Goal: Task Accomplishment & Management: Use online tool/utility

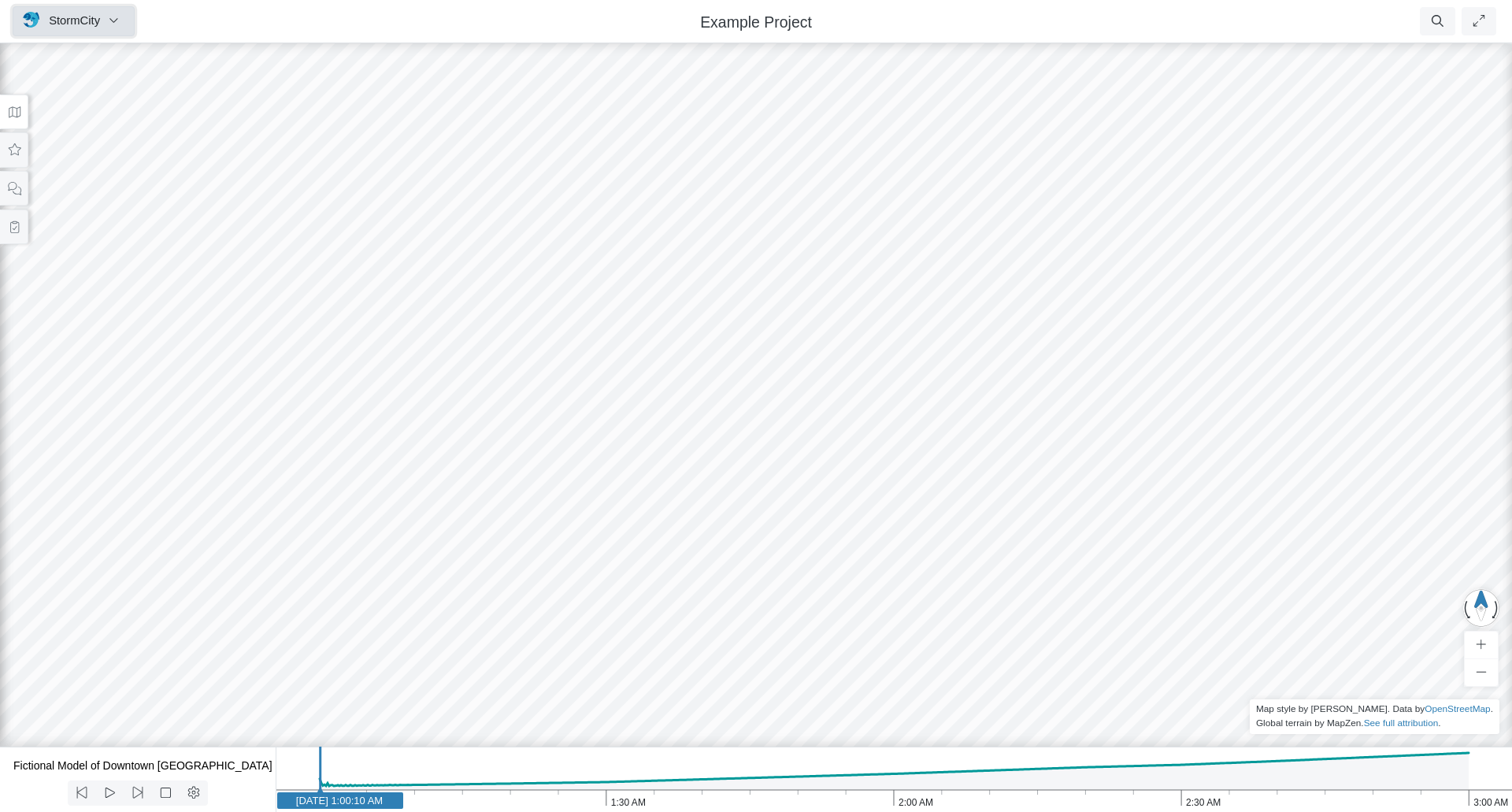
click at [94, 18] on span "StormCity" at bounding box center [74, 20] width 51 height 13
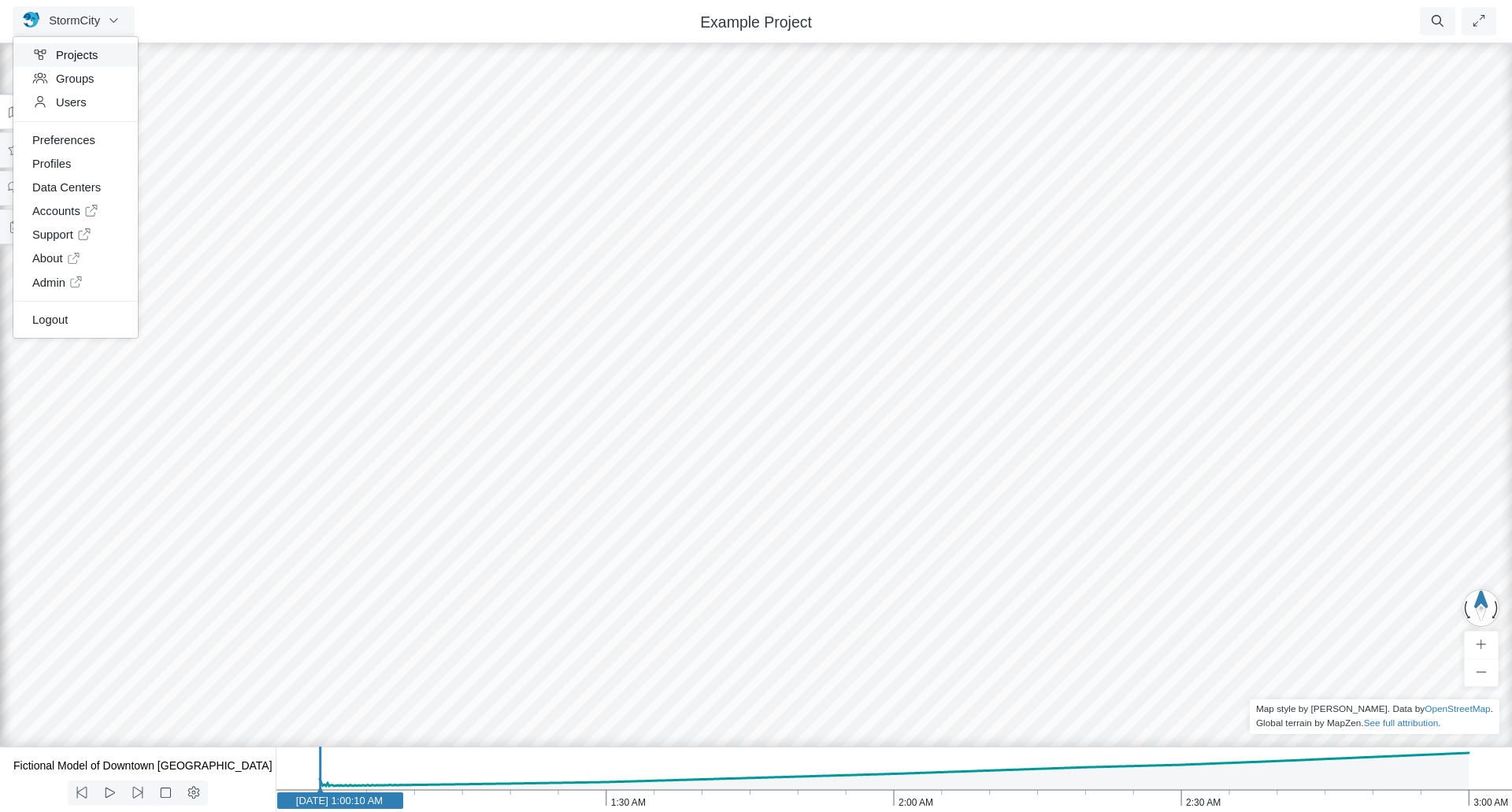
click at [59, 57] on link "Projects" at bounding box center [75, 56] width 124 height 24
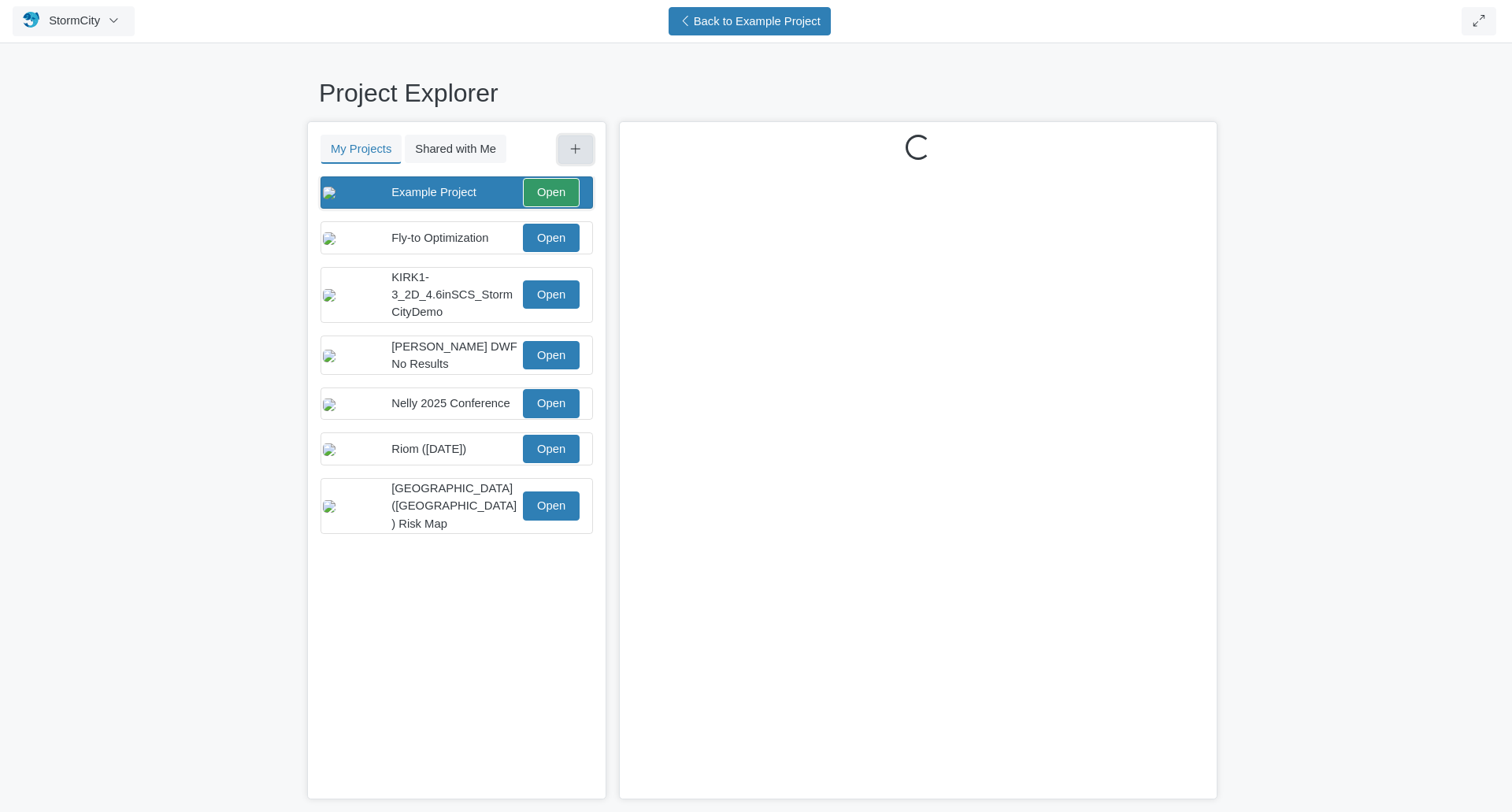
click at [580, 149] on icon at bounding box center [575, 149] width 10 height 10
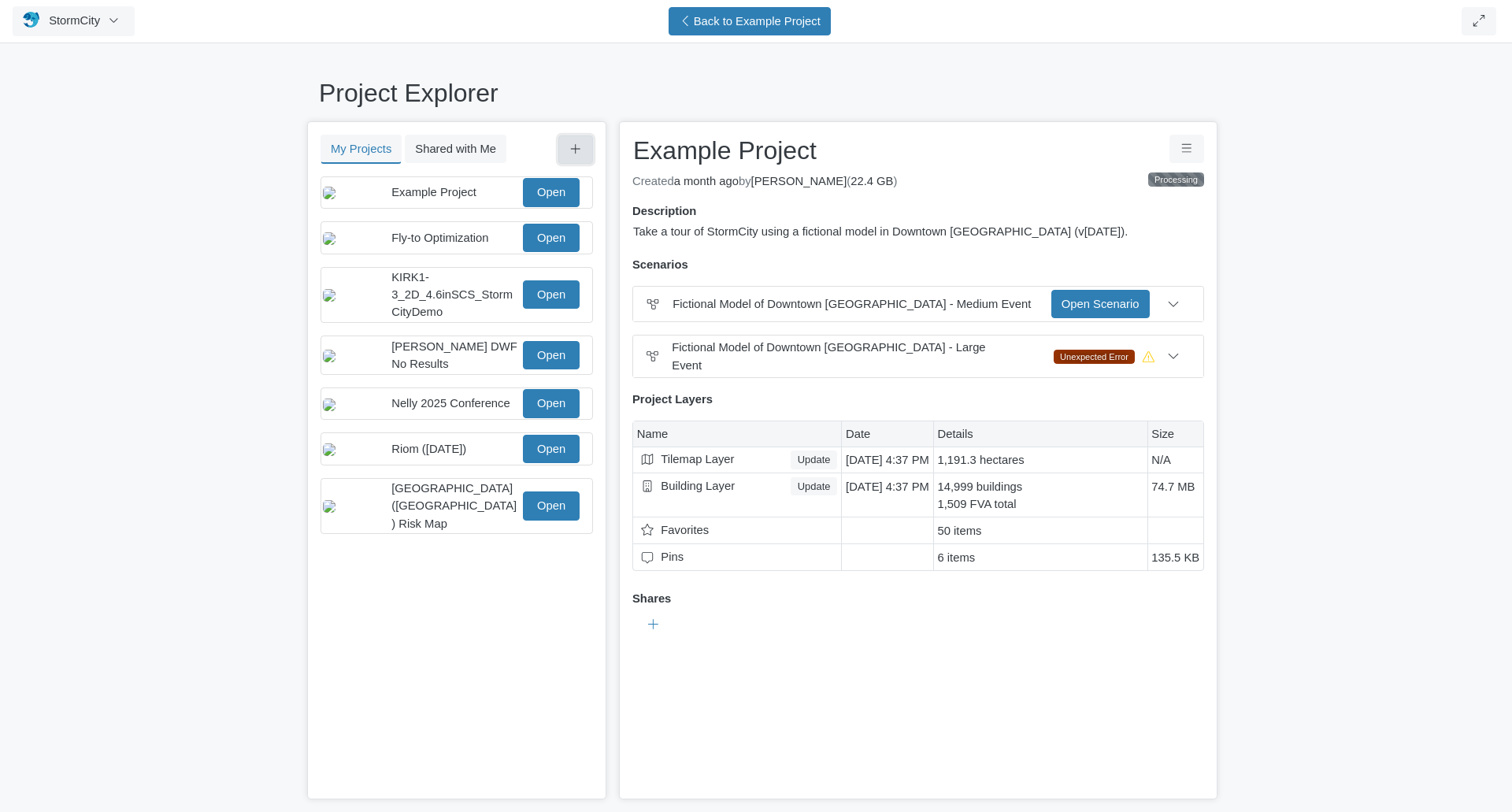
click at [574, 147] on icon at bounding box center [576, 149] width 15 height 12
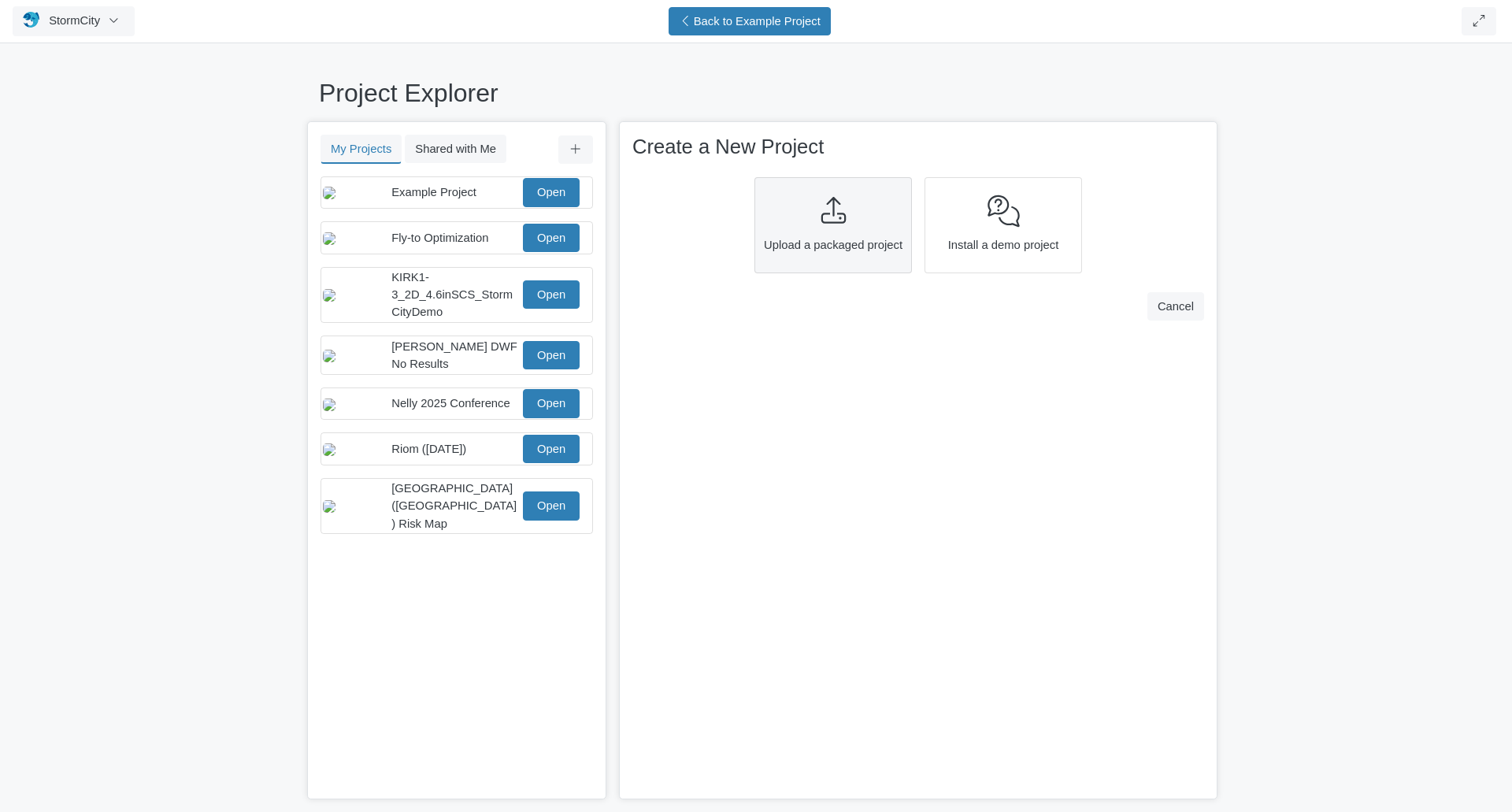
click at [845, 221] on icon at bounding box center [833, 210] width 25 height 27
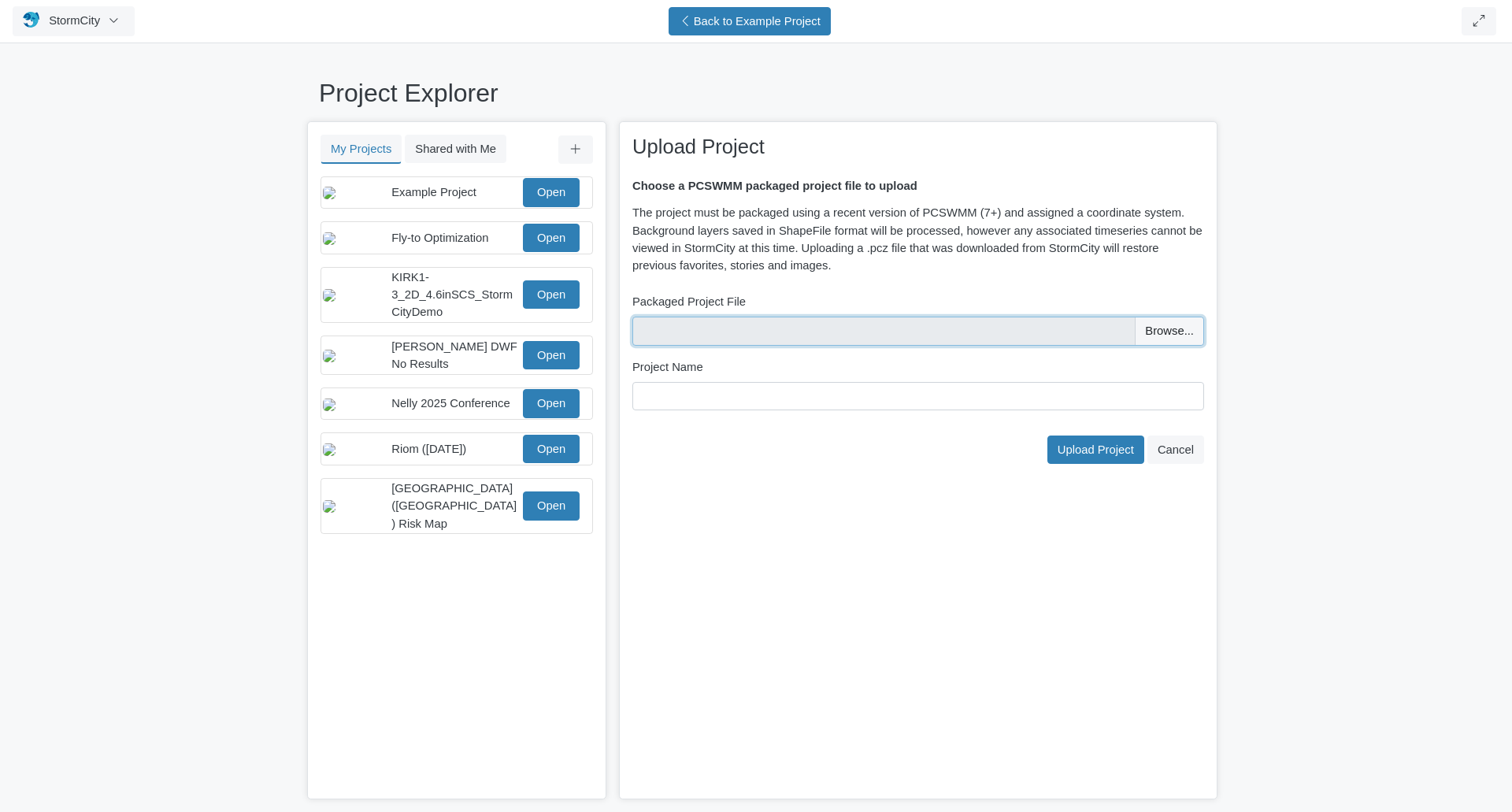
click at [1178, 324] on input "file" at bounding box center [918, 330] width 572 height 28
type input "C:\fakepath\Don River model.pcz"
drag, startPoint x: 746, startPoint y: 395, endPoint x: 692, endPoint y: 399, distance: 54.1
click at [692, 399] on input "Don River model" at bounding box center [918, 396] width 572 height 28
type input "Don River"
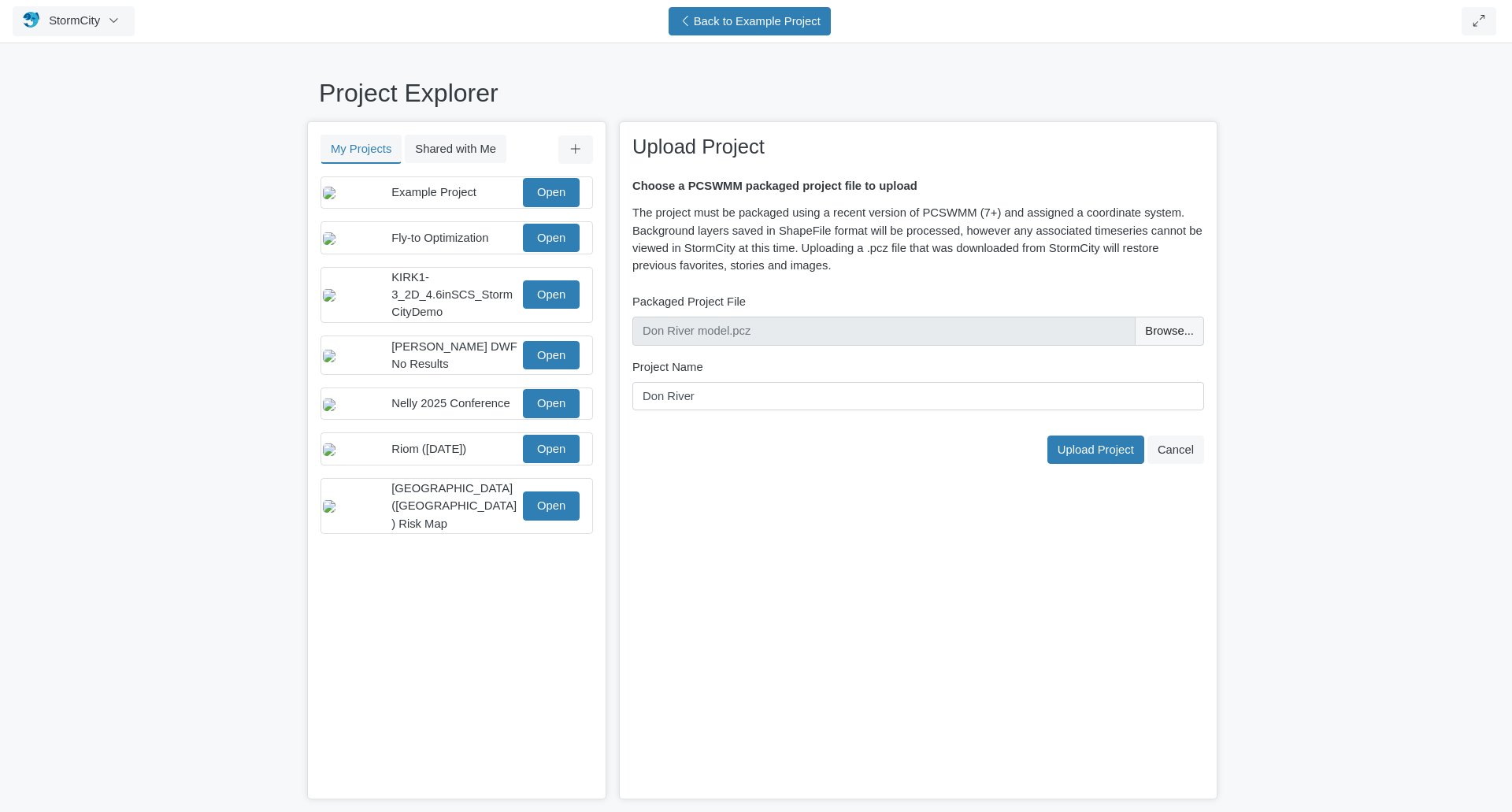
click at [768, 468] on div "× Upload Project Choose a PCSWMM packaged project file to upload The project mu…" at bounding box center [918, 461] width 599 height 679
click at [1105, 455] on span "Upload Project" at bounding box center [1095, 450] width 77 height 13
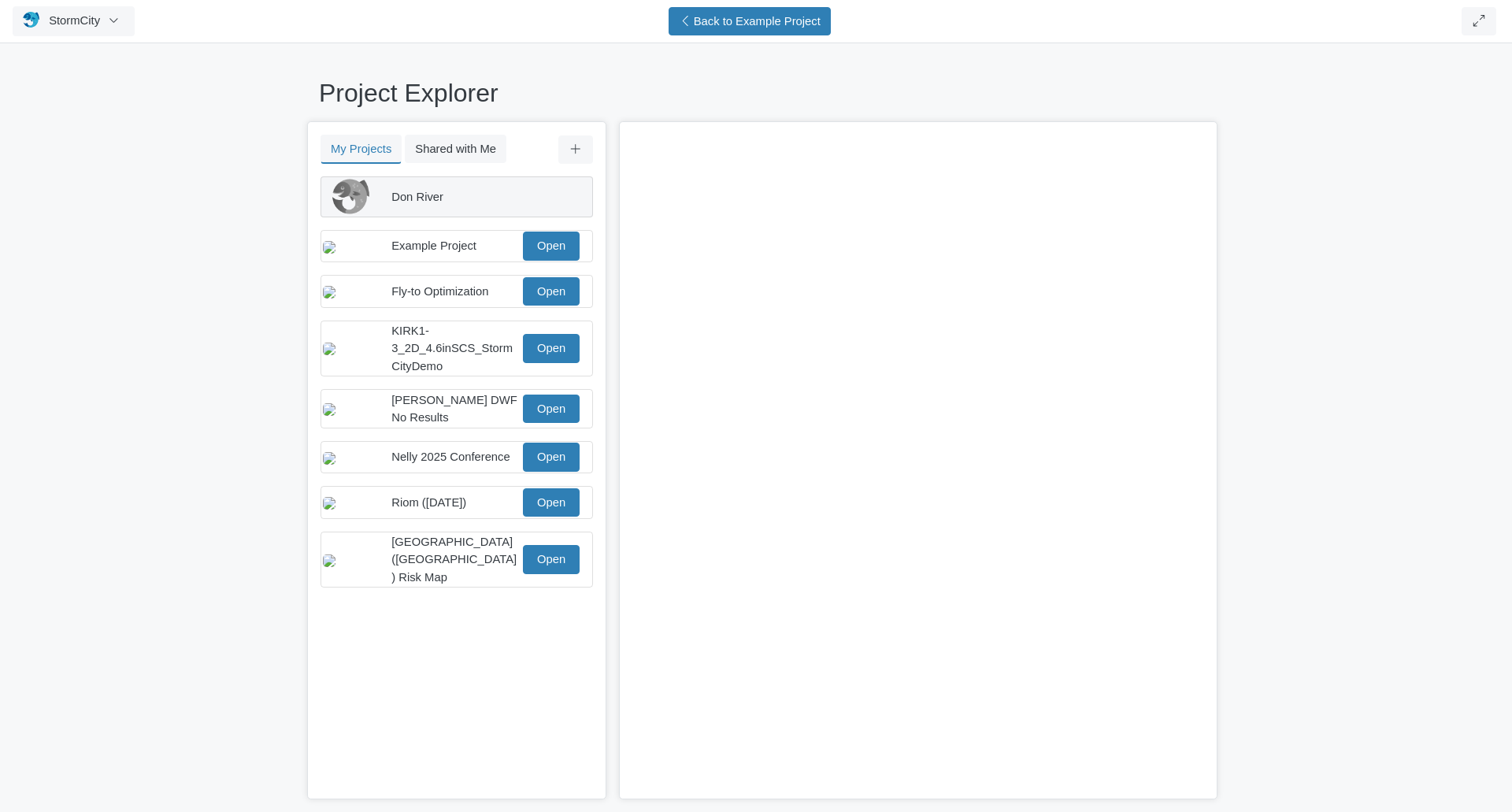
click at [478, 197] on div "Don River" at bounding box center [455, 196] width 128 height 17
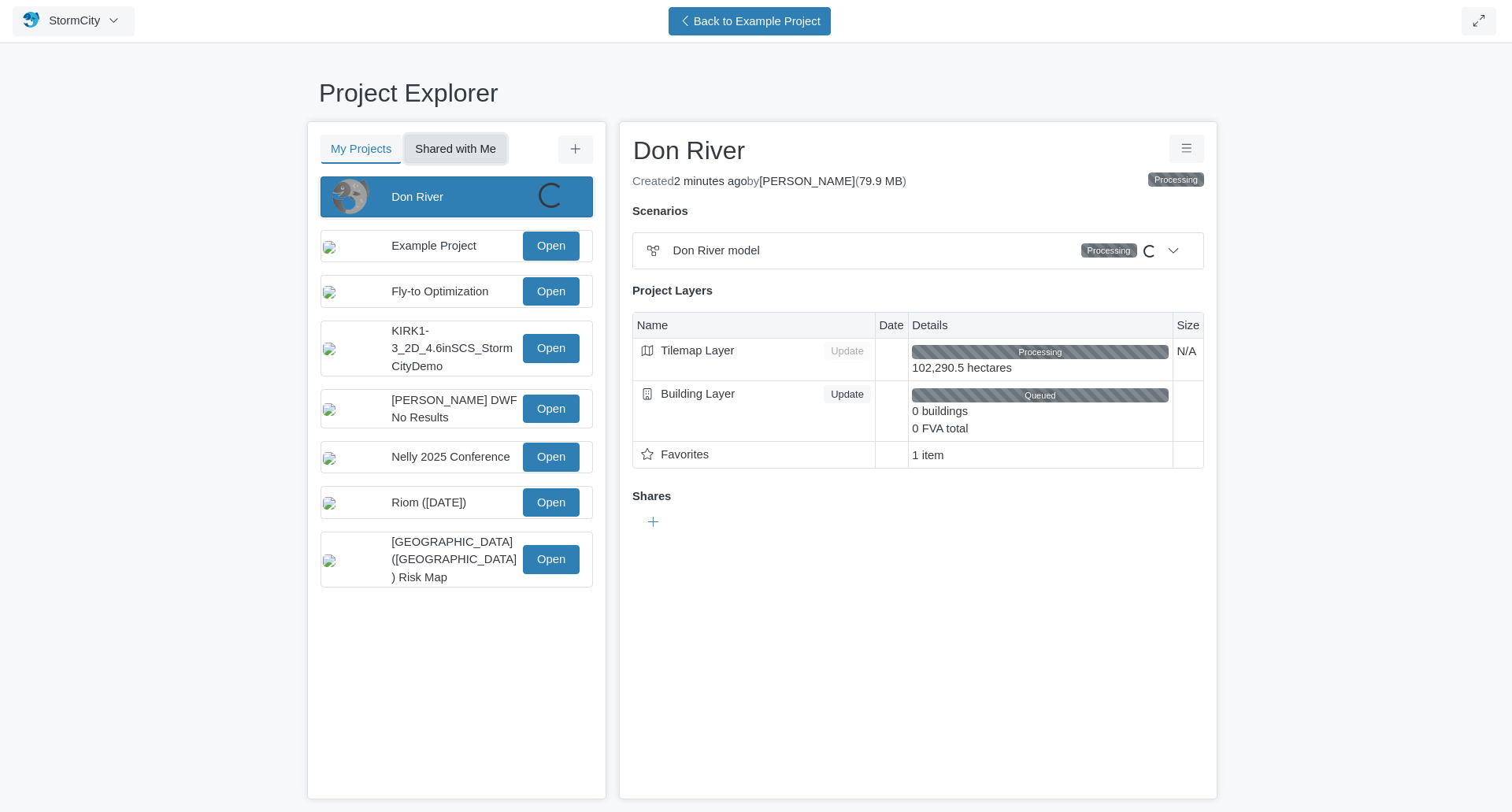
click at [437, 152] on button "Shared with Me" at bounding box center [456, 148] width 101 height 28
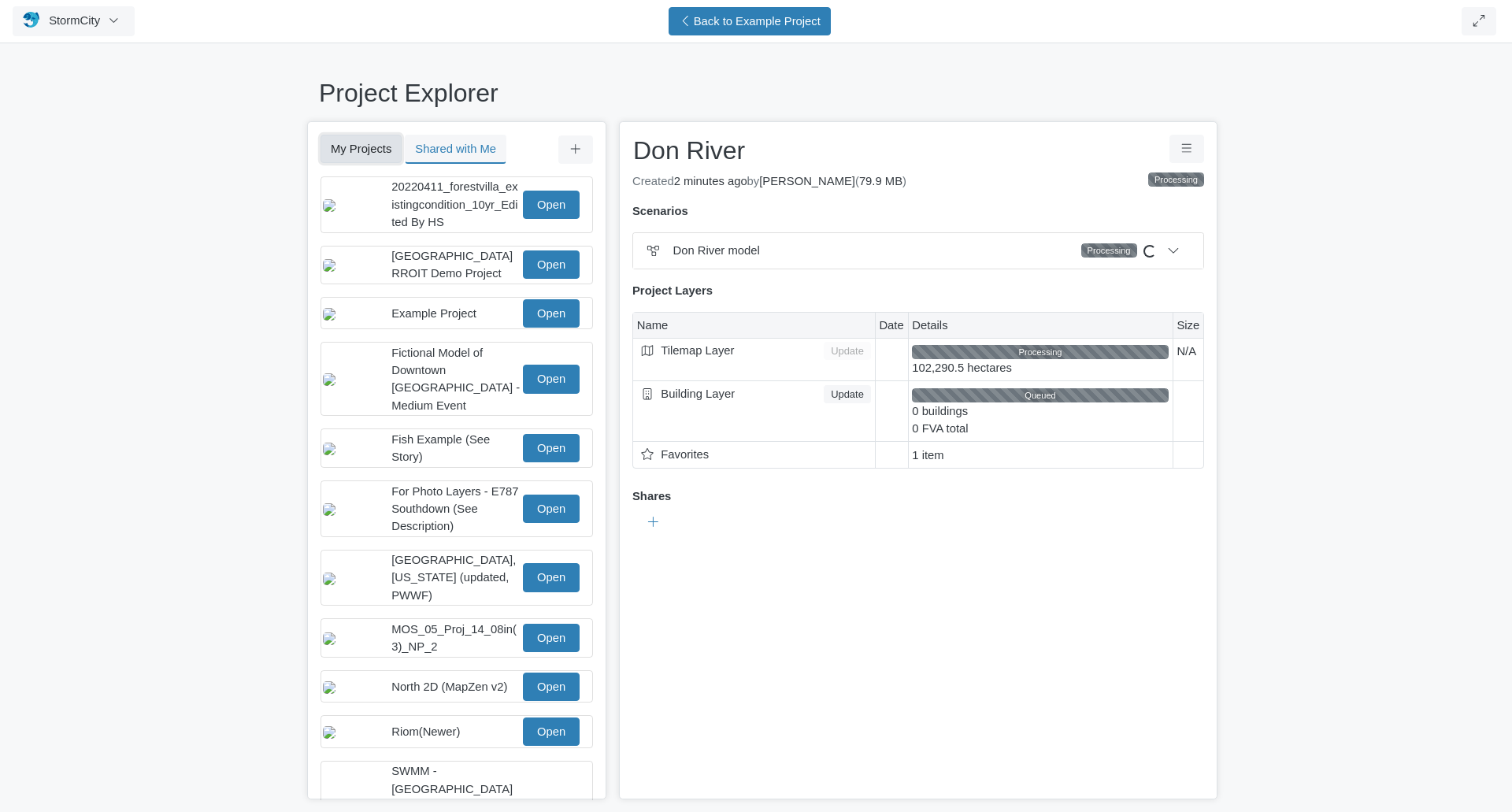
click at [346, 149] on button "My Projects" at bounding box center [361, 148] width 82 height 28
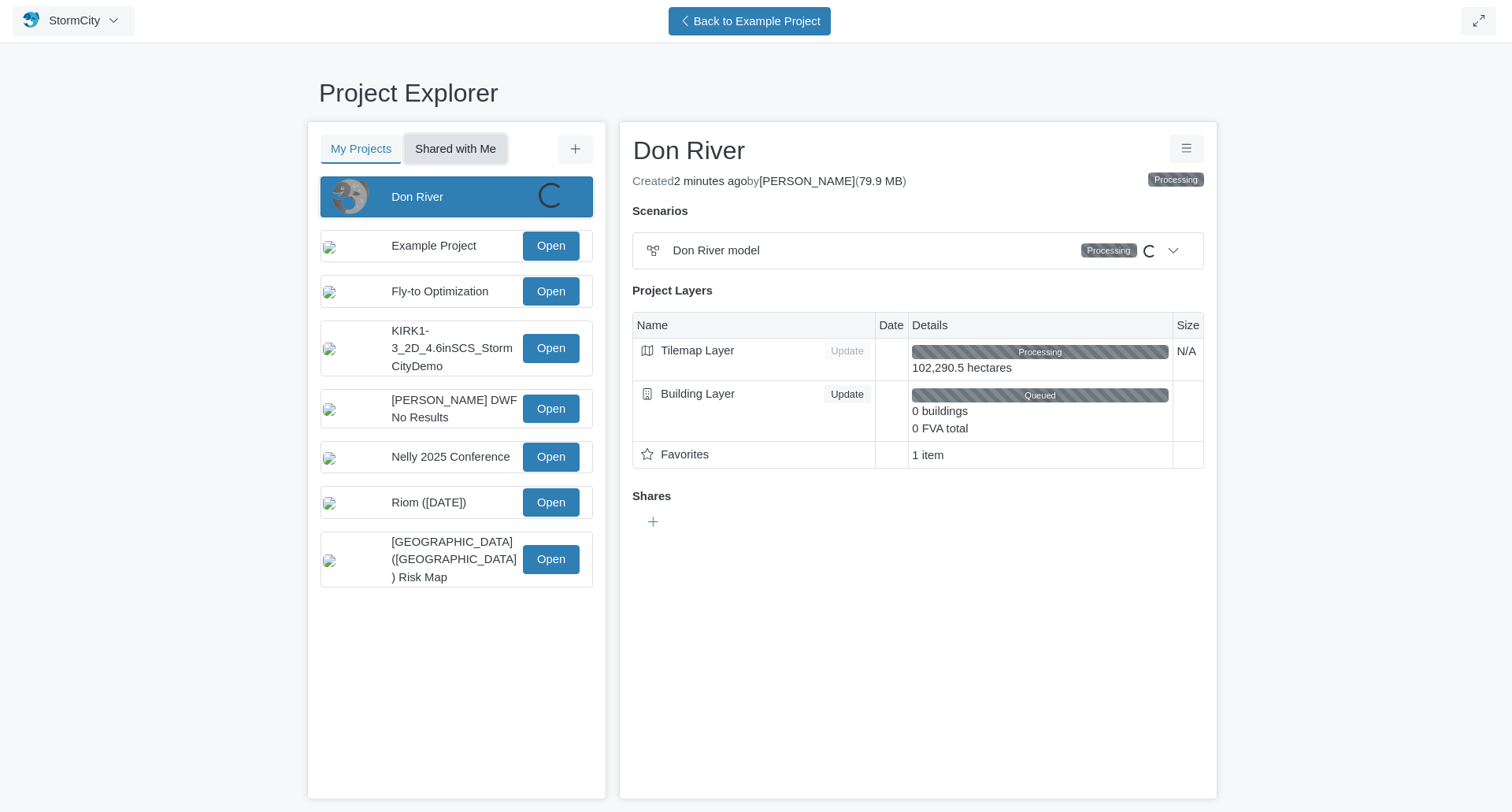
click at [435, 149] on button "Shared with Me" at bounding box center [456, 148] width 101 height 28
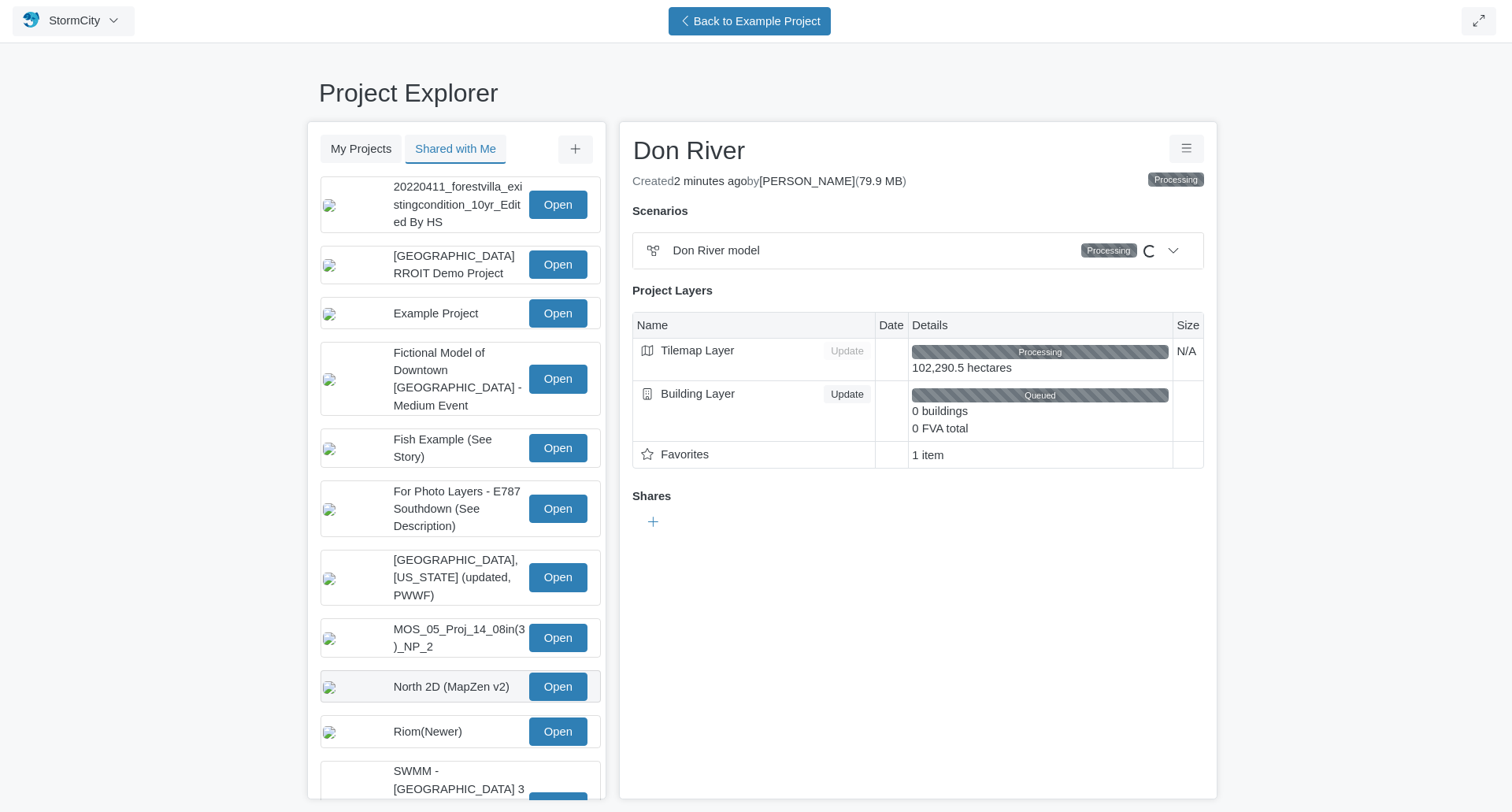
click at [588, 683] on div "North 2D (MapZen v2) Open" at bounding box center [461, 687] width 281 height 32
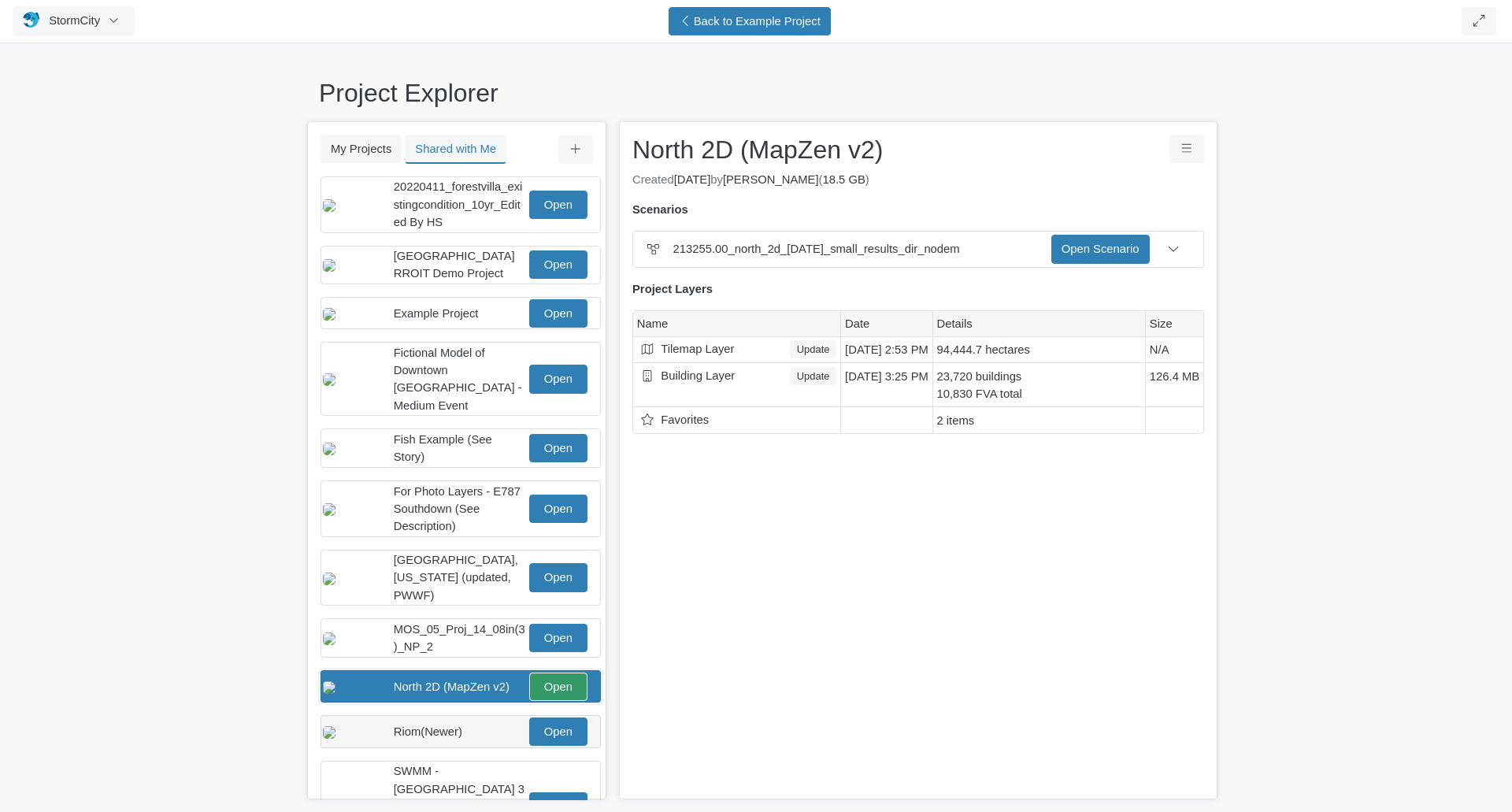
click at [584, 717] on div "Riom(Newer) Open" at bounding box center [461, 731] width 281 height 32
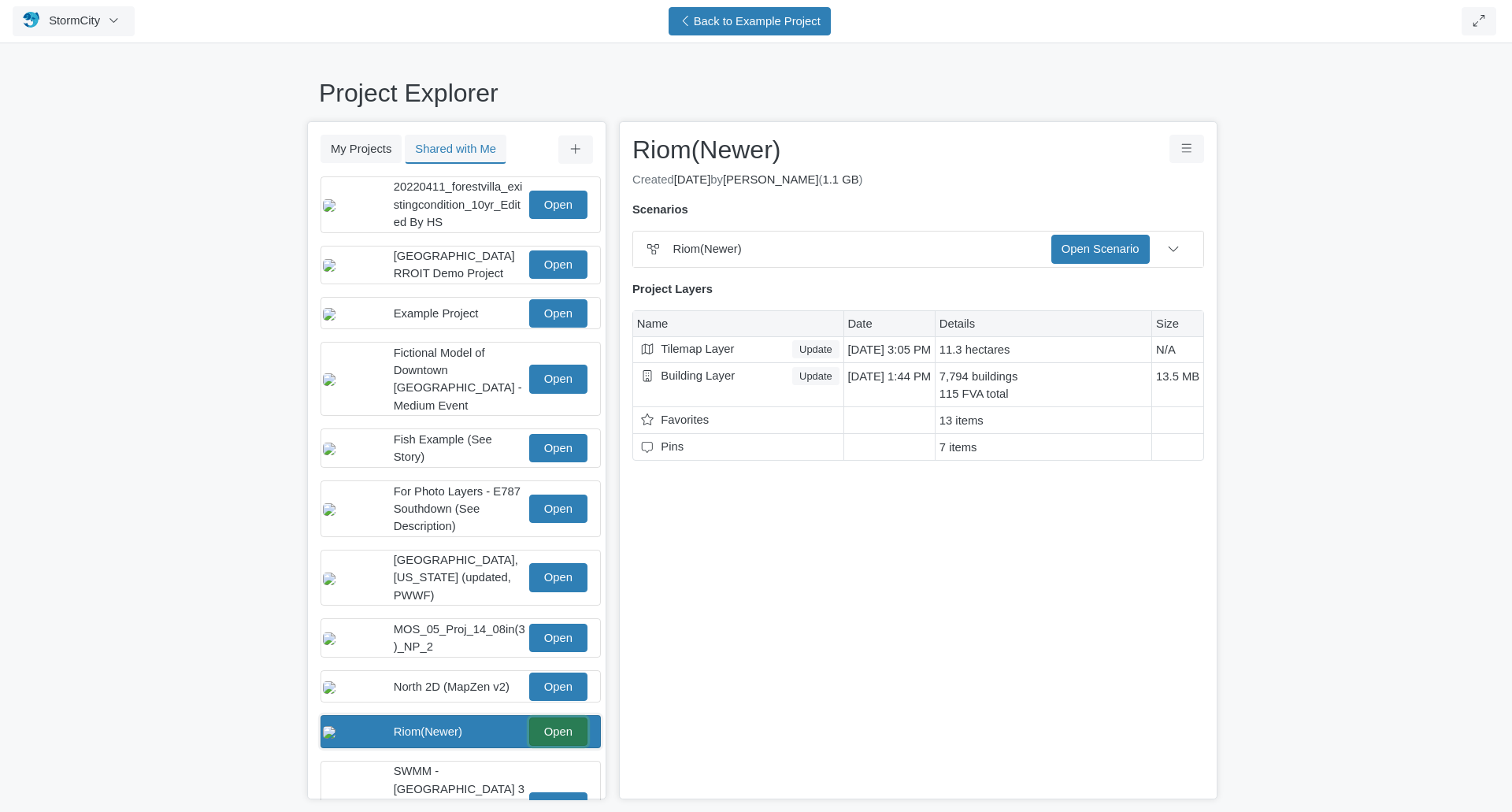
click at [550, 723] on link "Open" at bounding box center [558, 731] width 59 height 28
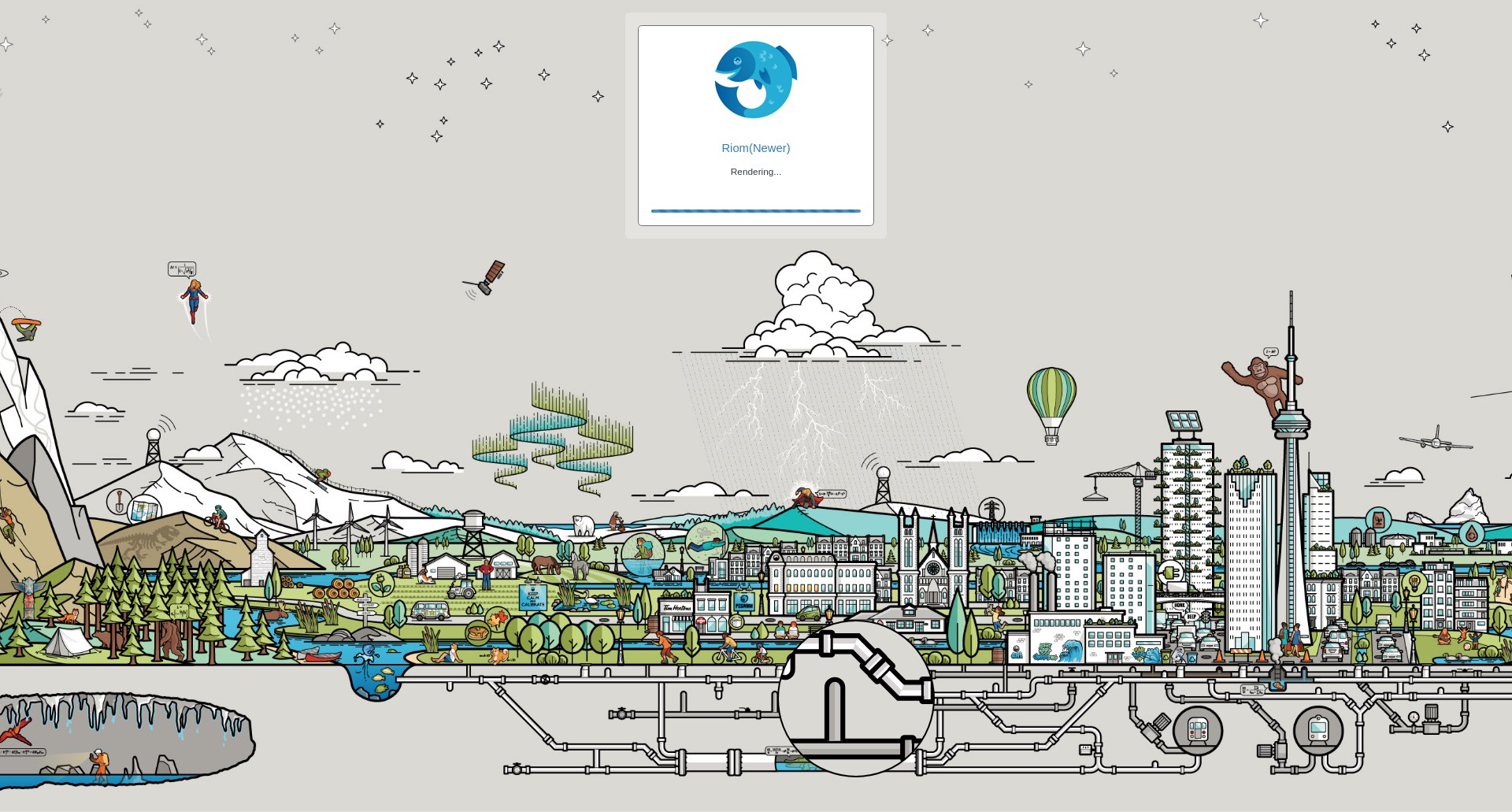
checkbox input "true"
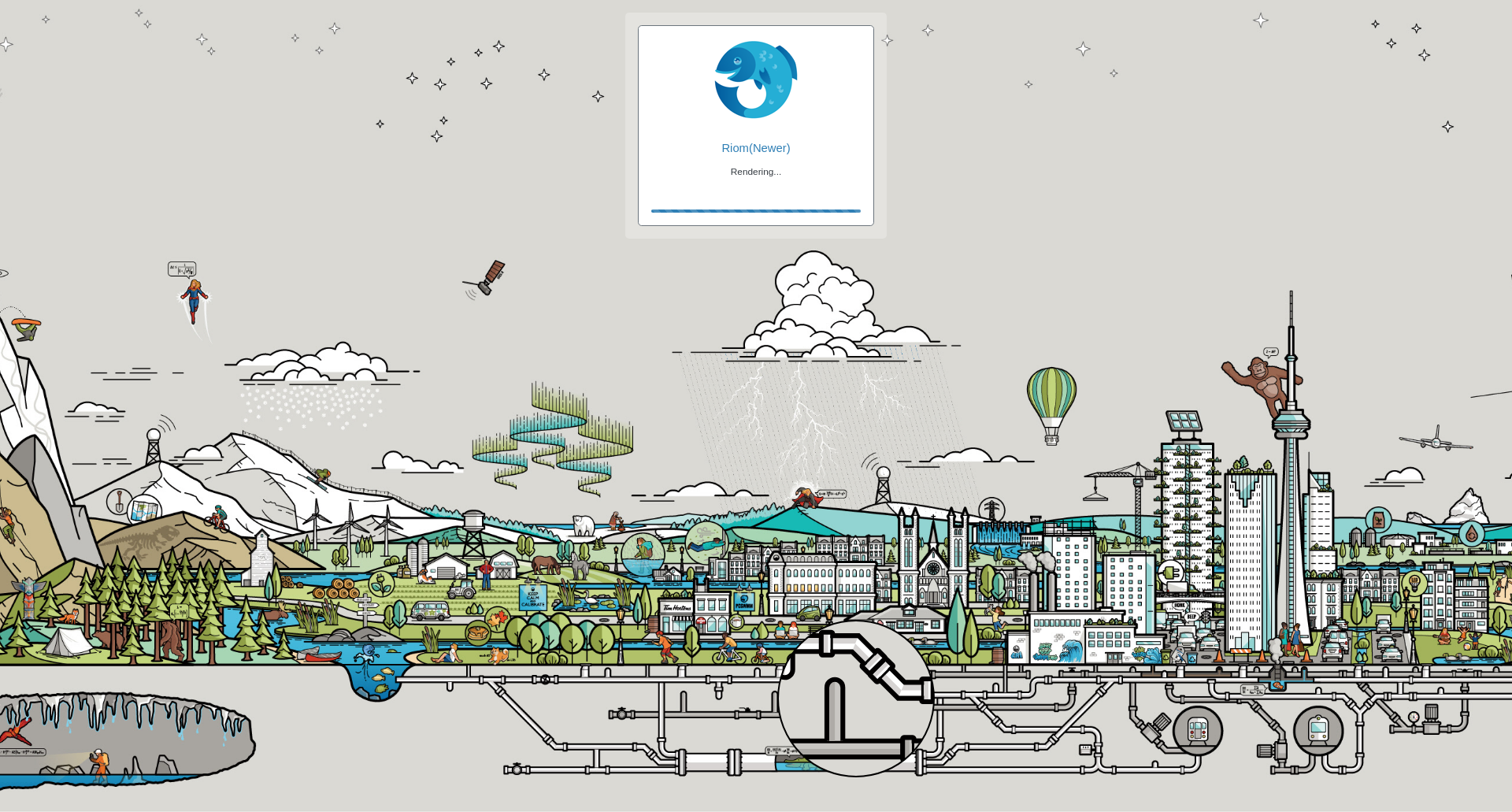
checkbox input "true"
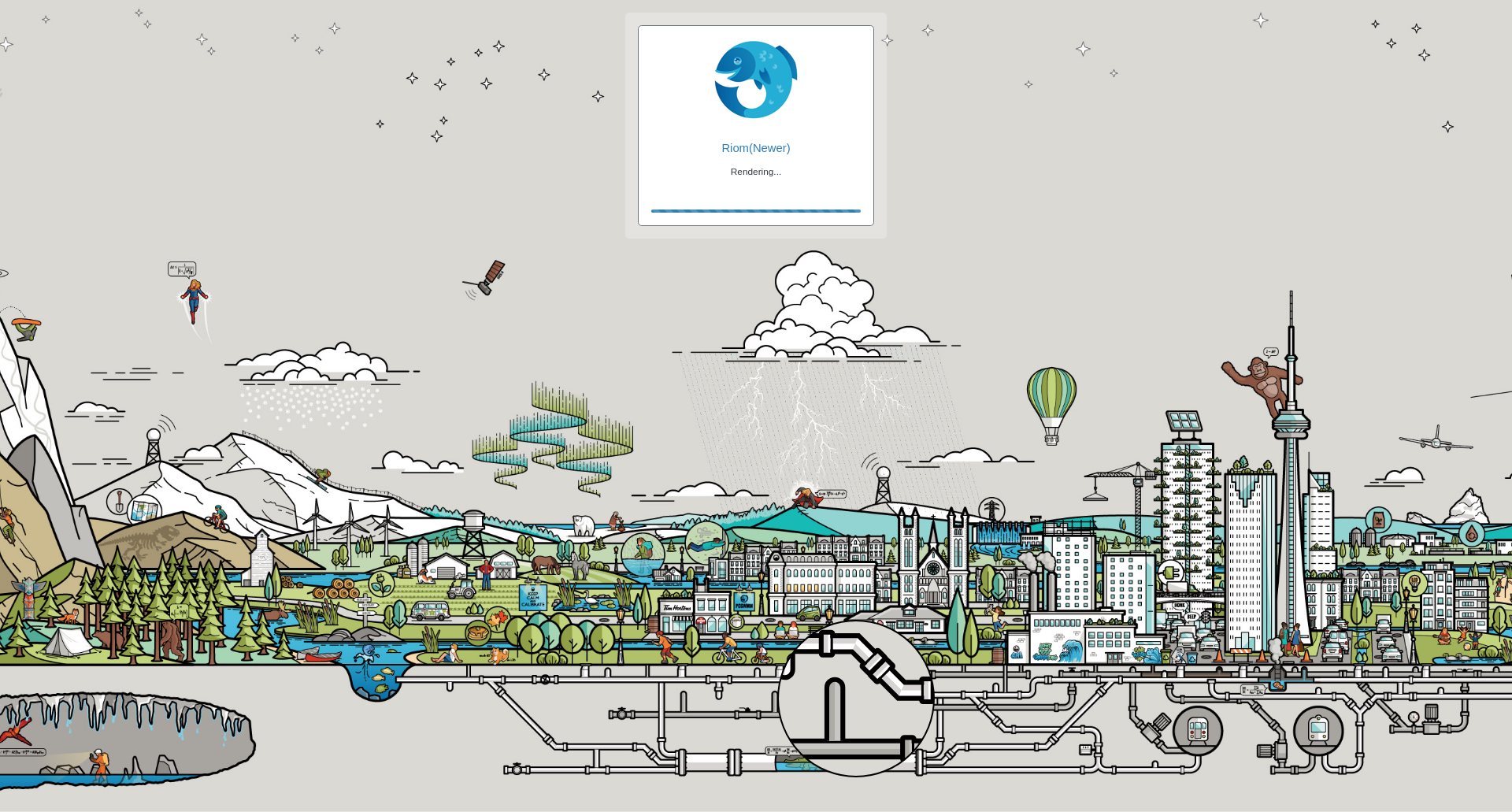
checkbox input "false"
checkbox input "true"
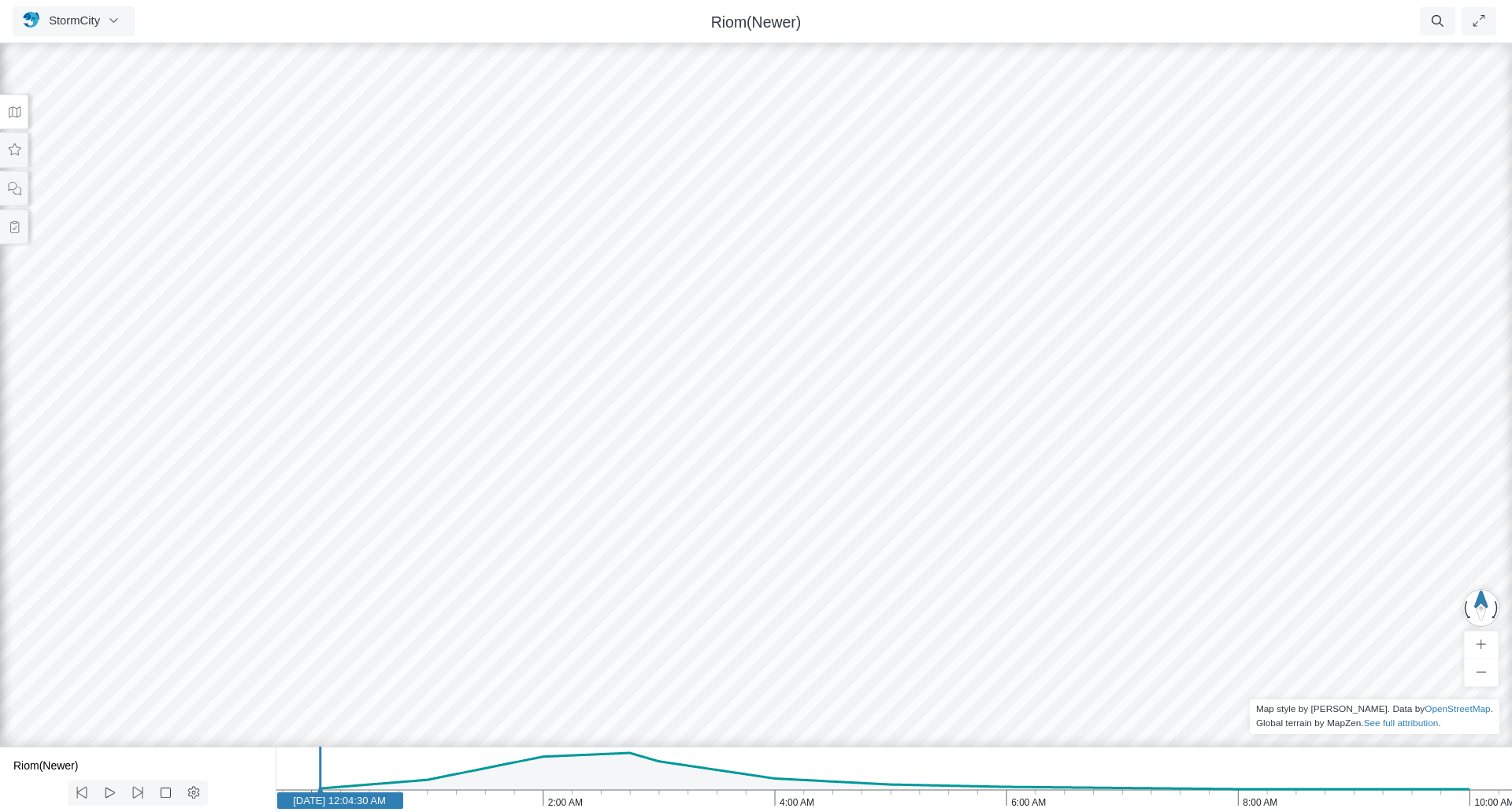
click at [15, 114] on icon at bounding box center [14, 112] width 15 height 12
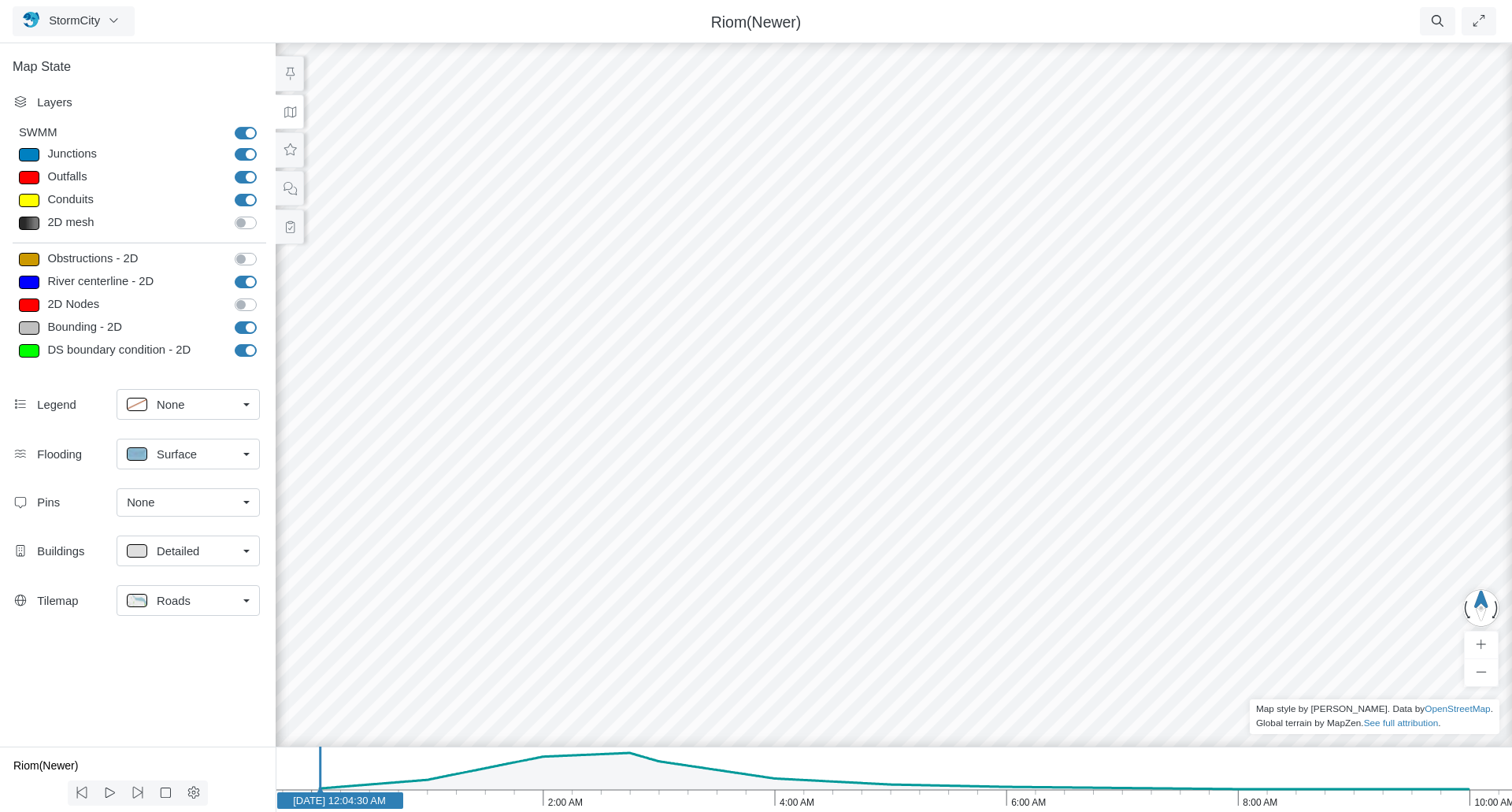
click at [236, 502] on div "None" at bounding box center [181, 502] width 110 height 17
click at [168, 619] on span "Manage Pins..." at bounding box center [165, 620] width 78 height 17
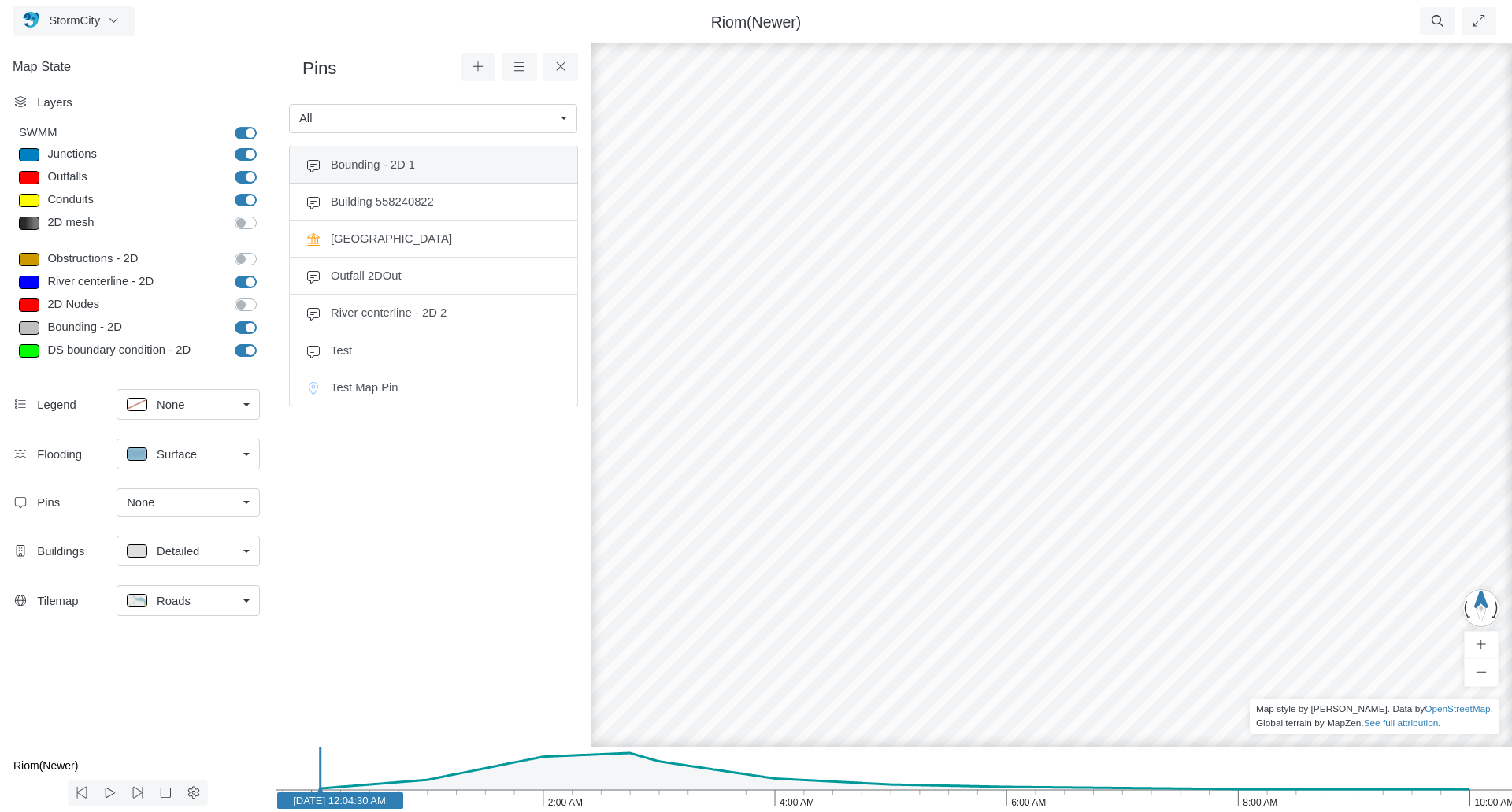
click at [406, 168] on span "Bounding - 2D 1" at bounding box center [446, 164] width 231 height 17
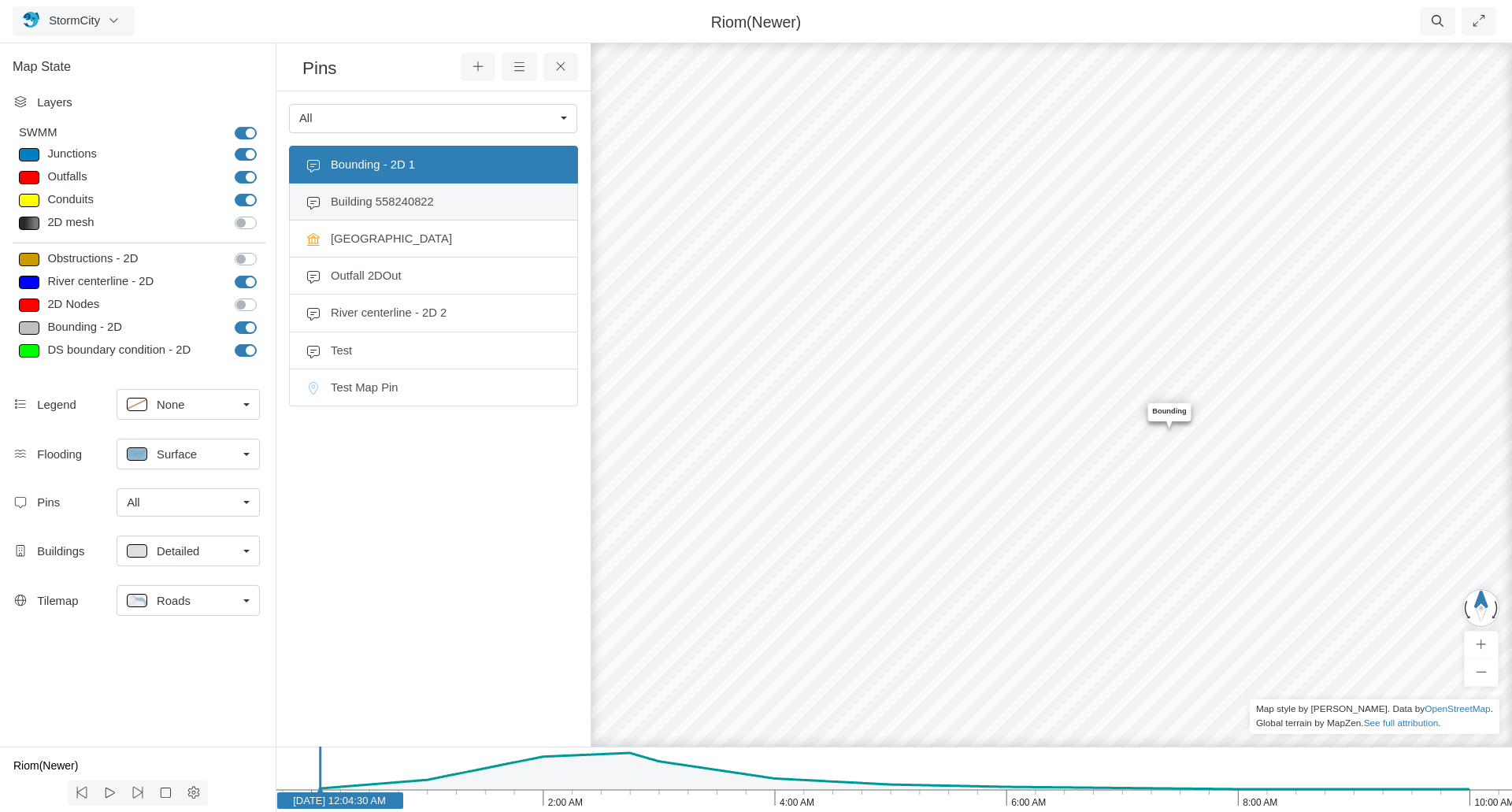
click at [387, 203] on span "Building 558240822" at bounding box center [446, 201] width 231 height 17
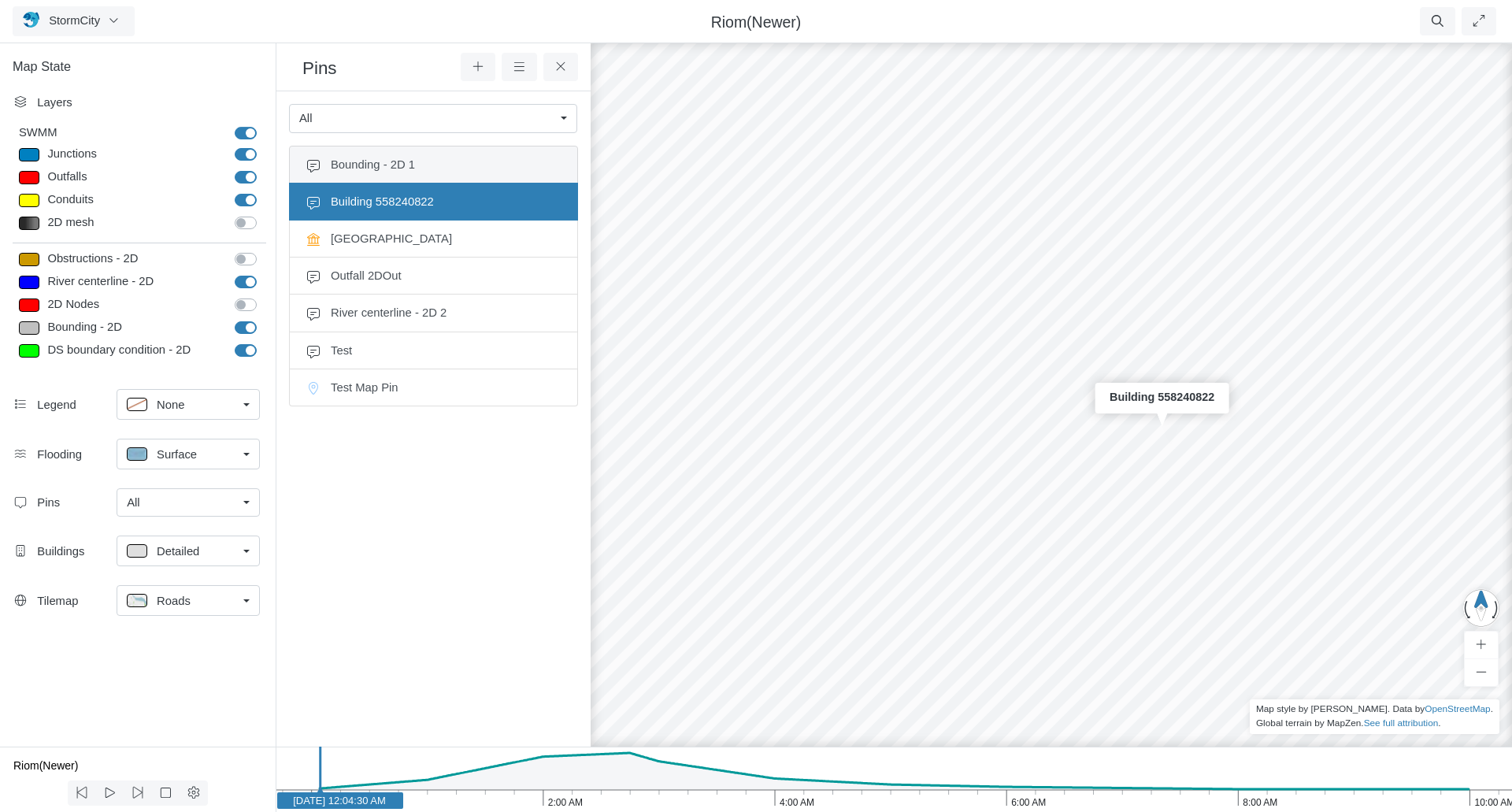
click at [392, 159] on span "Bounding - 2D 1" at bounding box center [446, 164] width 231 height 17
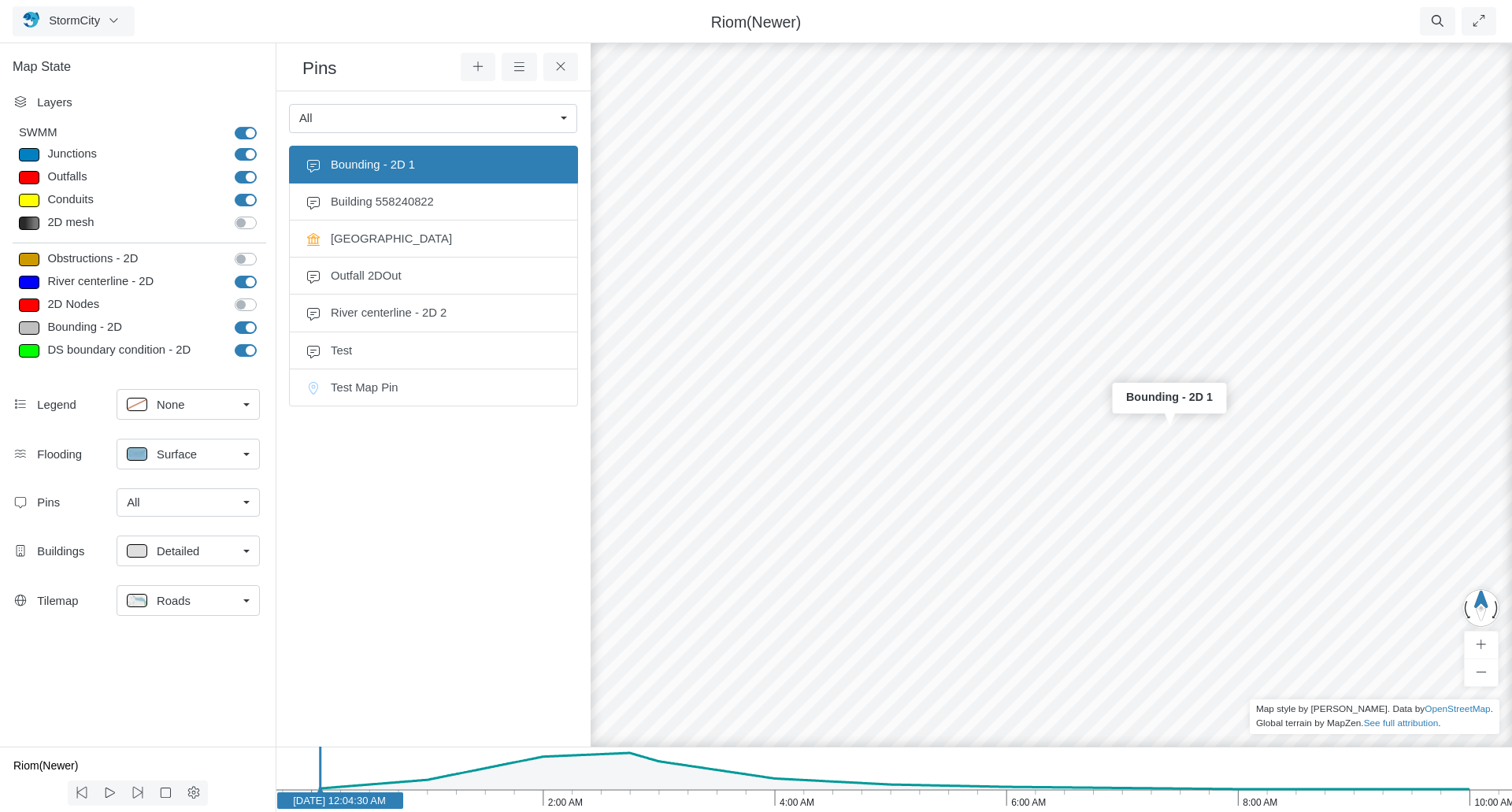
click at [400, 521] on ul "Bounding - 2D 1 Building 558240822 City Hall Outfall 2DOut River centerline - 2…" at bounding box center [434, 427] width 289 height 563
drag, startPoint x: 1017, startPoint y: 651, endPoint x: 1092, endPoint y: 433, distance: 230.5
click at [1092, 433] on div "Entity or function does not exist in this scenario. Bounding - 2D 1 Entity or f…" at bounding box center [1170, 426] width 1512 height 772
click at [961, 597] on div "Entity or function does not exist in this scenario. Bounding - 2D 1 Entity or f…" at bounding box center [1170, 426] width 1512 height 772
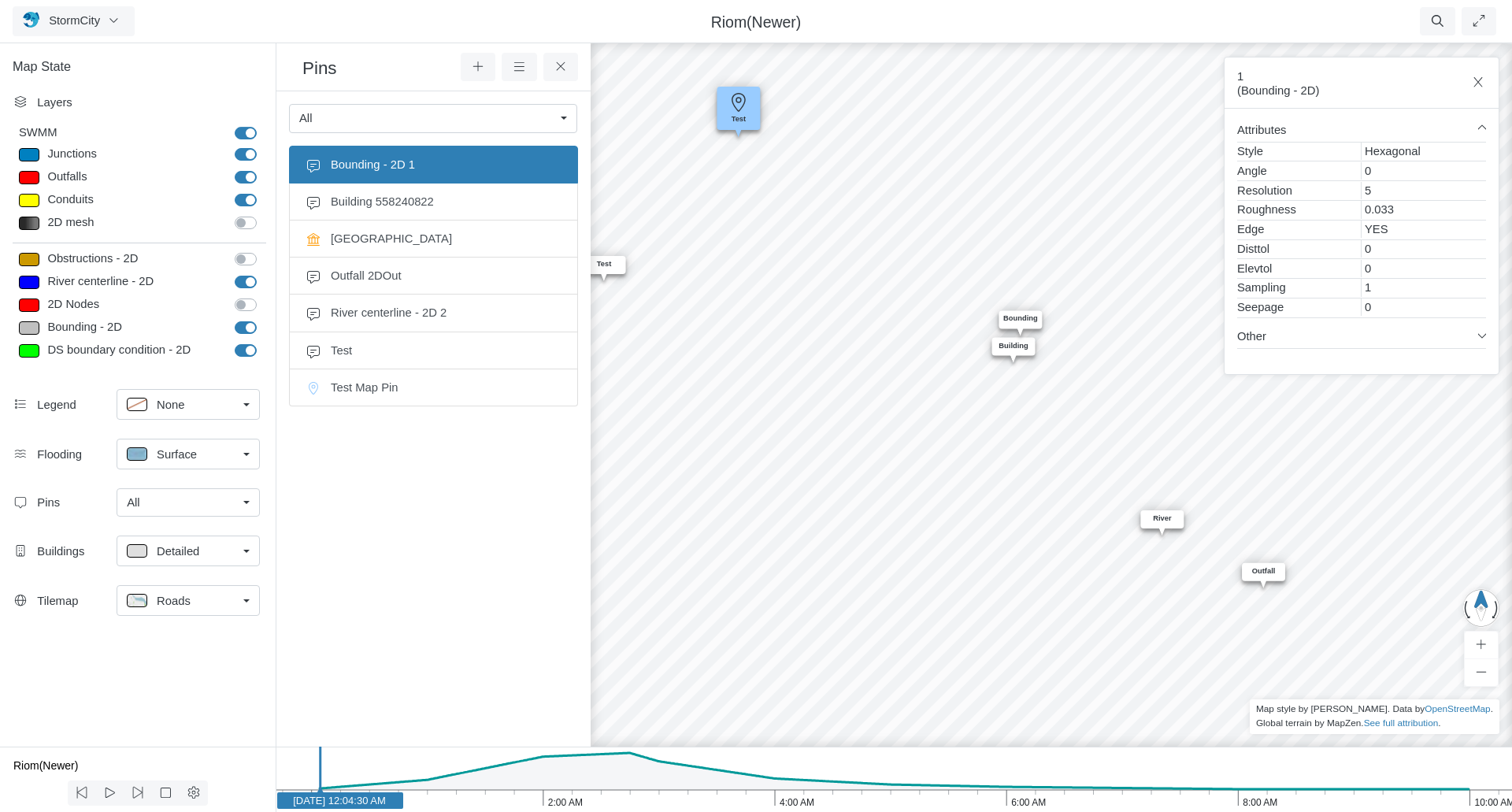
click at [719, 216] on div "Entity or function does not exist in this scenario. Bounding Entity or function…" at bounding box center [1170, 426] width 1512 height 772
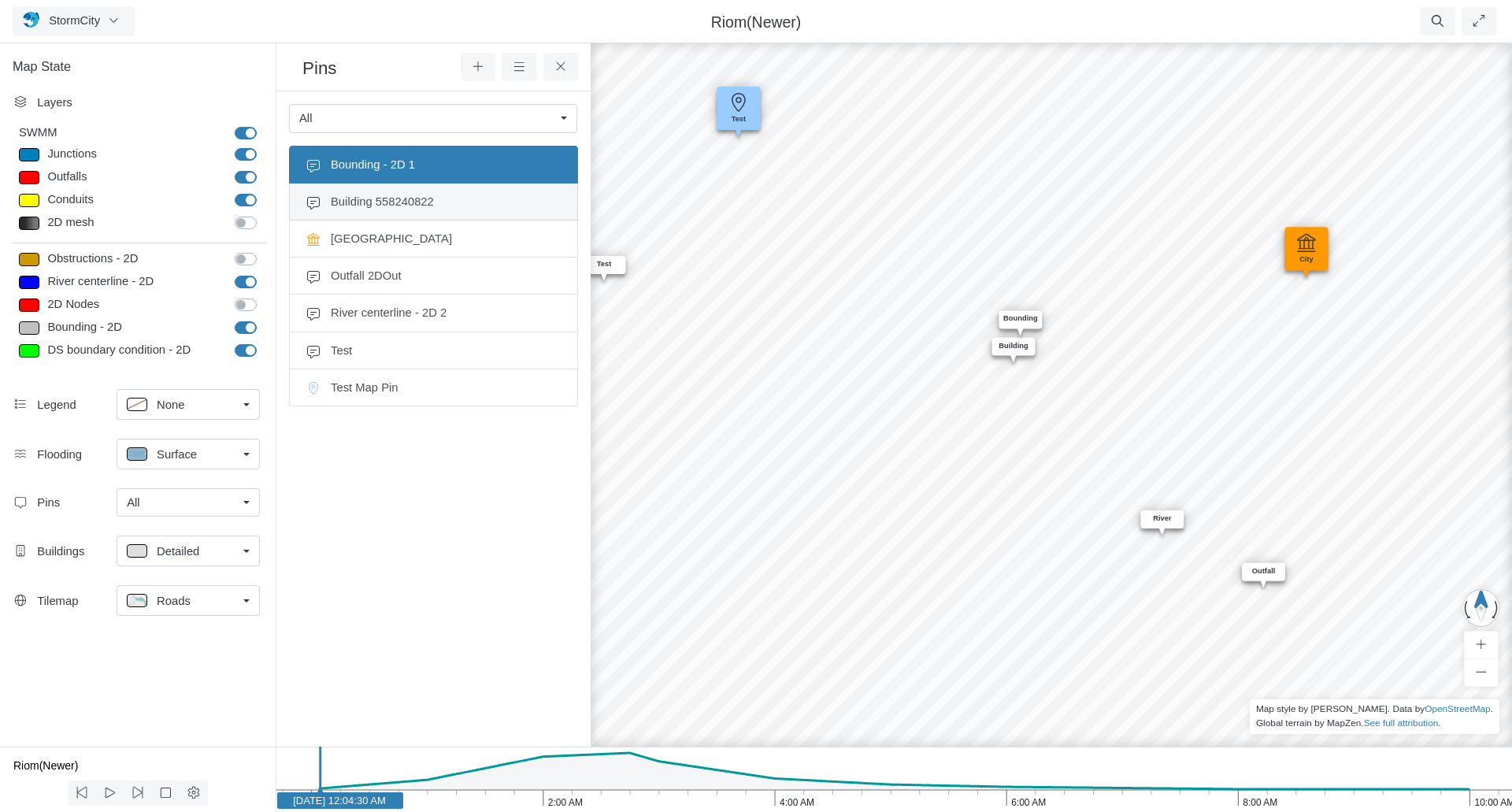
click at [452, 203] on span "Building 558240822" at bounding box center [446, 201] width 231 height 17
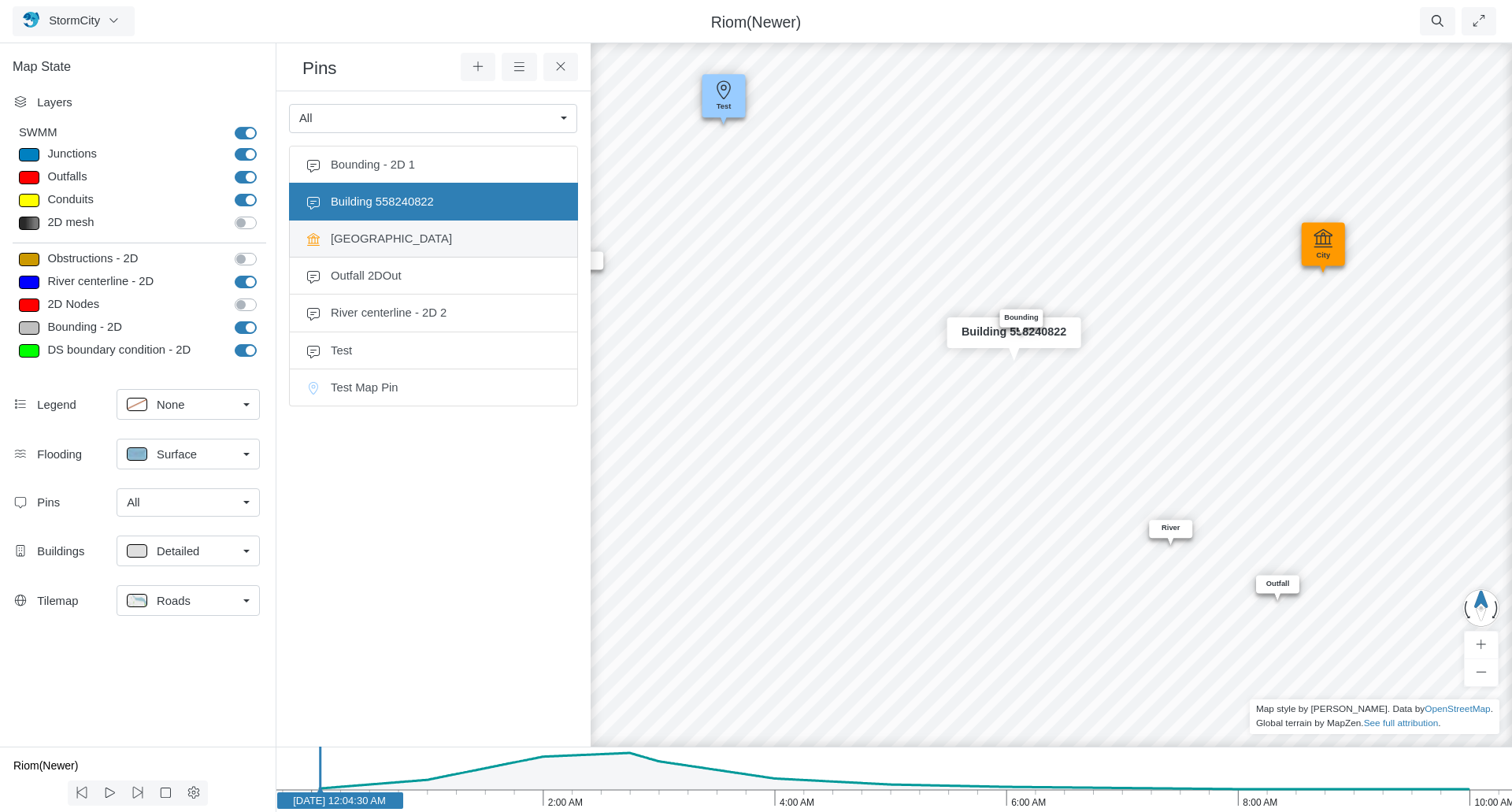
click at [424, 242] on span "City Hall" at bounding box center [446, 238] width 231 height 17
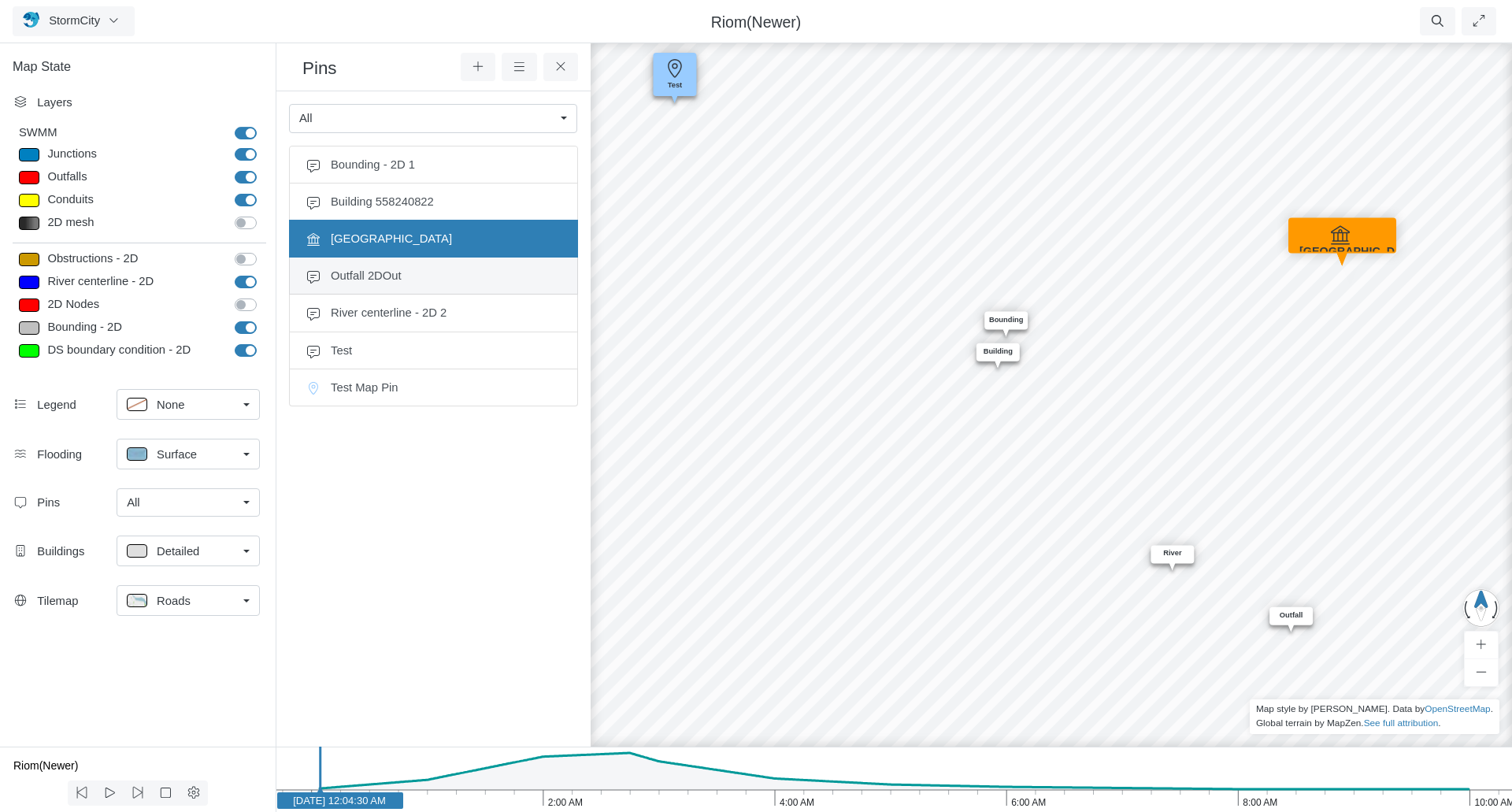
click at [410, 280] on span "Outfall 2DOut" at bounding box center [446, 275] width 231 height 17
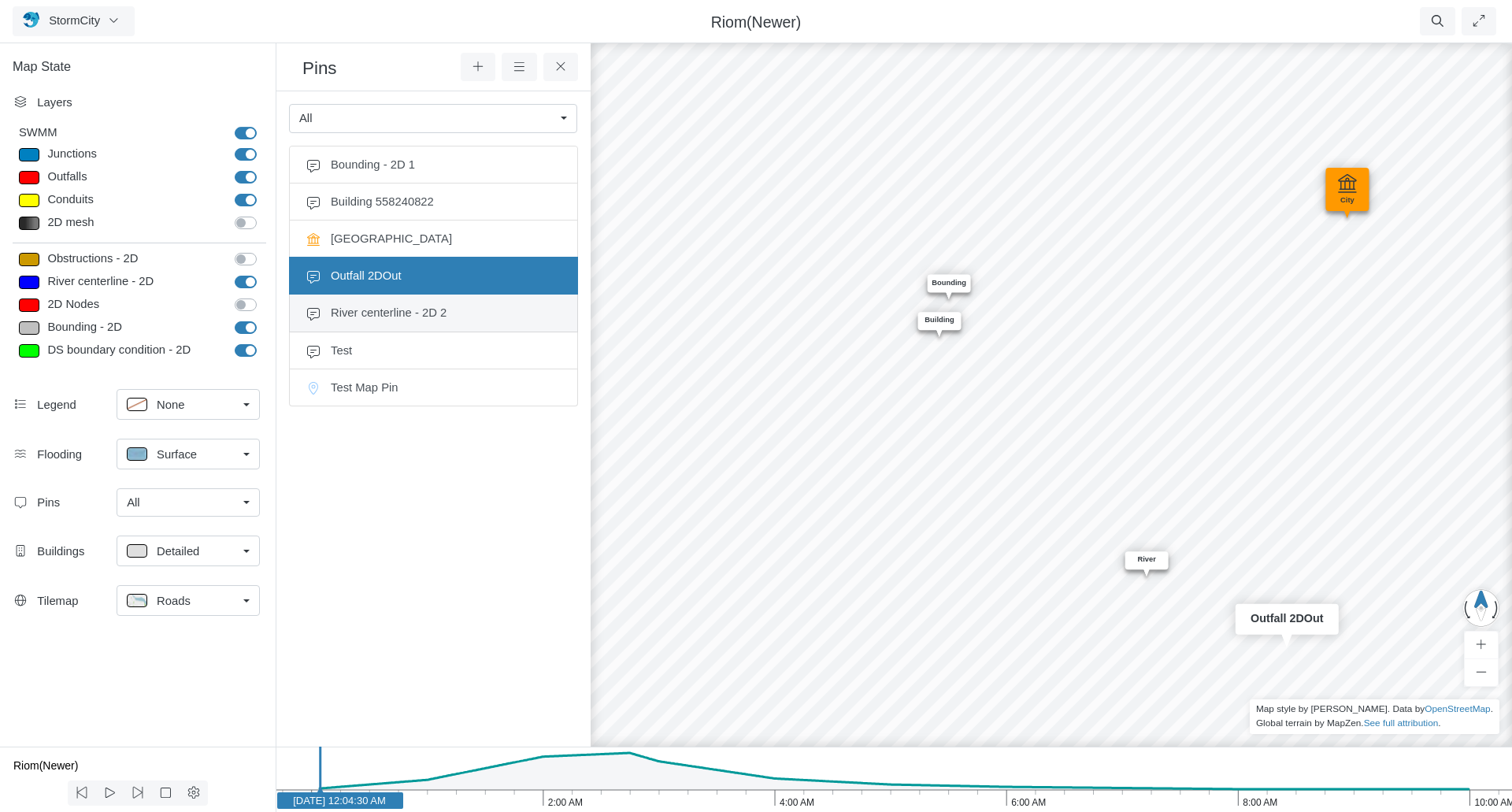
click at [399, 305] on span "River centerline - 2D 2" at bounding box center [446, 312] width 231 height 17
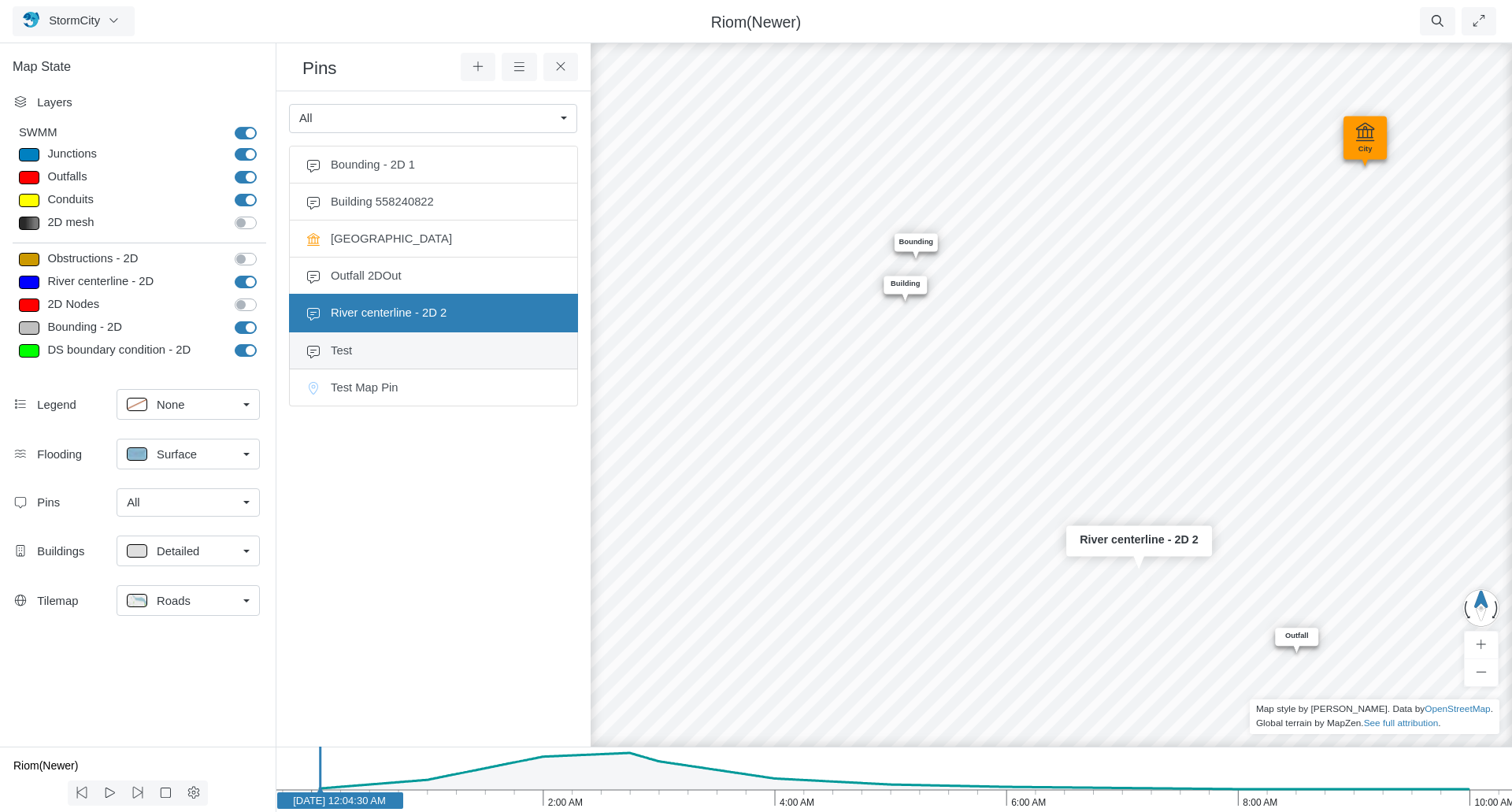
click at [386, 353] on span "Test" at bounding box center [446, 350] width 231 height 17
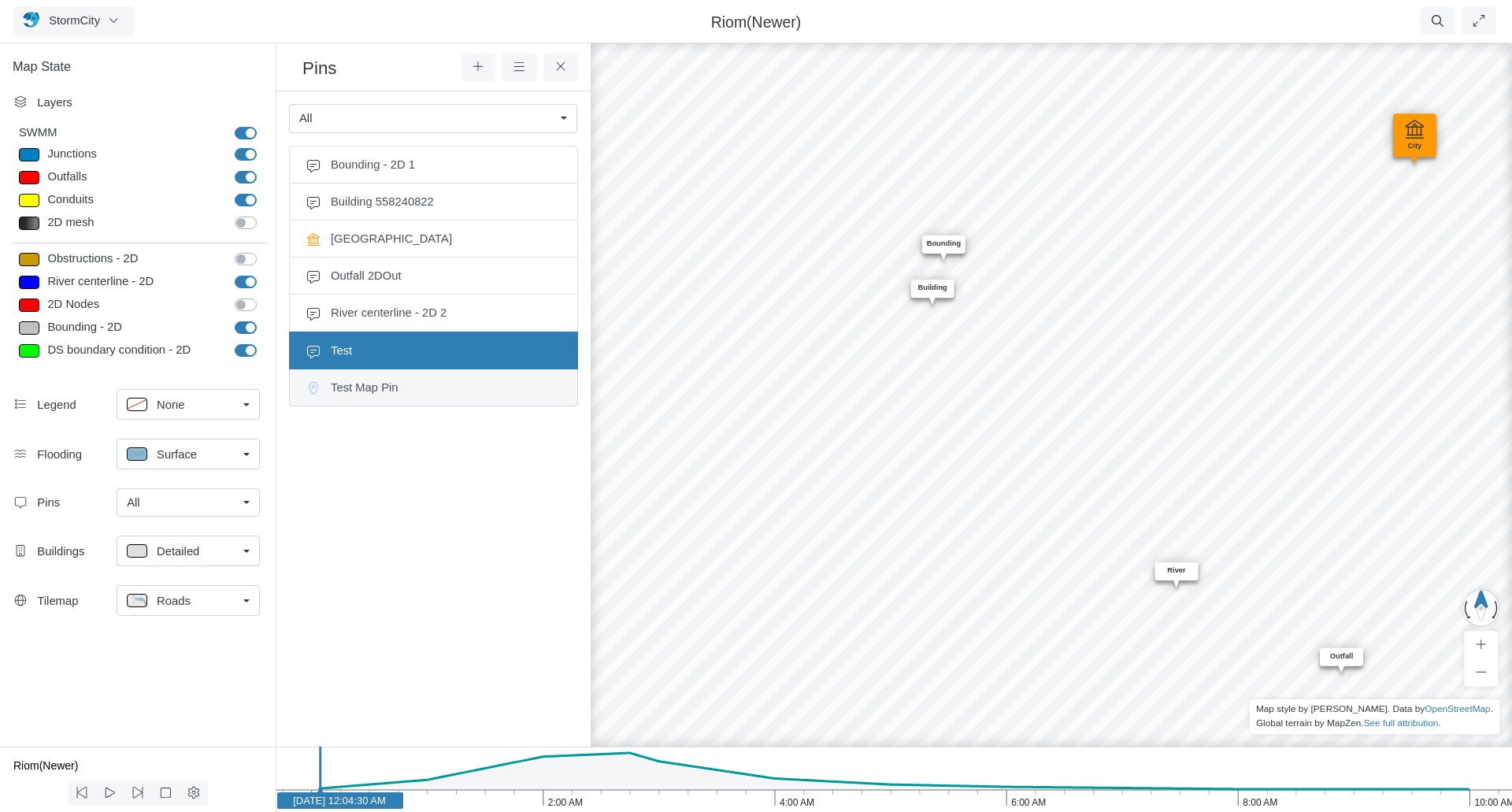
click at [383, 401] on li "Test Map Pin" at bounding box center [434, 387] width 289 height 37
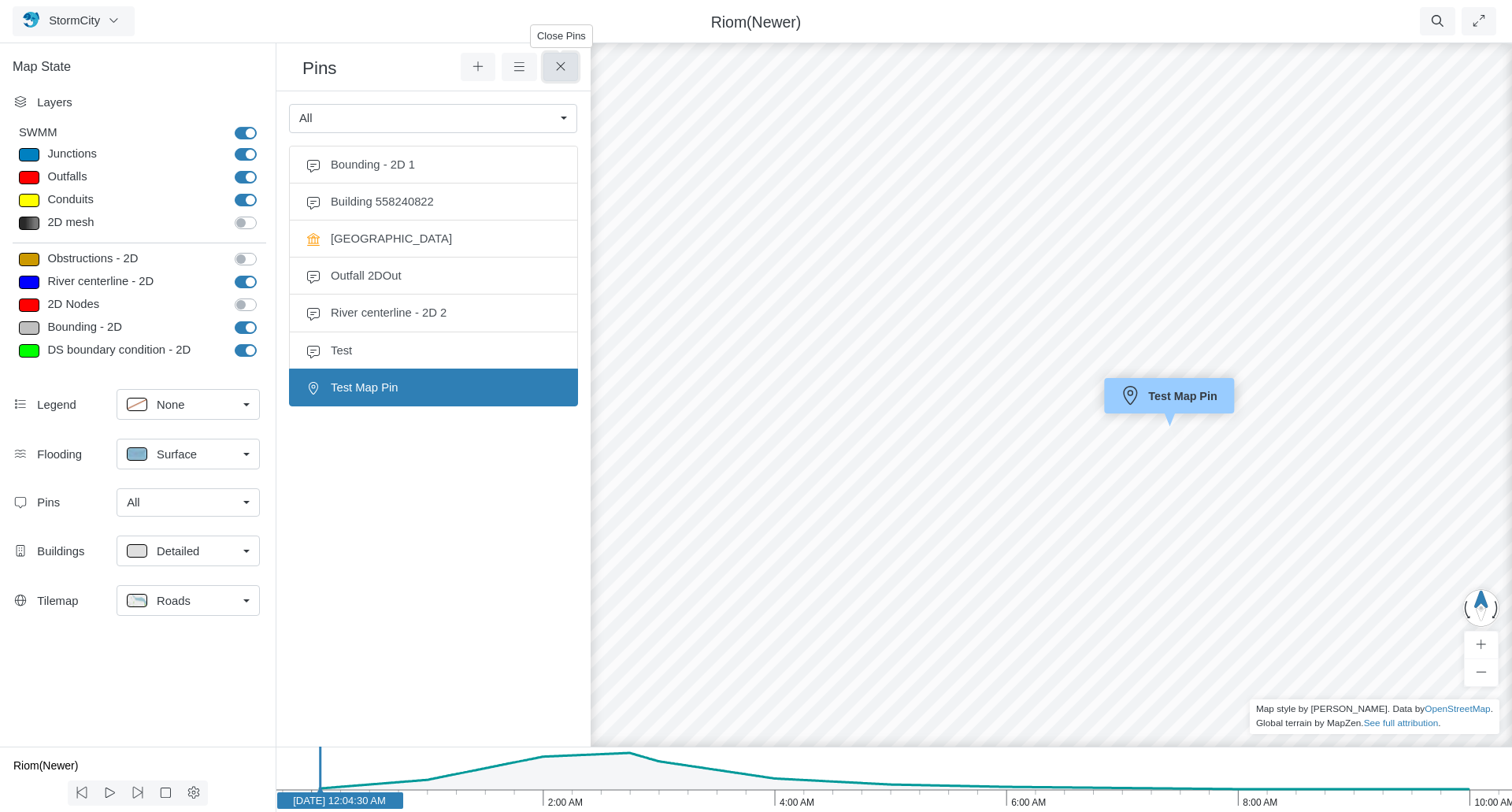
click at [567, 72] on icon at bounding box center [561, 67] width 15 height 12
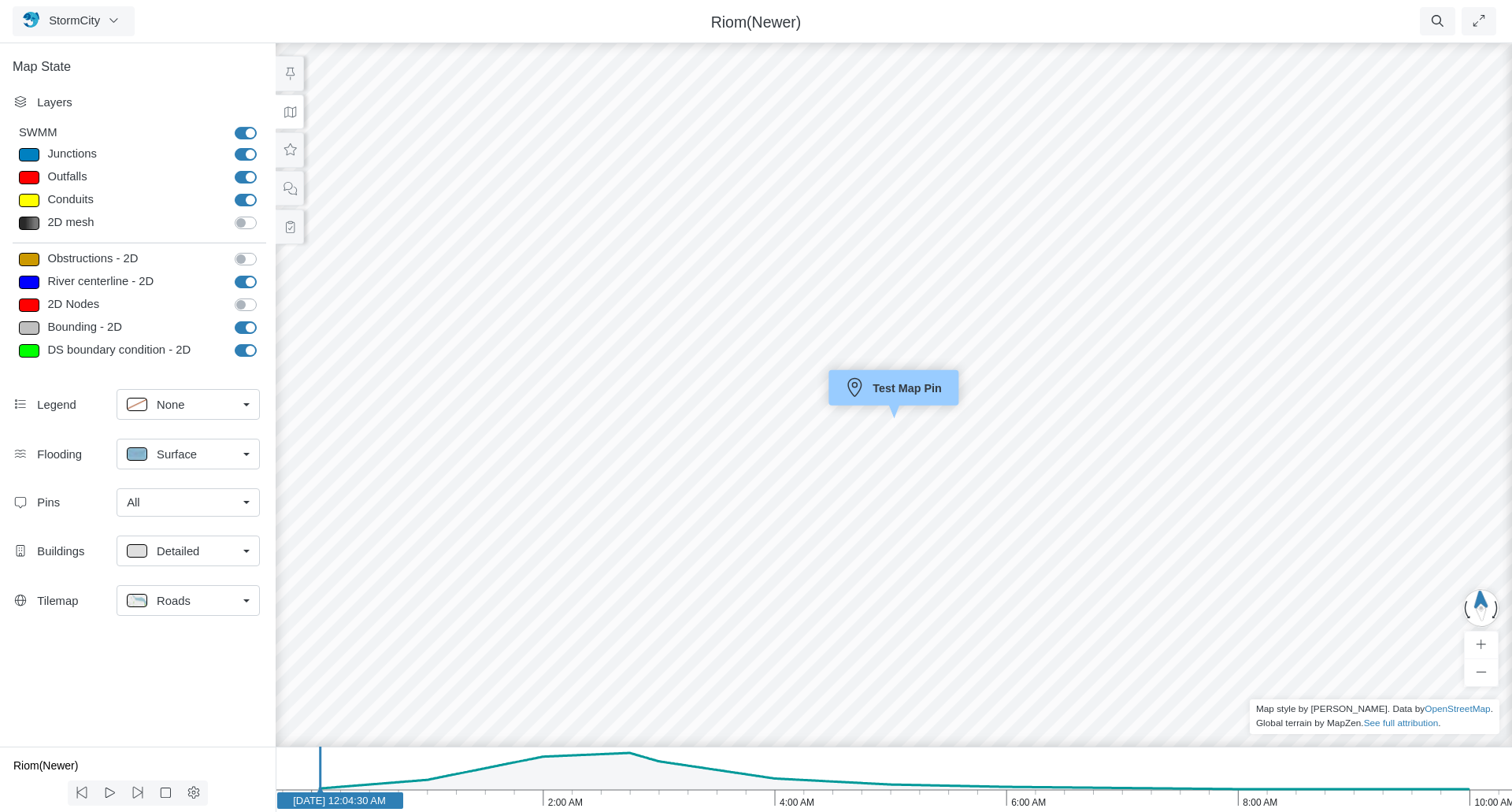
drag, startPoint x: 895, startPoint y: 527, endPoint x: 1015, endPoint y: 214, distance: 335.2
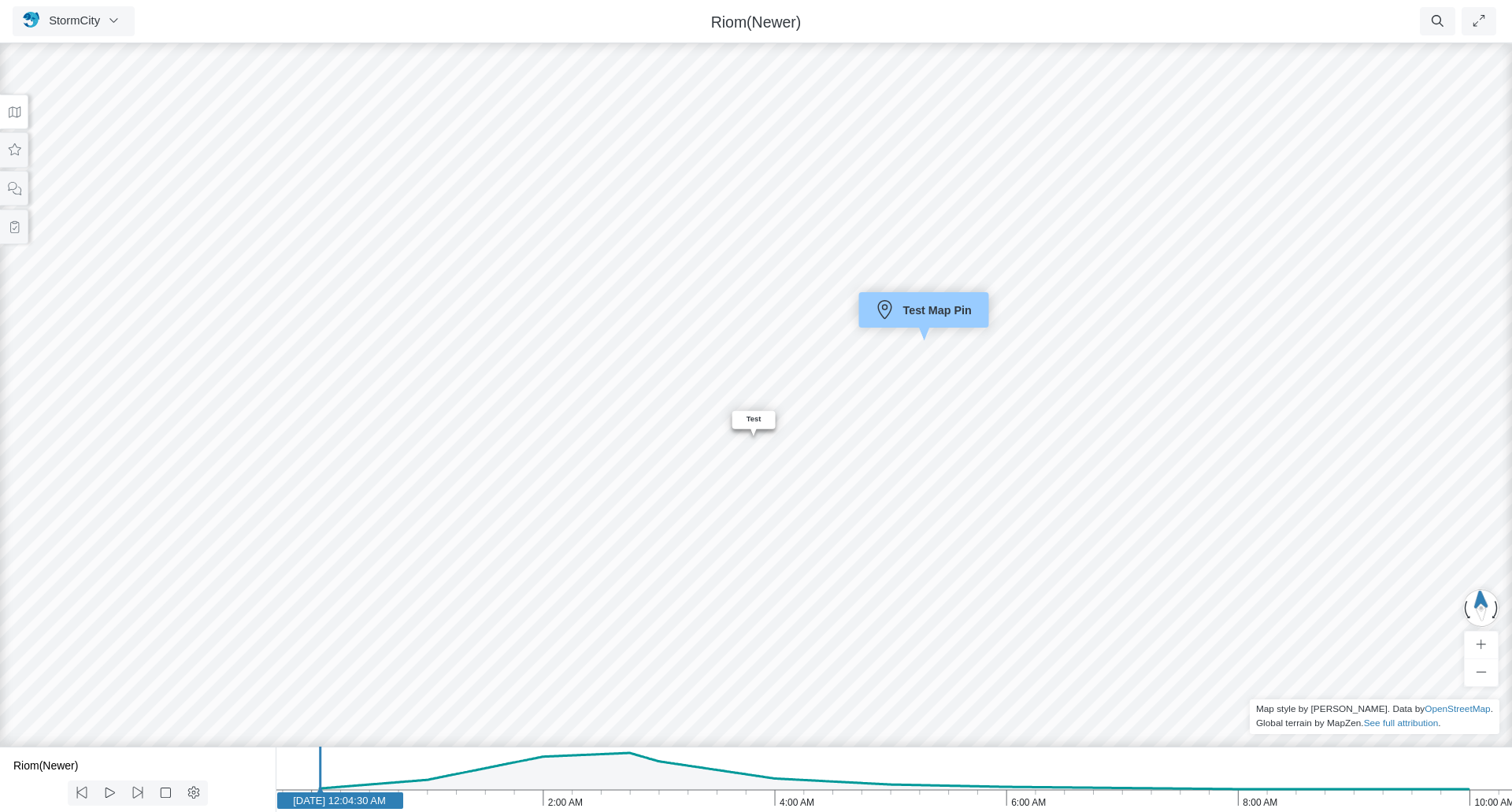
click at [857, 376] on div "Entity or function does not exist in this scenario. Bounding Entity or function…" at bounding box center [756, 426] width 1512 height 772
click at [924, 317] on icon at bounding box center [923, 308] width 14 height 19
click at [789, 391] on div "Entity or function does not exist in this scenario. Bounding Entity or function…" at bounding box center [756, 426] width 1512 height 772
click at [747, 422] on div "Test" at bounding box center [754, 419] width 38 height 9
click at [662, 409] on div "Entity or function does not exist in this scenario. Bounding Entity or function…" at bounding box center [756, 426] width 1512 height 772
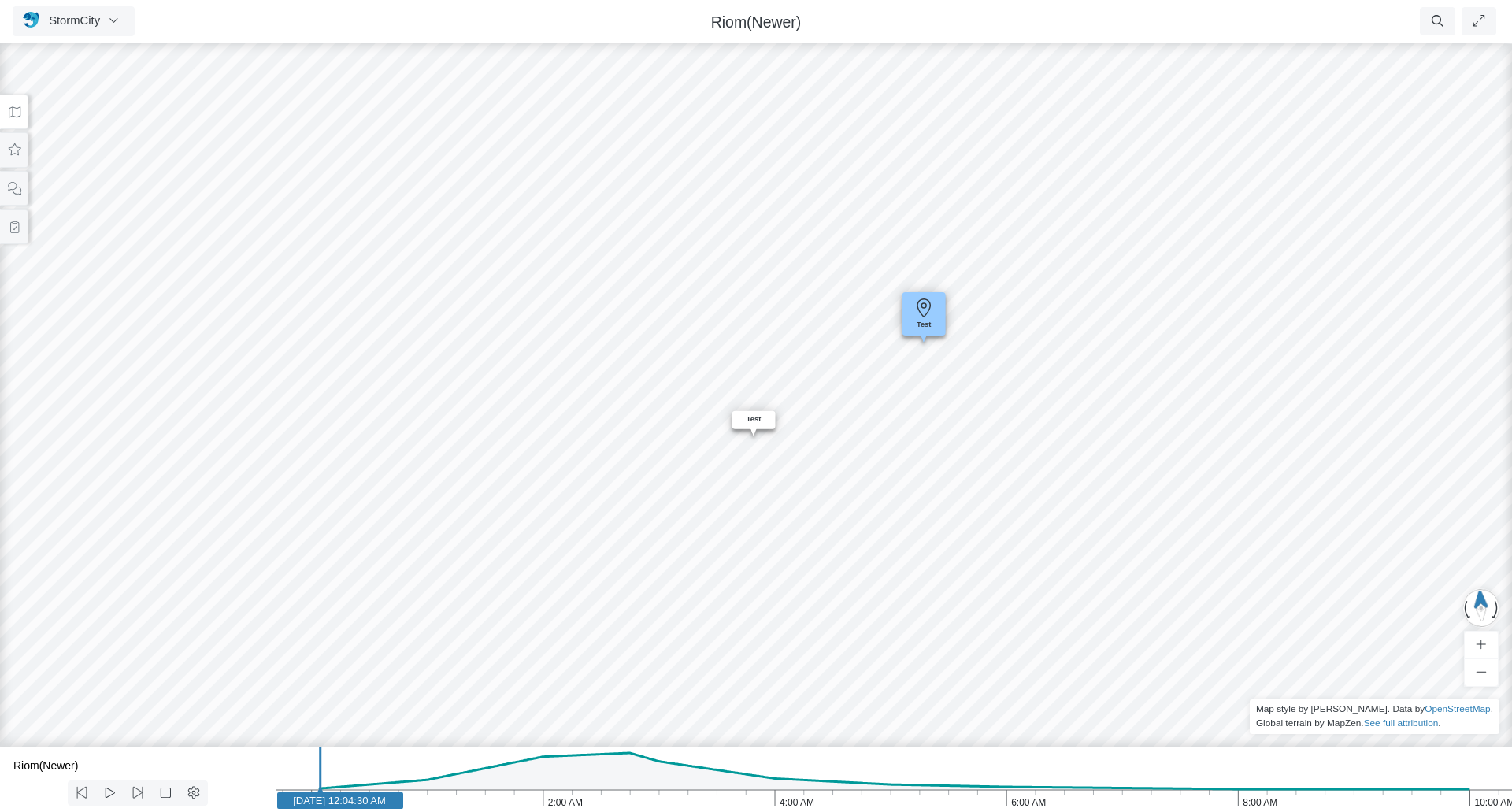
click at [762, 420] on div "Test" at bounding box center [754, 419] width 38 height 9
click at [853, 345] on div "Entity or function does not exist in this scenario. Bounding Entity or function…" at bounding box center [756, 426] width 1512 height 772
click at [922, 315] on icon at bounding box center [923, 308] width 14 height 19
click at [886, 433] on div "Entity or function does not exist in this scenario. Bounding Entity or function…" at bounding box center [756, 426] width 1512 height 772
click at [924, 315] on icon at bounding box center [924, 308] width 38 height 24
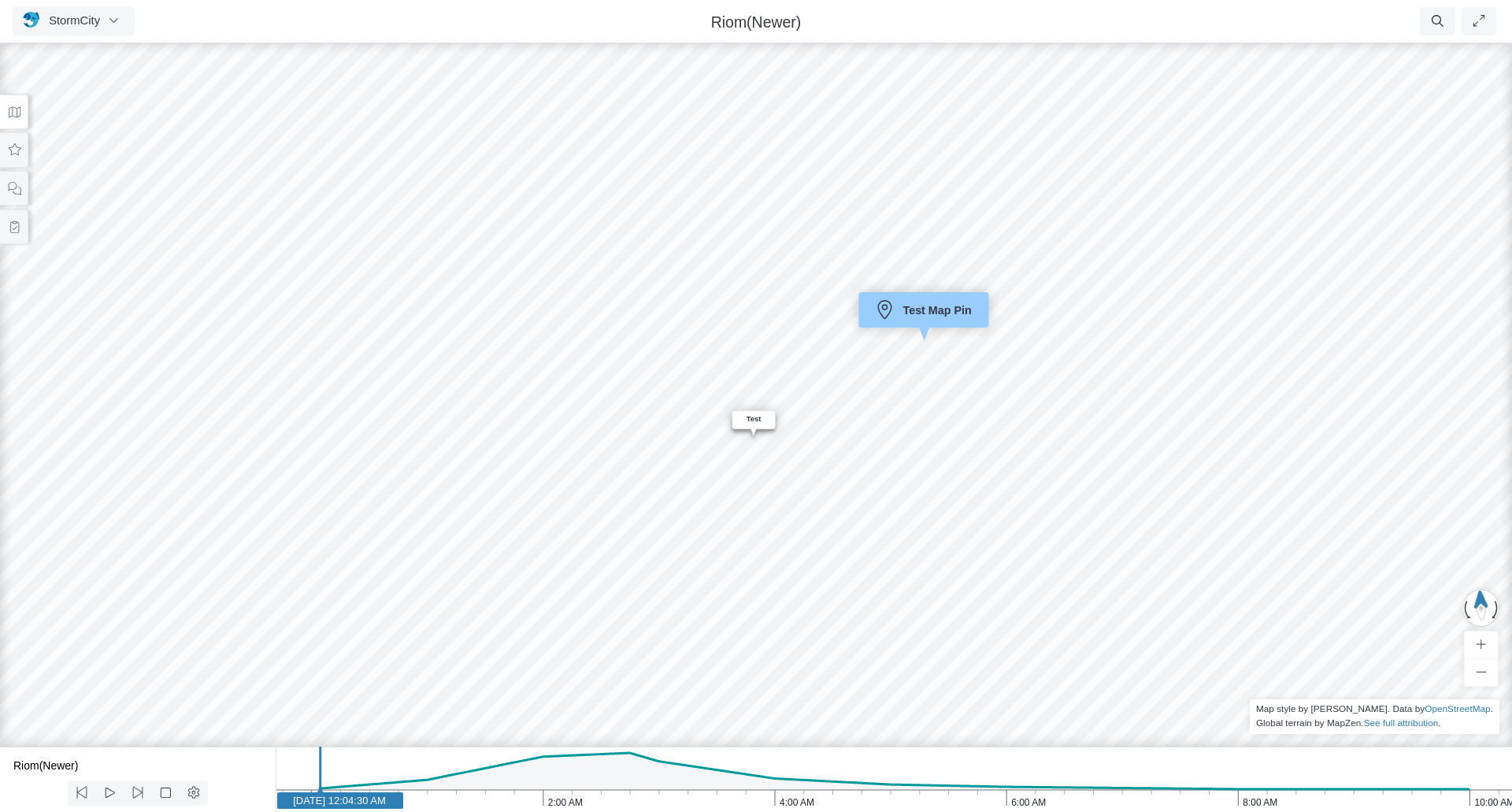
click at [876, 461] on div "Entity or function does not exist in this scenario. Bounding Entity or function…" at bounding box center [756, 426] width 1512 height 772
click at [927, 318] on icon at bounding box center [924, 308] width 38 height 24
click at [879, 395] on div "Entity or function does not exist in this scenario. Bounding Entity or function…" at bounding box center [756, 426] width 1512 height 772
click at [926, 308] on icon at bounding box center [924, 308] width 38 height 24
click at [886, 376] on div "Entity or function does not exist in this scenario. Bounding Entity or function…" at bounding box center [756, 426] width 1512 height 772
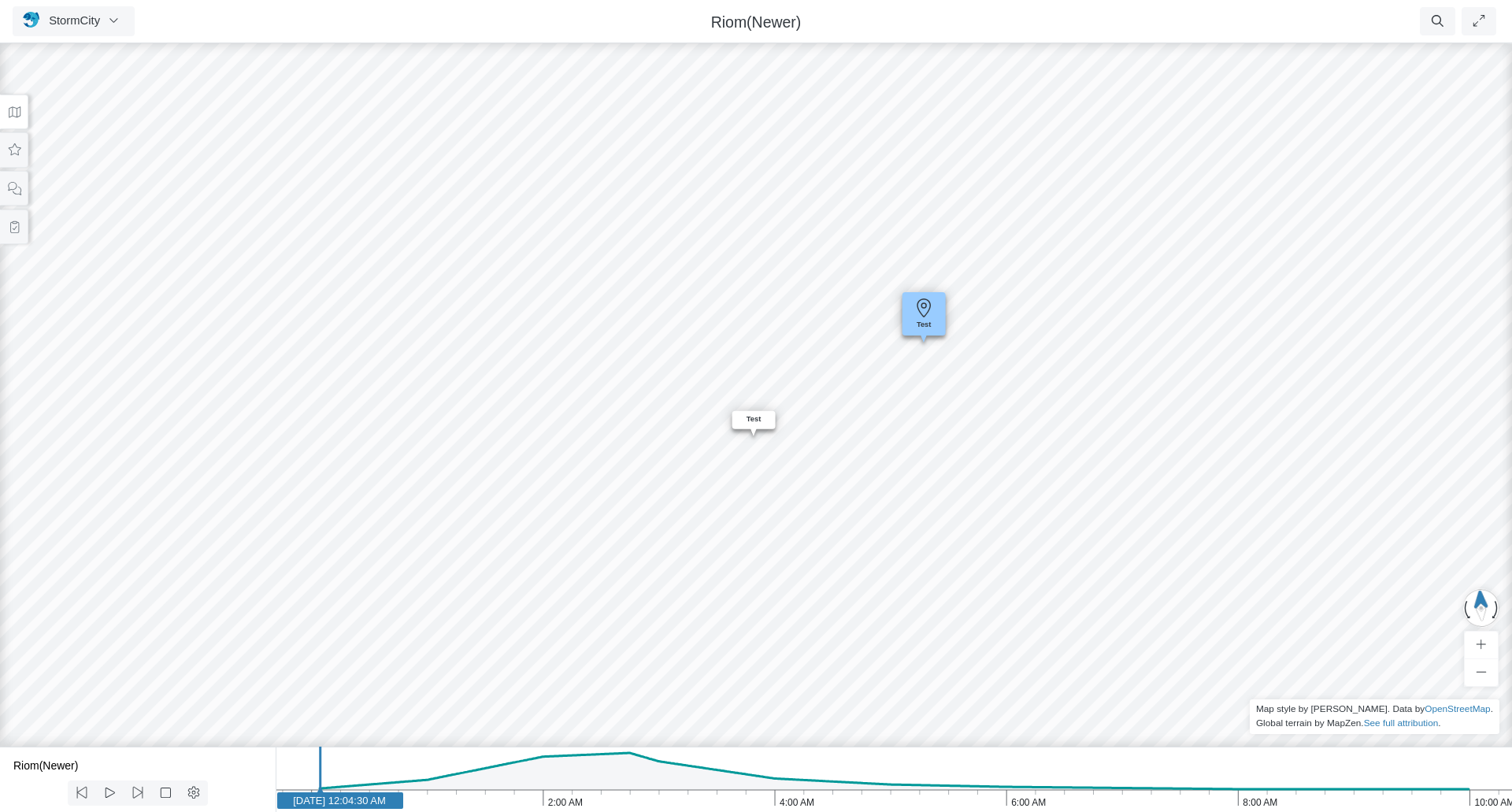
click at [924, 319] on icon at bounding box center [924, 308] width 38 height 24
click at [849, 410] on div "Entity or function does not exist in this scenario. Bounding Entity or function…" at bounding box center [756, 426] width 1512 height 772
click at [930, 319] on icon at bounding box center [924, 308] width 38 height 24
click at [849, 437] on div "Entity or function does not exist in this scenario. Bounding Entity or function…" at bounding box center [756, 426] width 1512 height 772
click at [921, 321] on span "Test" at bounding box center [923, 324] width 21 height 8
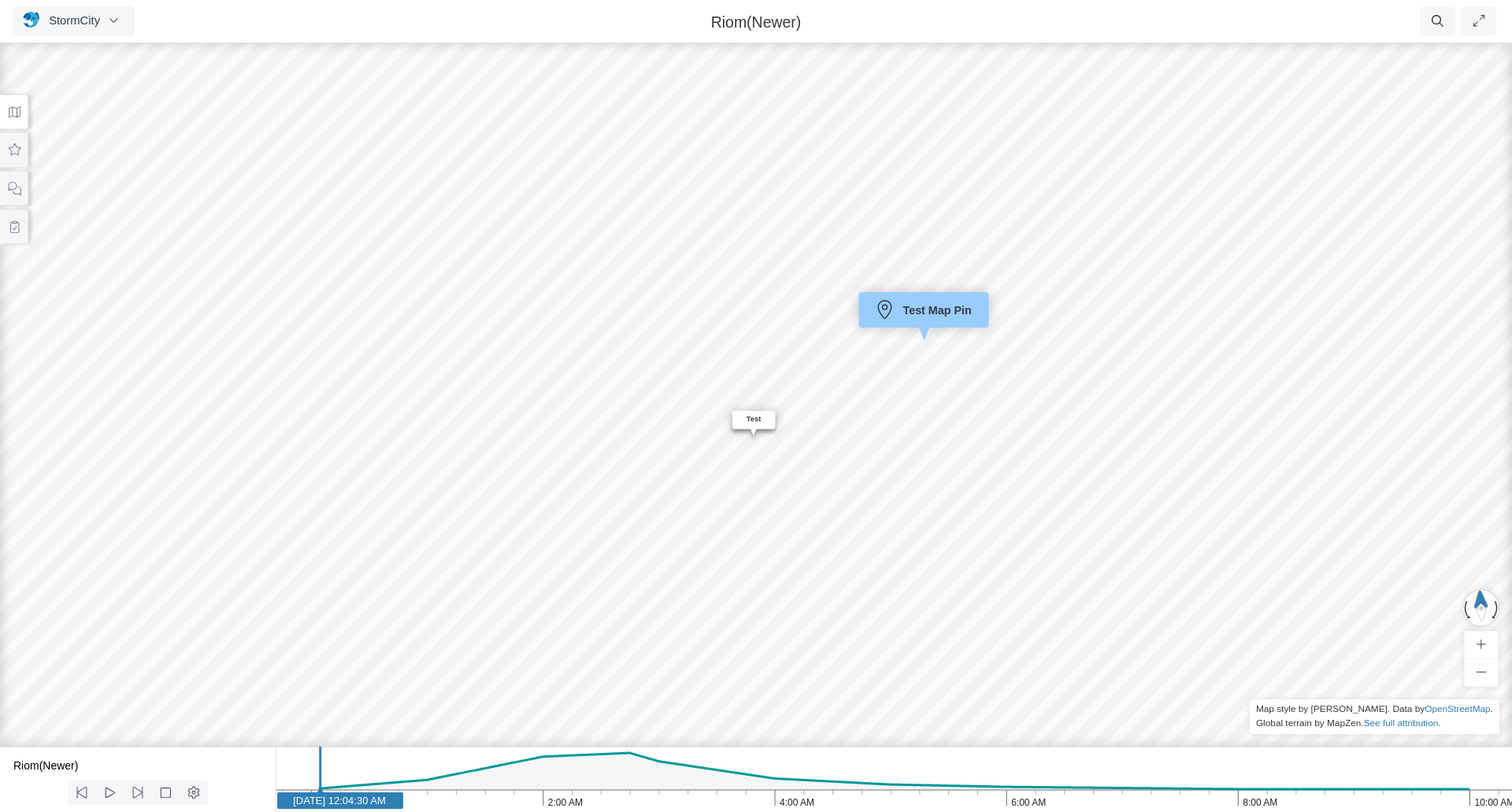
click at [876, 404] on div "Entity or function does not exist in this scenario. Bounding Entity or function…" at bounding box center [756, 426] width 1512 height 772
click at [922, 317] on icon at bounding box center [924, 308] width 38 height 24
click at [922, 317] on icon at bounding box center [924, 307] width 38 height 24
click at [845, 385] on div "Entity or function does not exist in this scenario. Bounding Entity or function…" at bounding box center [756, 426] width 1512 height 772
click at [758, 417] on div "Test" at bounding box center [755, 417] width 38 height 9
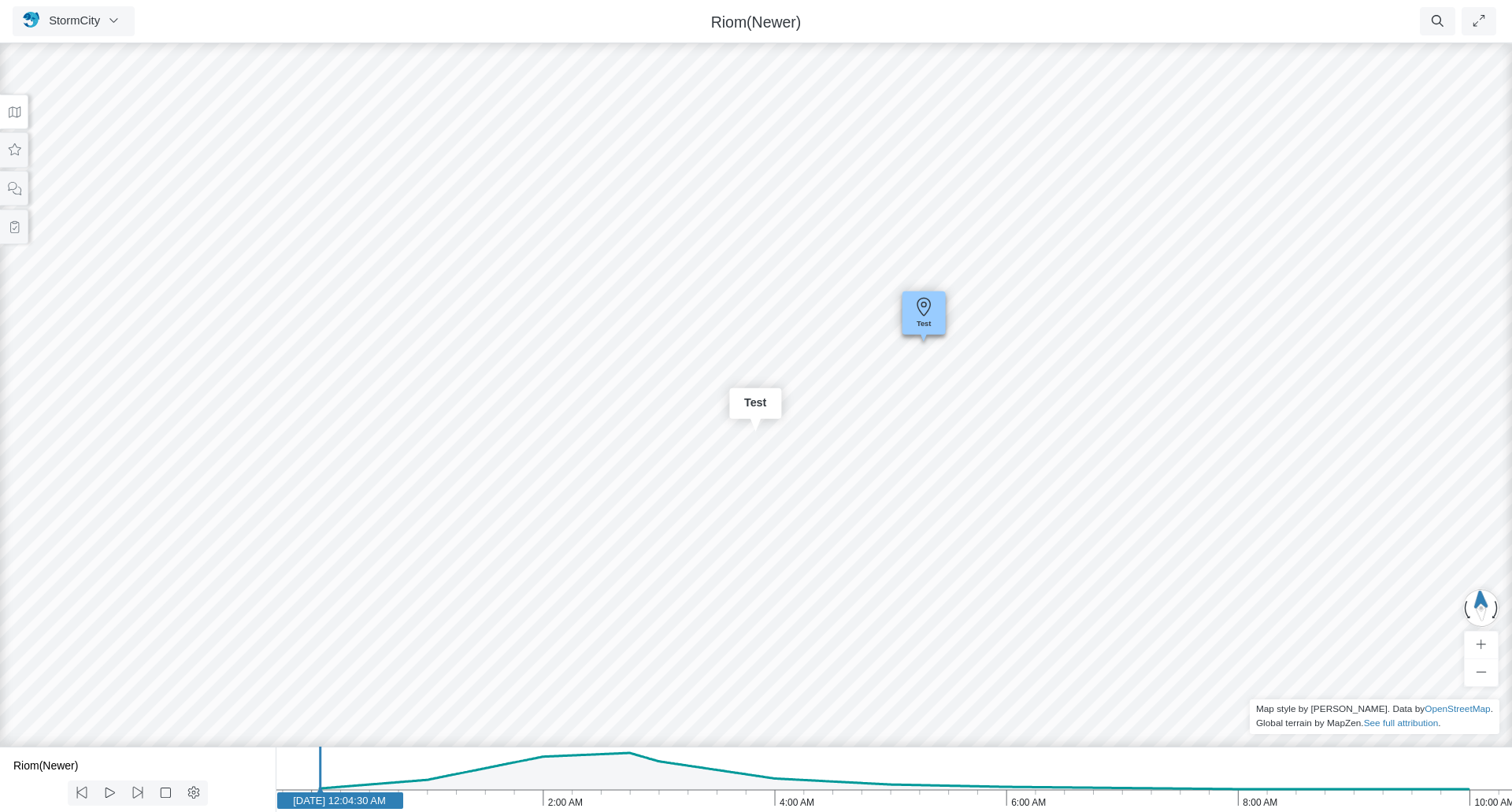
click at [666, 414] on div "Entity or function does not exist in this scenario. Bounding Entity or function…" at bounding box center [756, 426] width 1512 height 772
click at [1389, 394] on div "Bounding" at bounding box center [1394, 393] width 38 height 9
click at [1415, 409] on div "Building" at bounding box center [1423, 407] width 38 height 9
click at [890, 342] on icon at bounding box center [894, 332] width 38 height 24
click at [1429, 410] on div "Building" at bounding box center [1423, 407] width 38 height 9
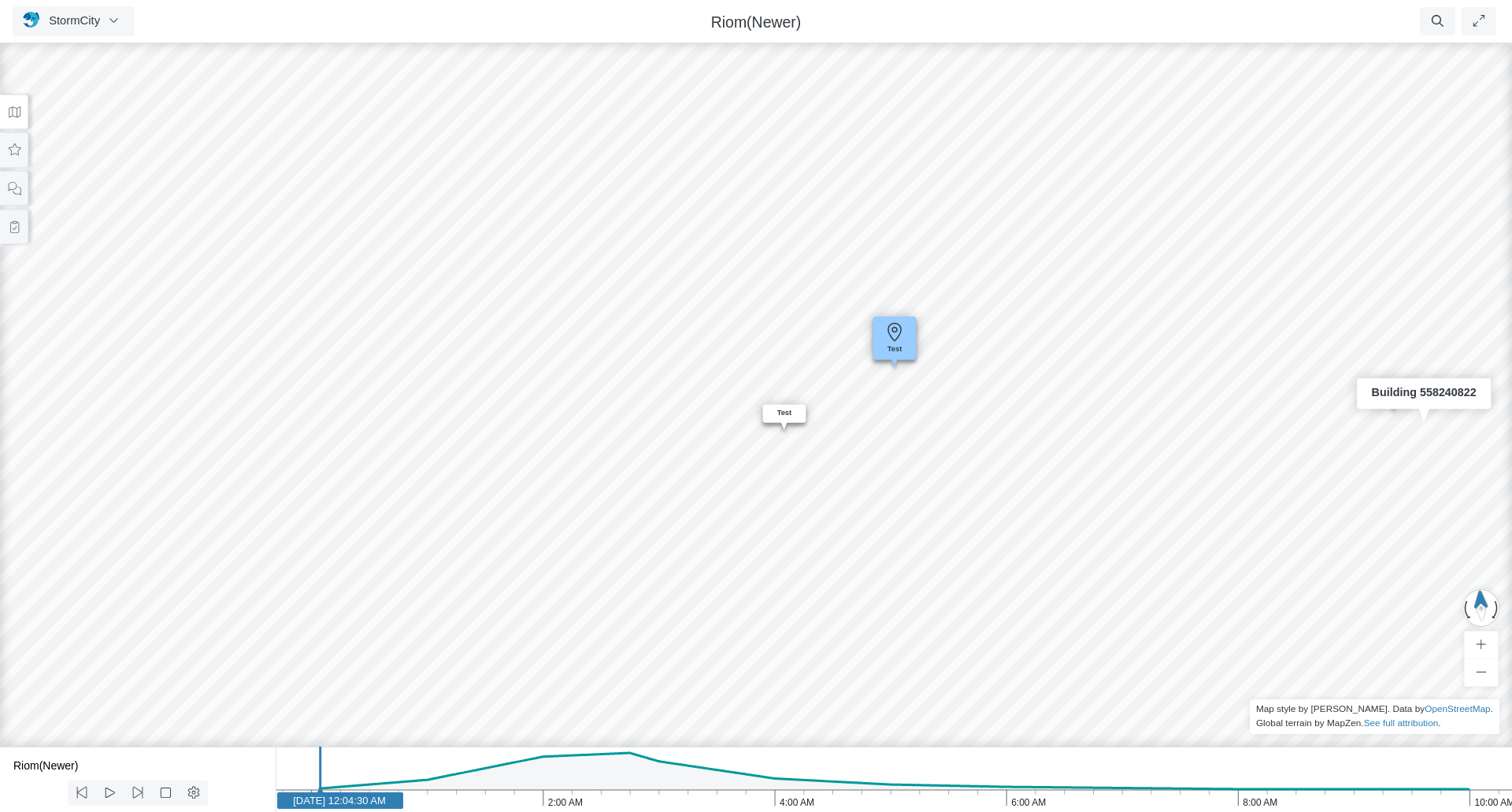
click at [889, 330] on icon at bounding box center [894, 332] width 38 height 24
click at [1379, 393] on div "Bounding" at bounding box center [1394, 393] width 38 height 9
click at [778, 413] on div "Test" at bounding box center [784, 413] width 38 height 9
click at [900, 334] on icon at bounding box center [894, 332] width 14 height 19
click at [859, 440] on div "Entity or function does not exist in this scenario. Bounding Entity or function…" at bounding box center [756, 426] width 1512 height 772
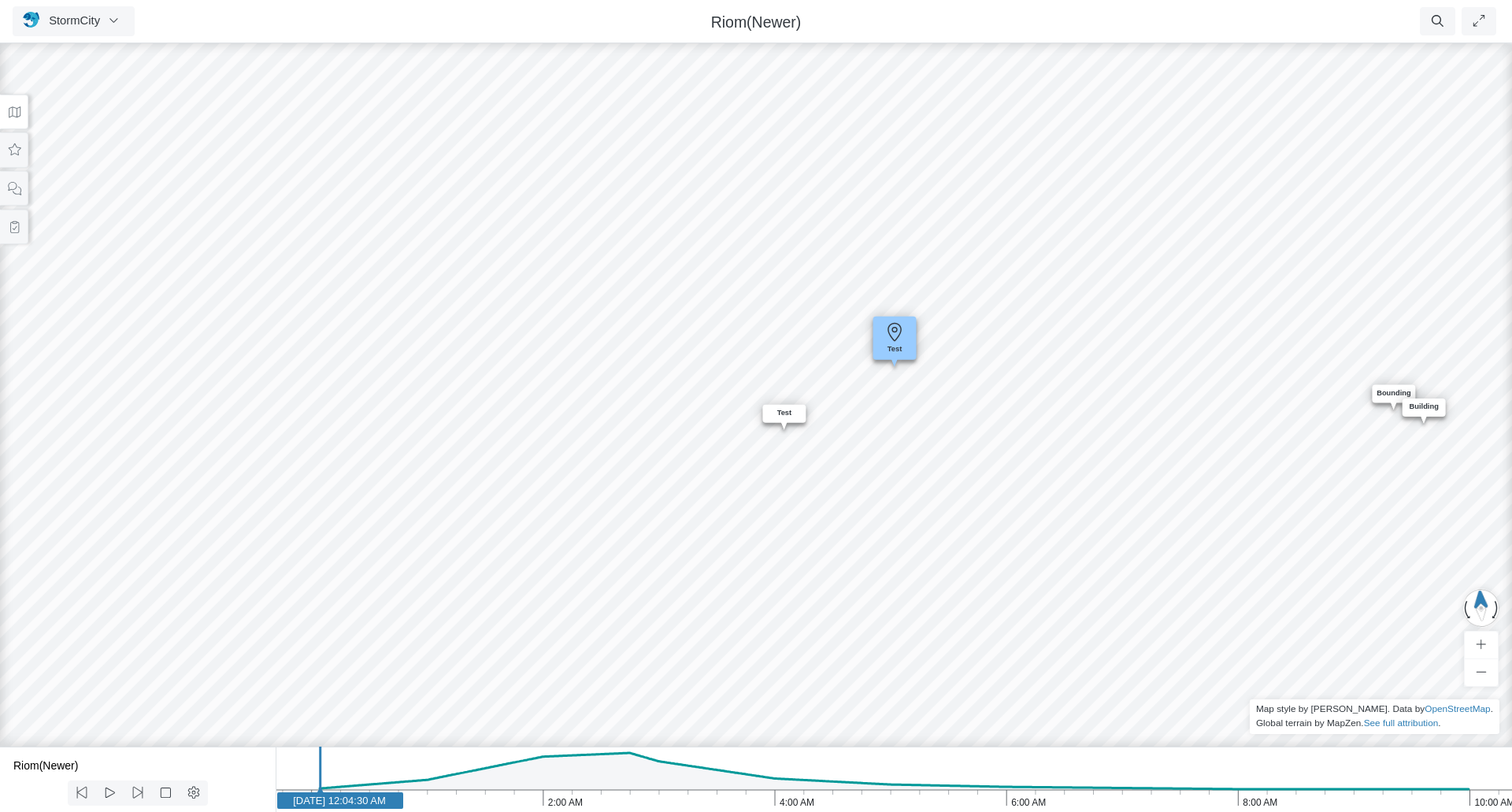
click at [896, 336] on icon at bounding box center [894, 332] width 38 height 24
click at [951, 473] on span "Edit Pin" at bounding box center [950, 476] width 40 height 13
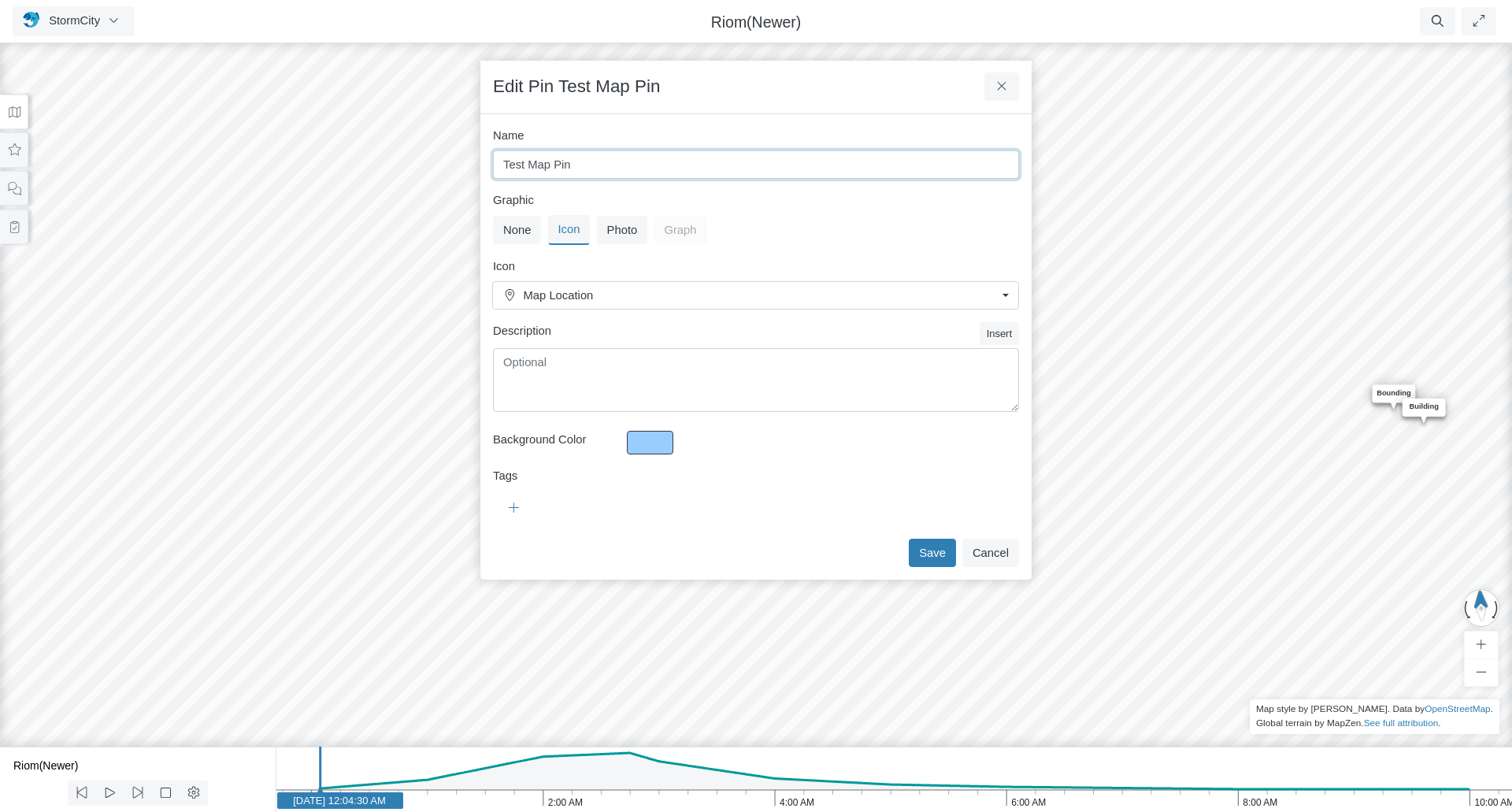
click at [540, 167] on input "Test Map Pin" at bounding box center [756, 164] width 526 height 28
click at [539, 167] on input "Test Map Pin" at bounding box center [756, 164] width 526 height 28
click at [538, 167] on input "Test Map Pin" at bounding box center [756, 164] width 526 height 28
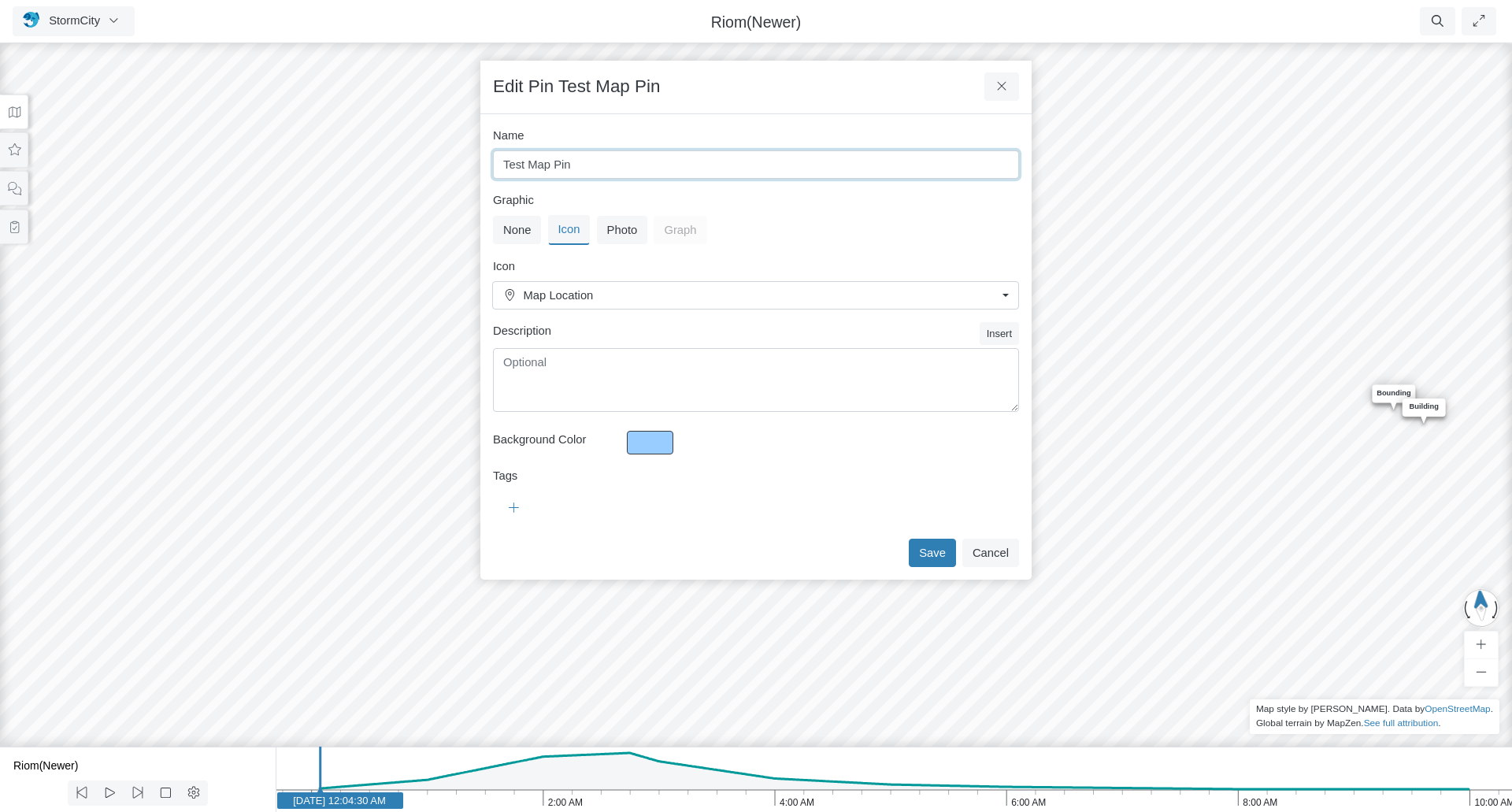
click at [538, 167] on input "Test Map Pin" at bounding box center [756, 164] width 526 height 28
click at [538, 166] on input "Test Map Pin" at bounding box center [756, 164] width 526 height 28
type input "Test Pin"
click at [928, 551] on button "Save" at bounding box center [932, 552] width 47 height 28
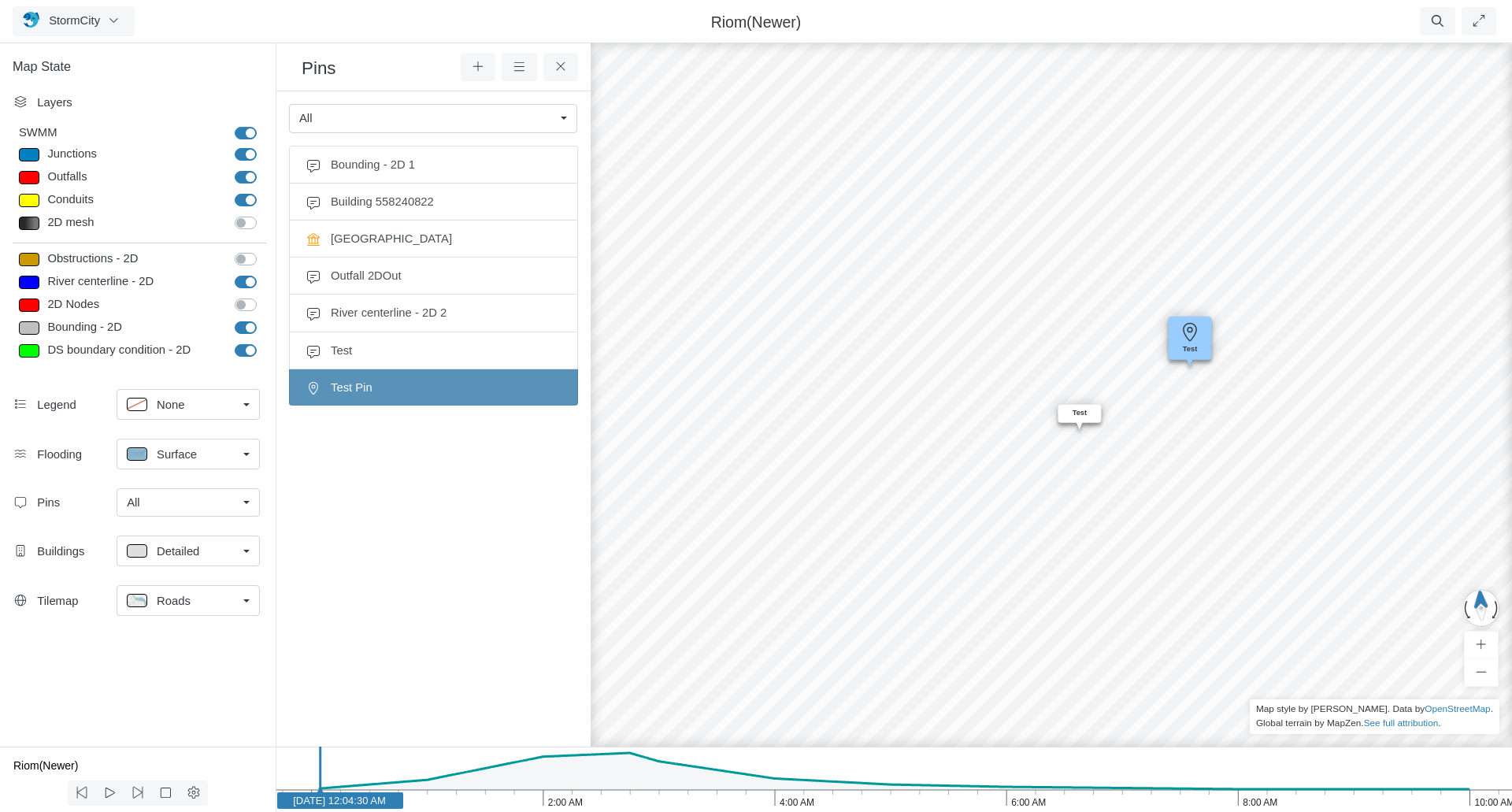
click at [1194, 334] on icon at bounding box center [1190, 332] width 38 height 24
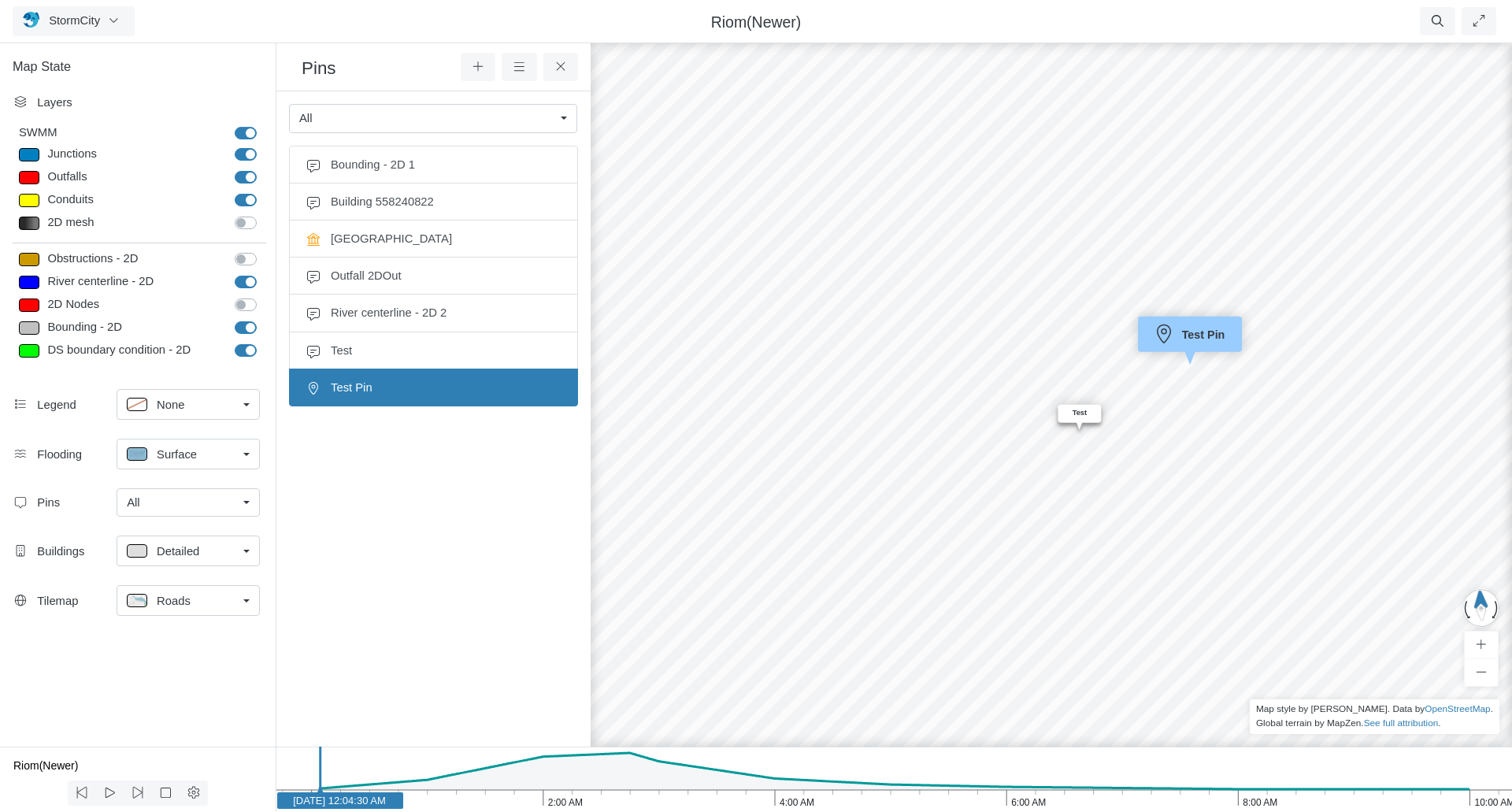
click at [1194, 334] on span "Test Pin" at bounding box center [1204, 334] width 50 height 13
click at [1194, 334] on icon at bounding box center [1190, 332] width 38 height 24
click at [1194, 334] on span "Test Pin" at bounding box center [1204, 334] width 50 height 13
click at [1194, 334] on icon at bounding box center [1190, 332] width 38 height 24
click at [1194, 334] on span "Test Pin" at bounding box center [1204, 334] width 50 height 13
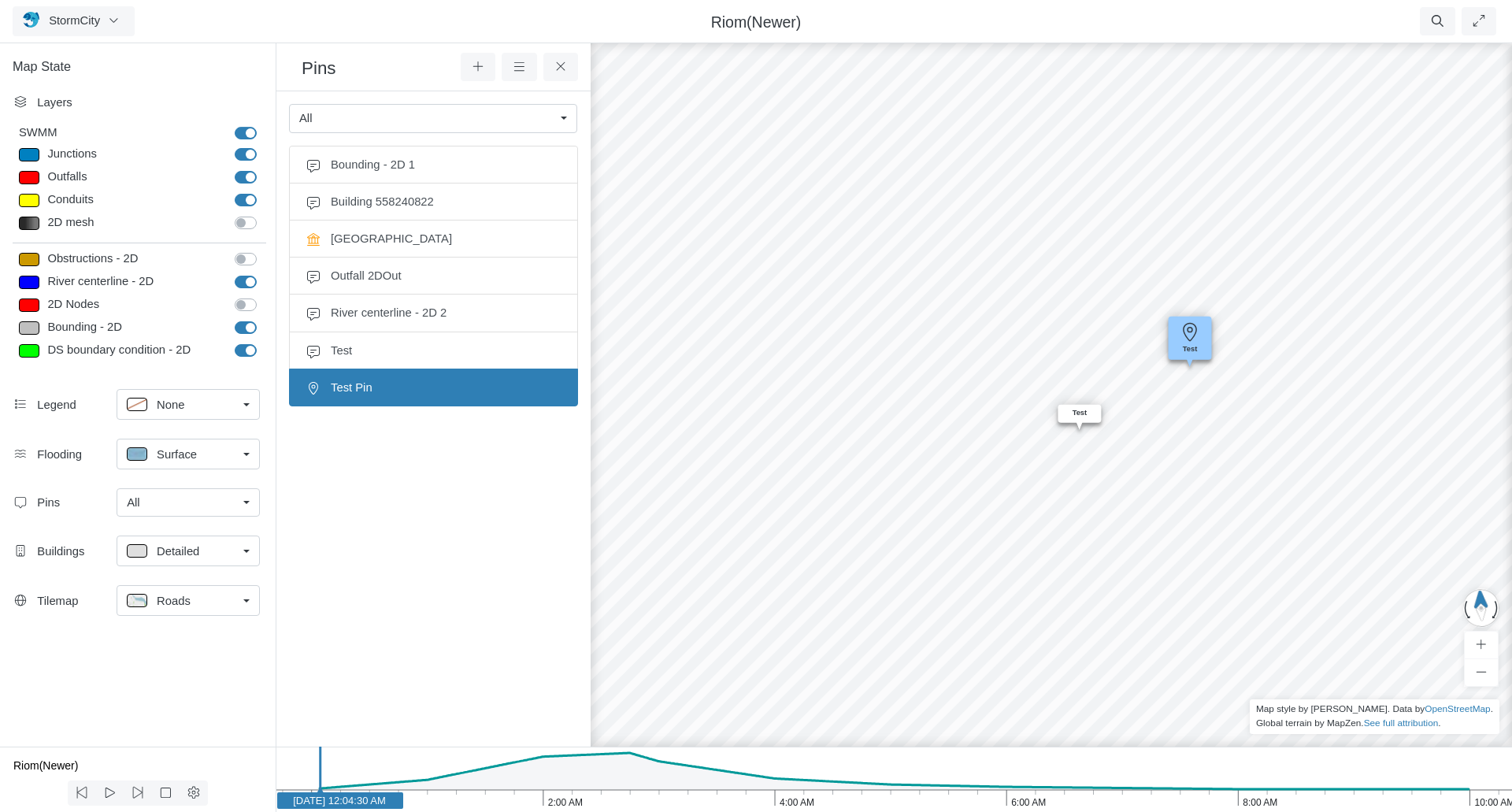
click at [1194, 334] on icon at bounding box center [1190, 332] width 38 height 24
click at [1191, 469] on div "Entity or function does not exist in this scenario. Bounding Entity or function…" at bounding box center [1051, 426] width 1512 height 772
drag, startPoint x: 1374, startPoint y: 479, endPoint x: 1241, endPoint y: 481, distance: 133.0
drag, startPoint x: 1167, startPoint y: 475, endPoint x: 861, endPoint y: 457, distance: 306.5
click at [861, 457] on div "Entity or function does not exist in this scenario. Bounding Entity or function…" at bounding box center [1051, 426] width 1512 height 772
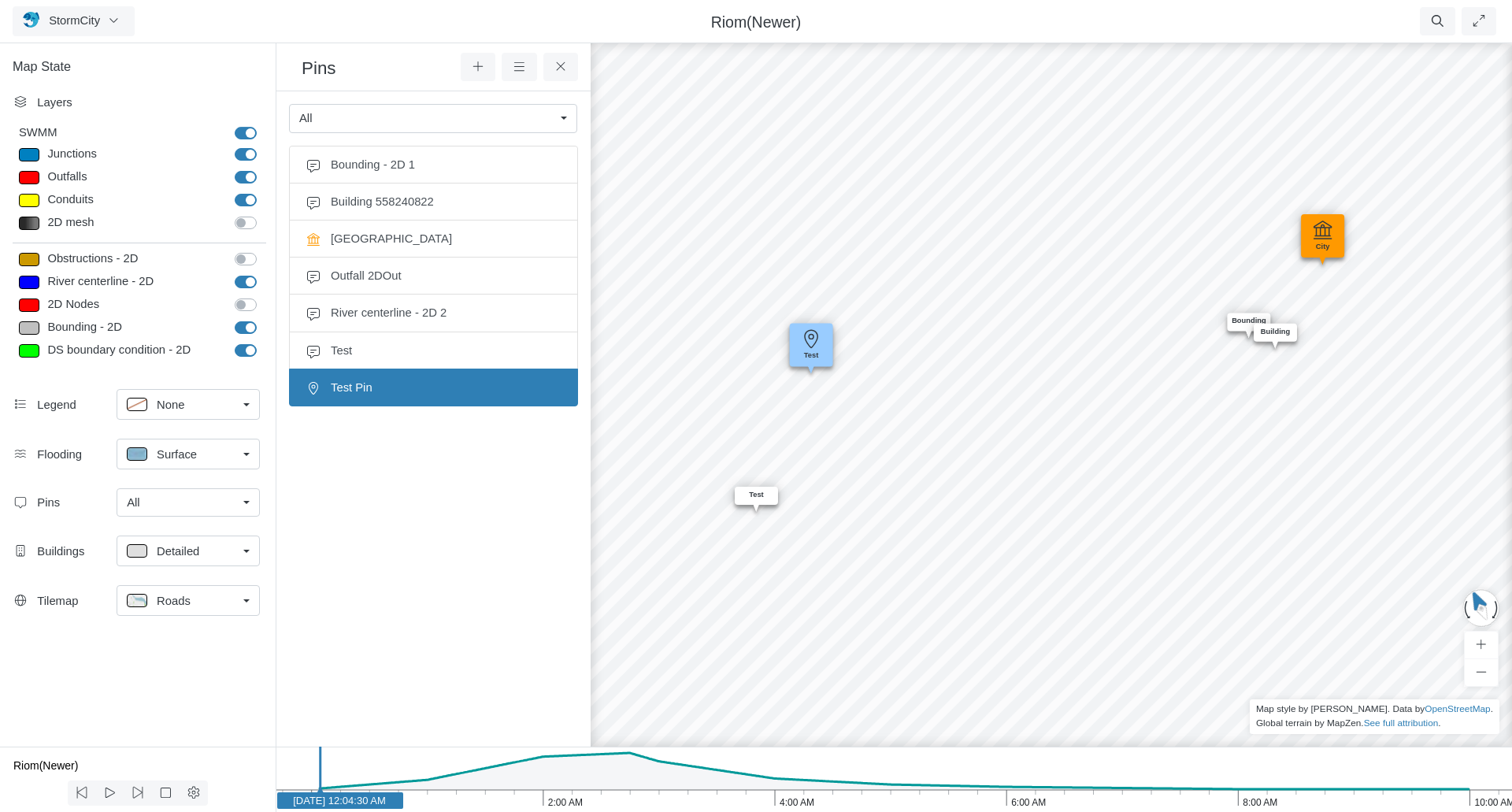
drag, startPoint x: 859, startPoint y: 470, endPoint x: 1298, endPoint y: 498, distance: 439.9
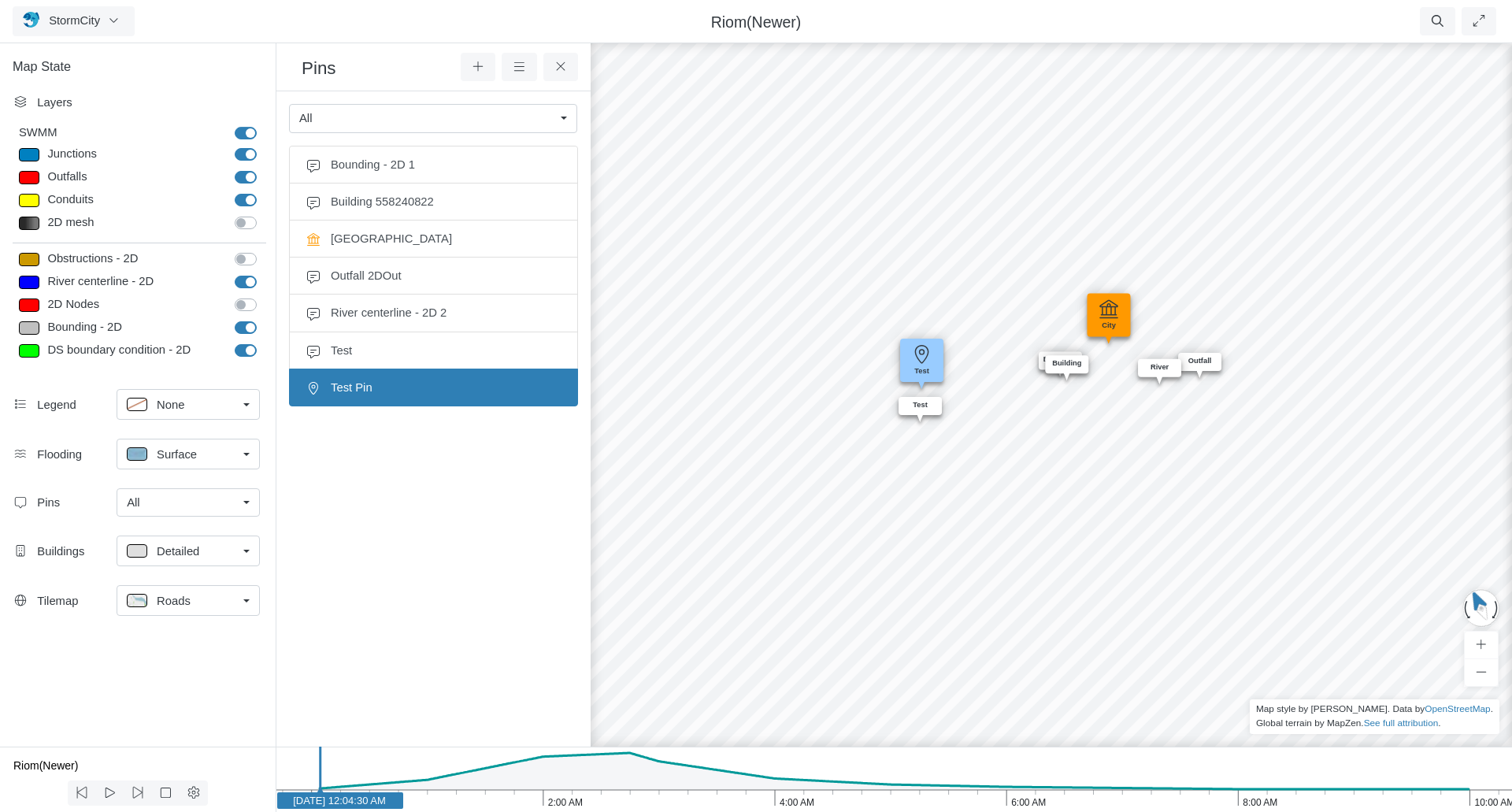
drag, startPoint x: 1405, startPoint y: 528, endPoint x: 1113, endPoint y: 438, distance: 305.6
click at [1113, 438] on div "Entity or function does not exist in this scenario. Bounding Entity or function…" at bounding box center [1051, 426] width 1512 height 772
click at [565, 70] on icon at bounding box center [561, 67] width 15 height 12
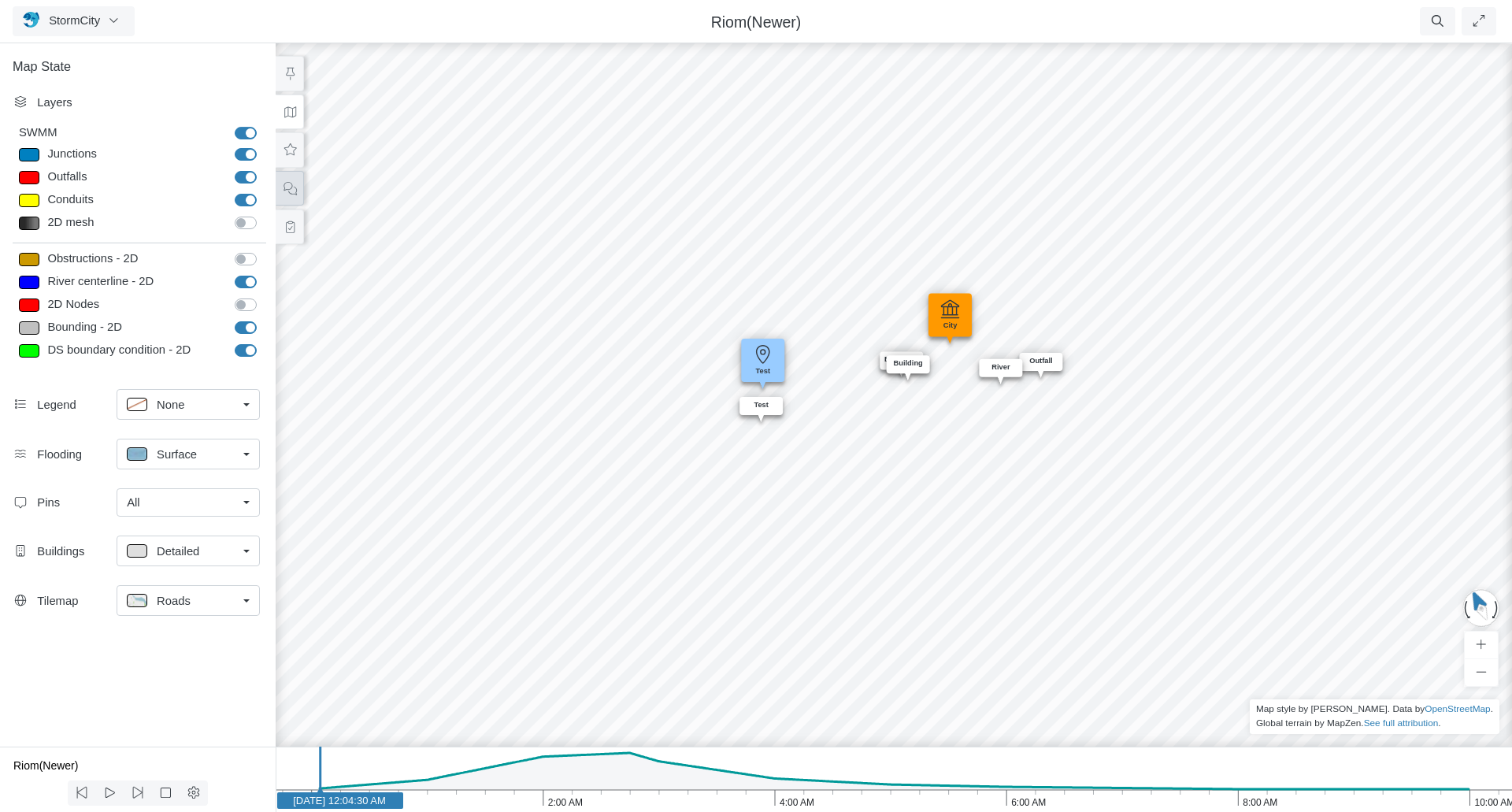
click at [284, 189] on icon at bounding box center [289, 189] width 15 height 12
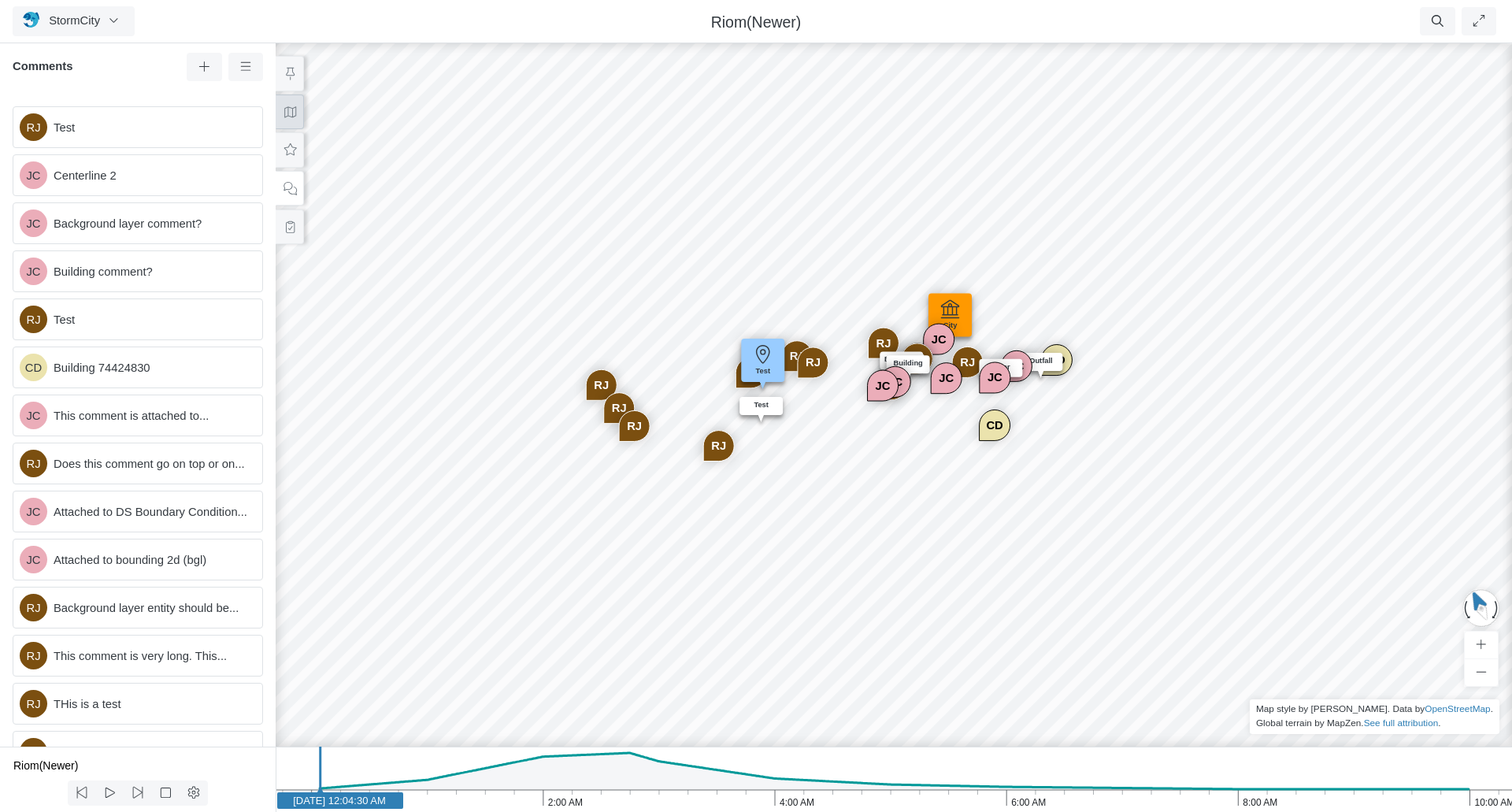
click at [296, 98] on button at bounding box center [289, 112] width 28 height 36
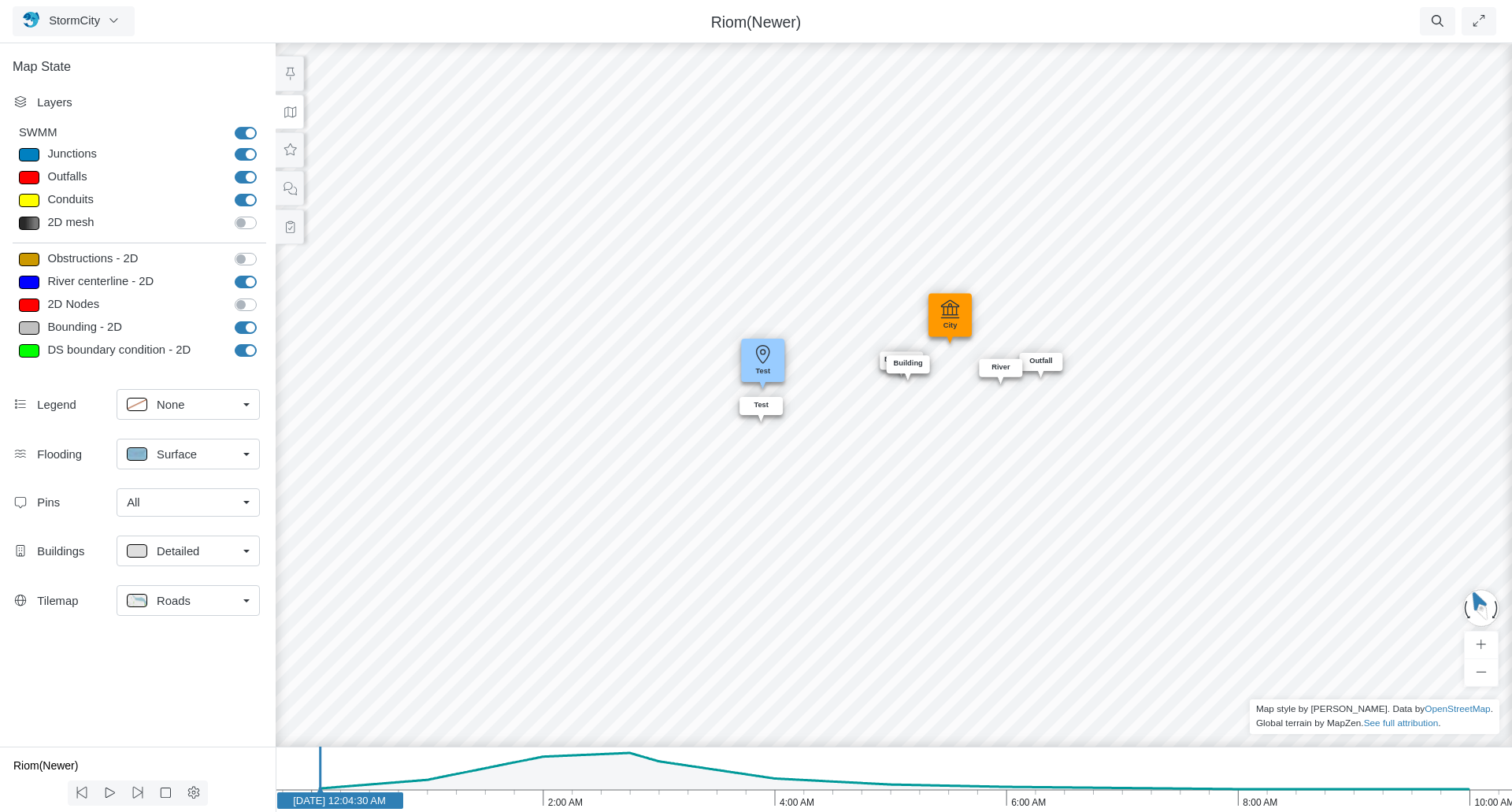
click at [265, 497] on div "Pins All None All Test Manage Pins... Preferences Auto-Expand" at bounding box center [137, 505] width 276 height 47
click at [238, 495] on link "All" at bounding box center [188, 503] width 143 height 28
click at [200, 532] on div "None" at bounding box center [187, 535] width 122 height 17
click at [292, 194] on icon at bounding box center [289, 188] width 13 height 13
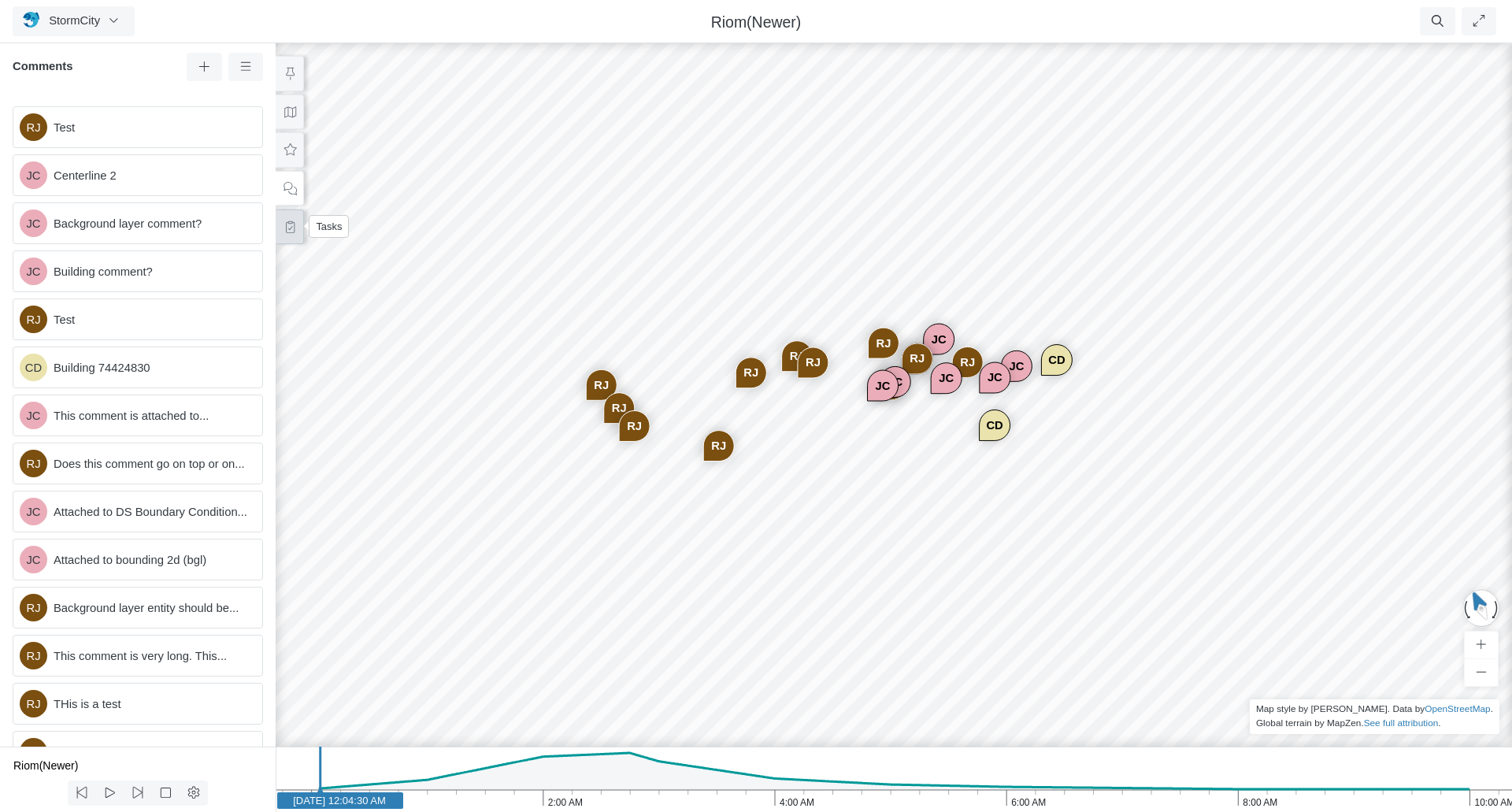
click at [289, 226] on icon at bounding box center [289, 227] width 15 height 12
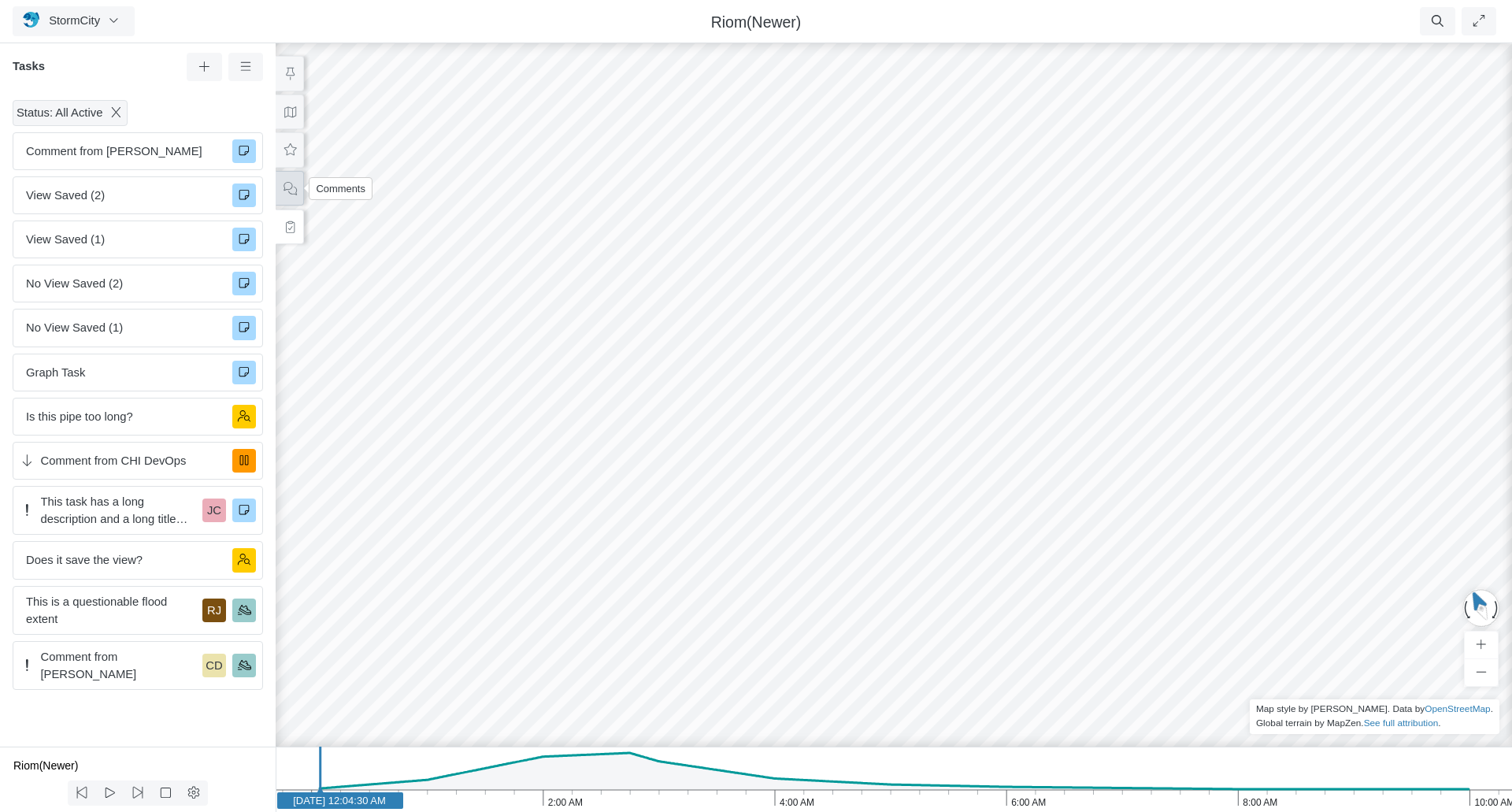
click at [291, 188] on icon at bounding box center [289, 189] width 15 height 12
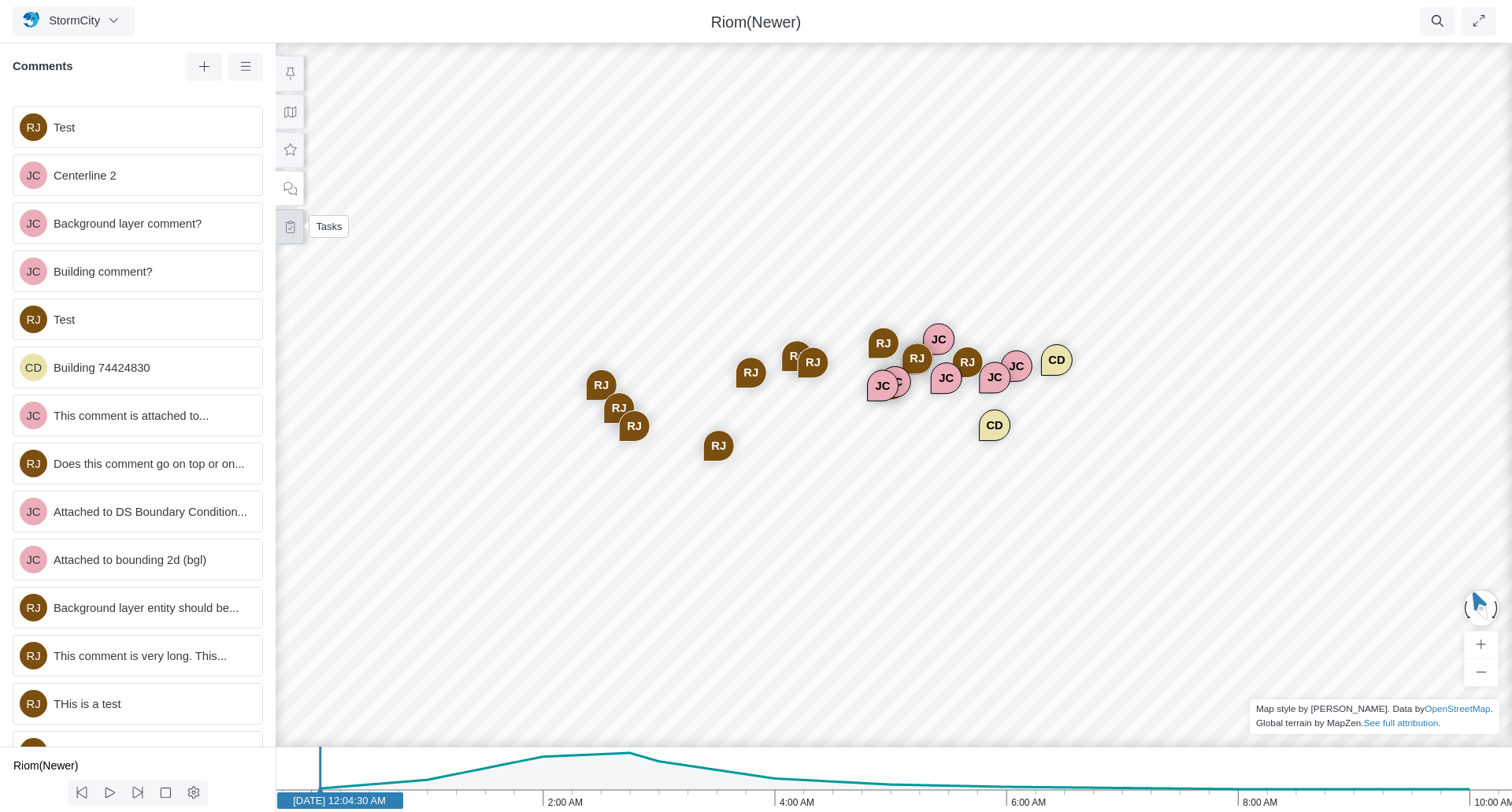
click at [291, 229] on icon at bounding box center [289, 227] width 15 height 12
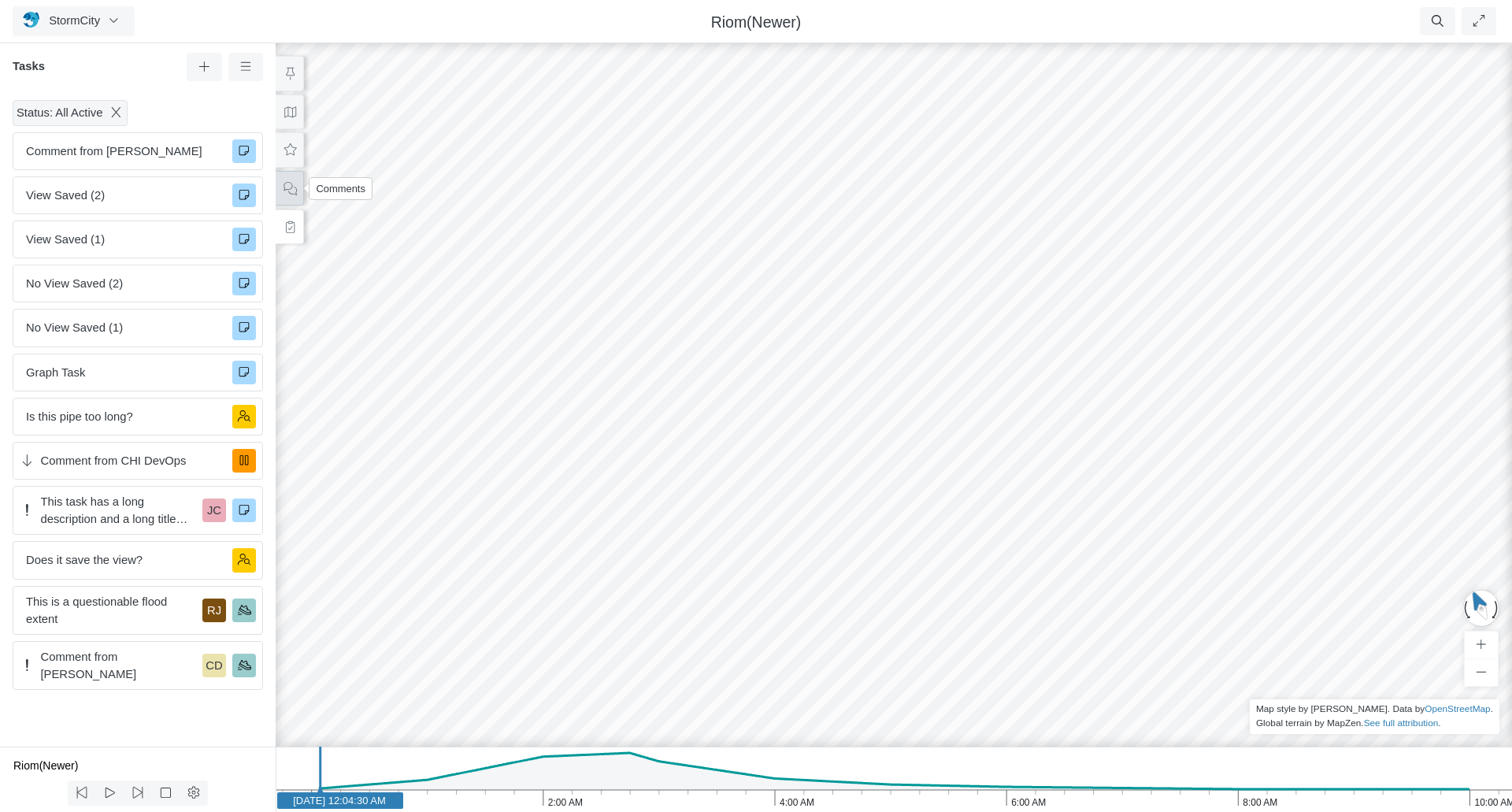
click at [293, 185] on icon at bounding box center [289, 189] width 15 height 12
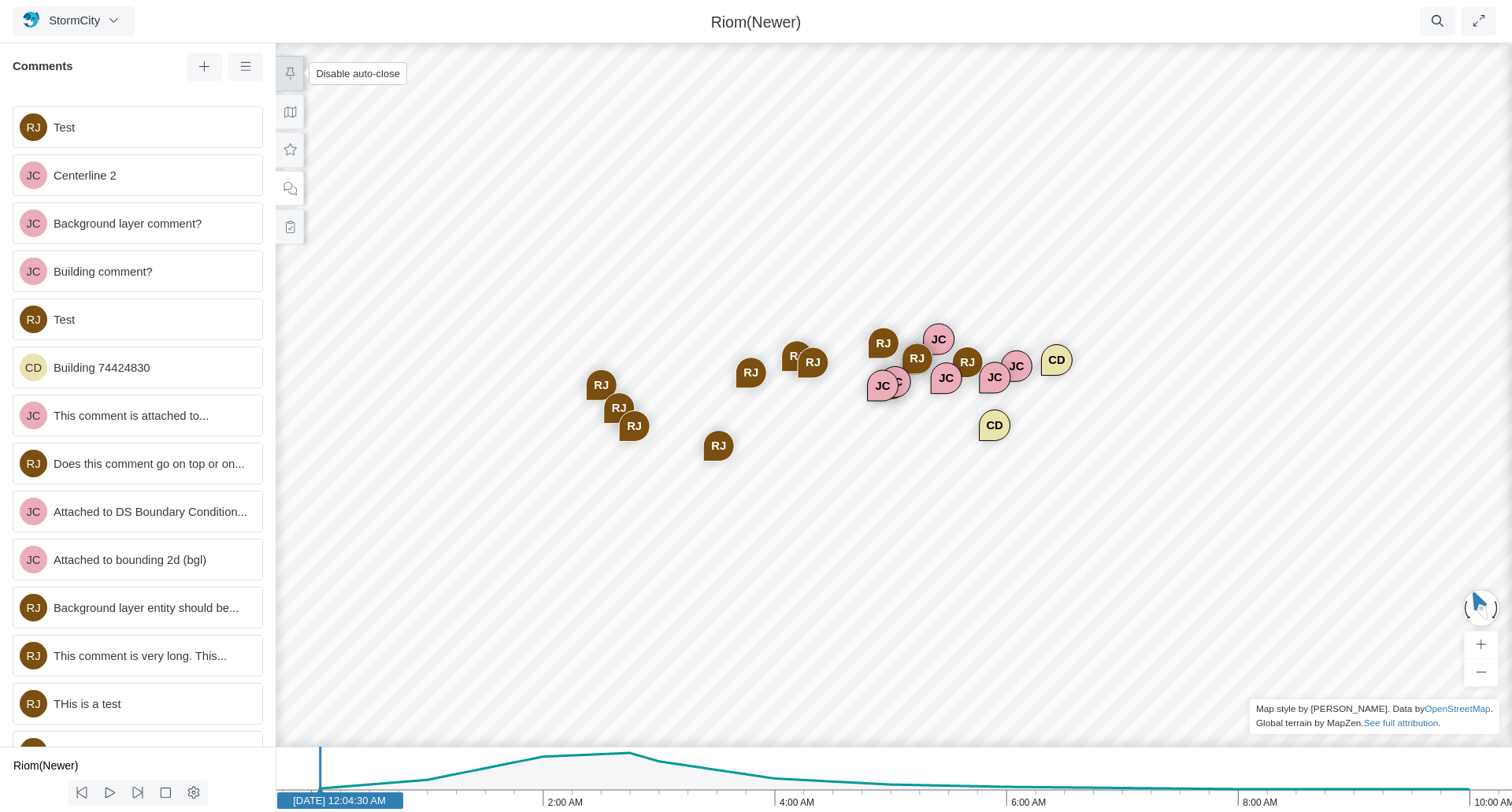
click at [292, 74] on icon at bounding box center [289, 74] width 9 height 13
click at [298, 74] on button at bounding box center [289, 74] width 28 height 36
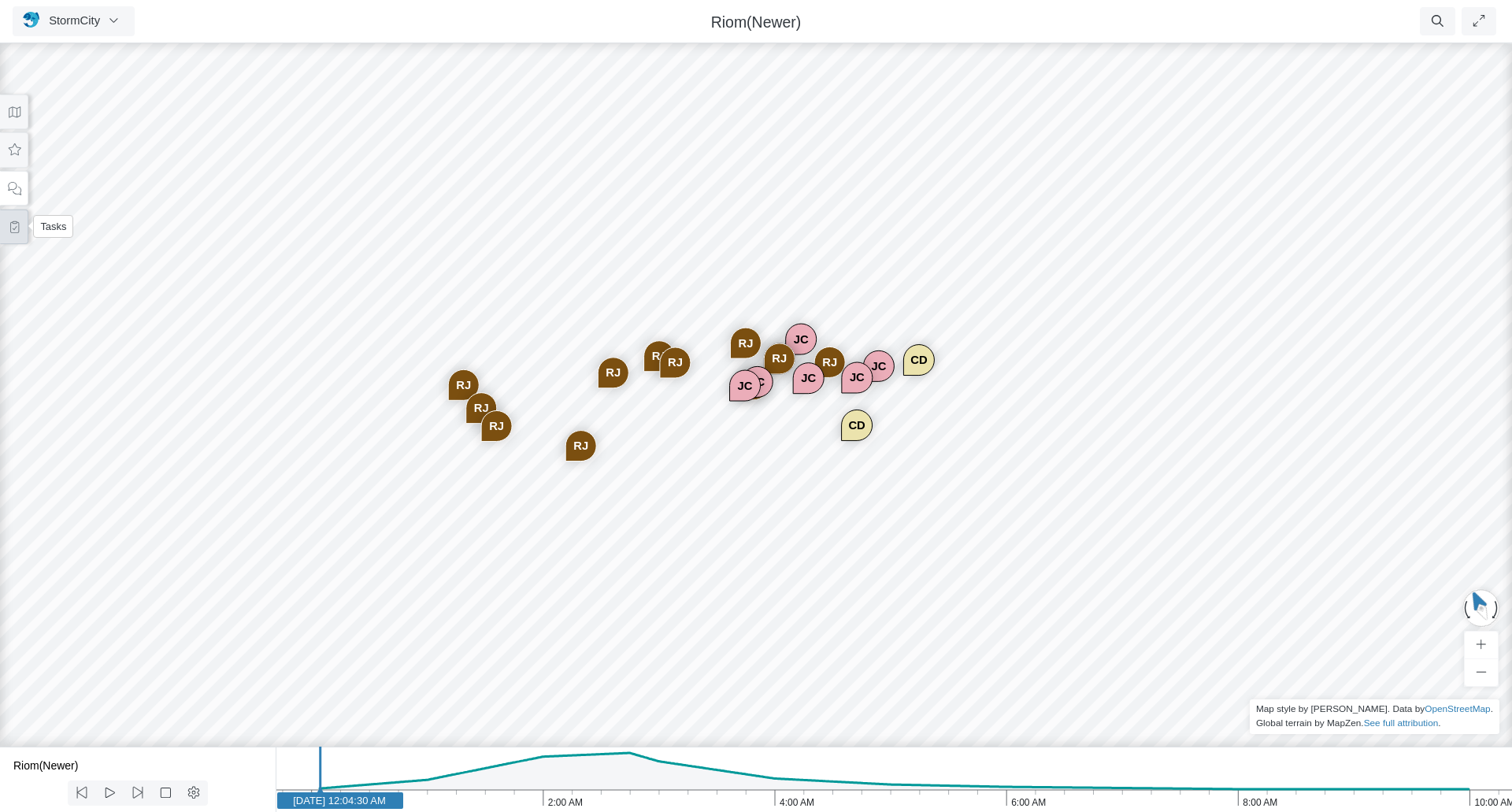
click at [18, 231] on icon at bounding box center [14, 227] width 9 height 12
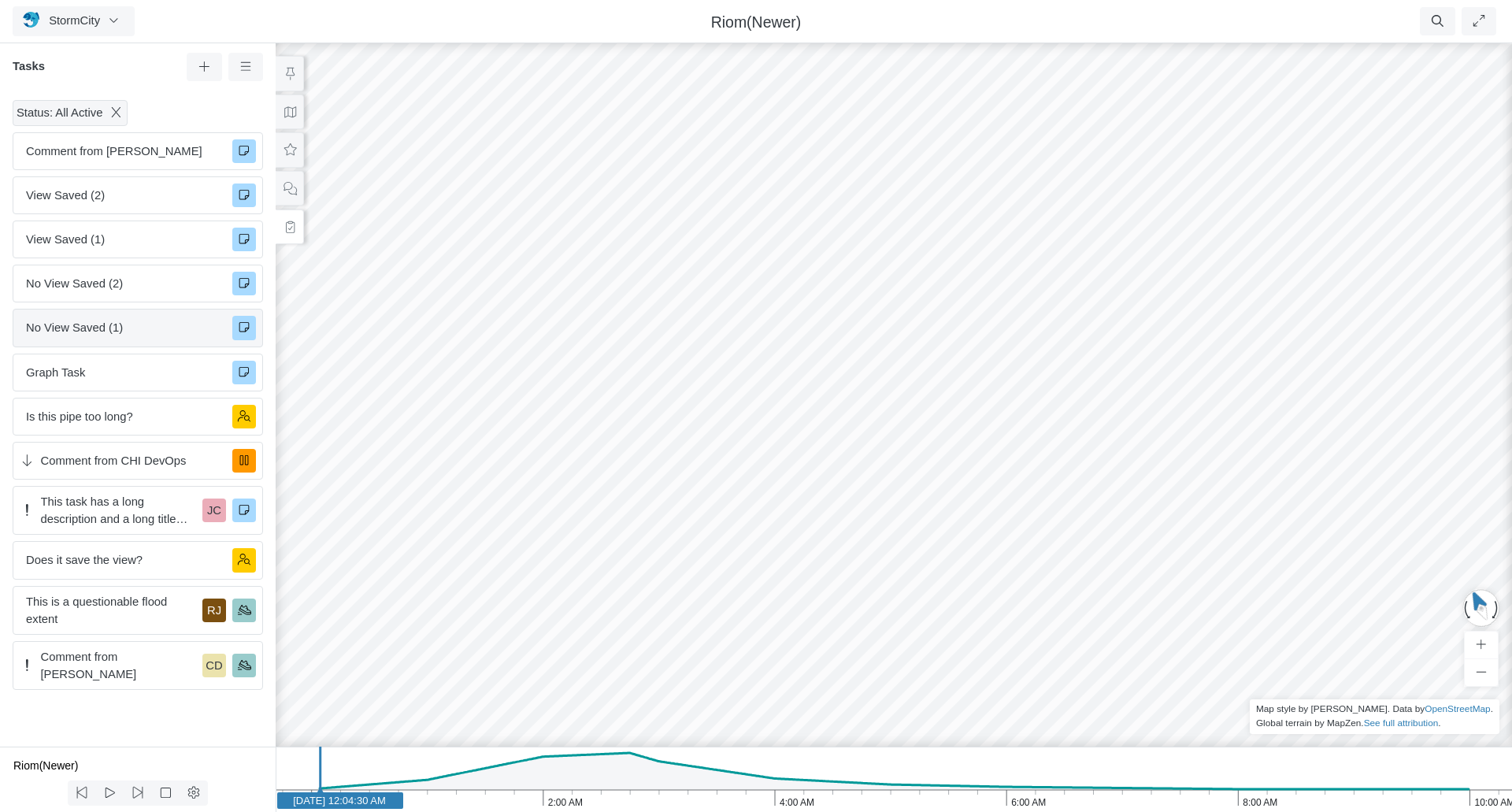
click at [183, 327] on span "No View Saved (1)" at bounding box center [122, 327] width 194 height 17
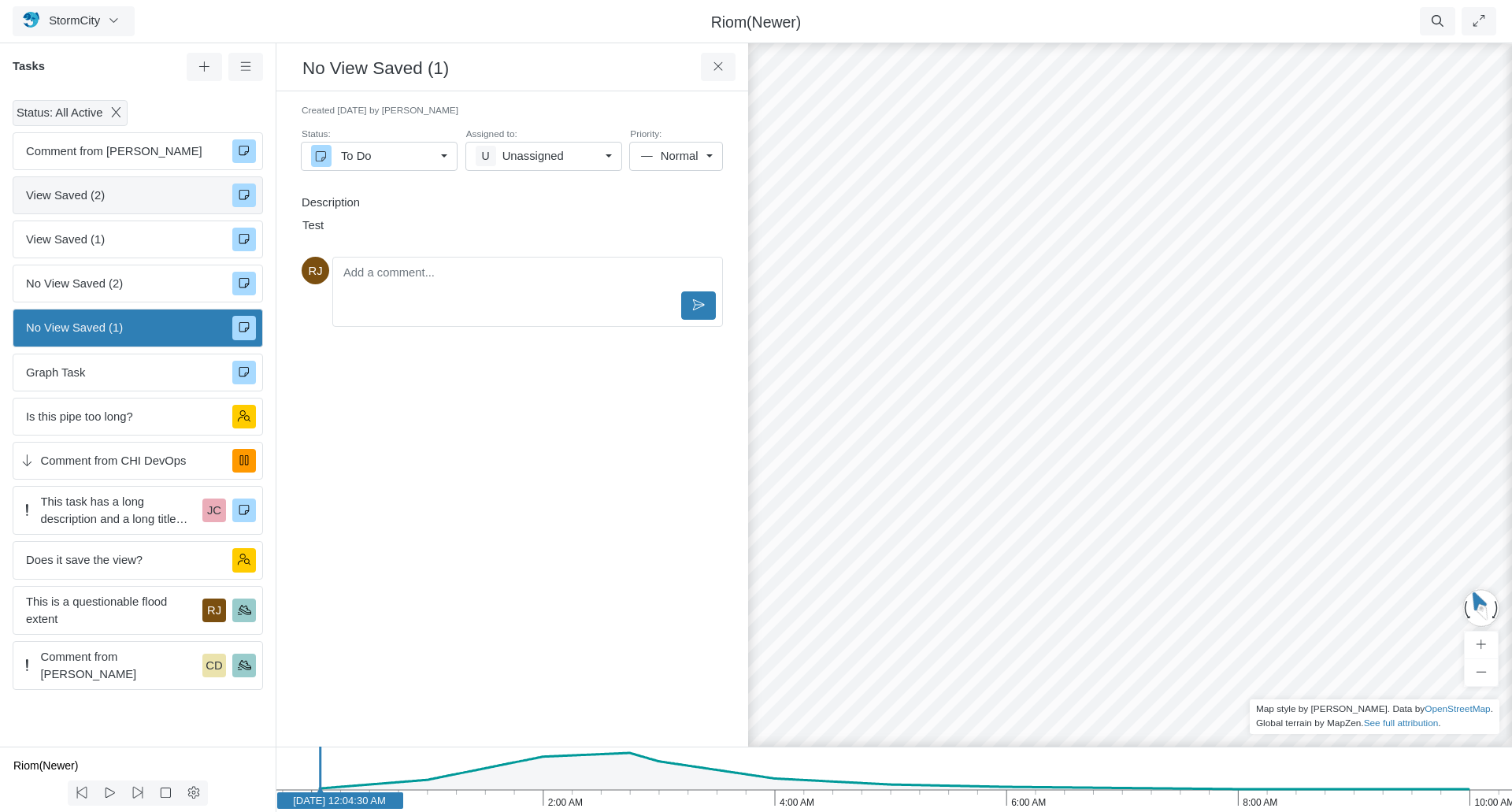
click at [164, 198] on span "View Saved (2)" at bounding box center [122, 195] width 194 height 17
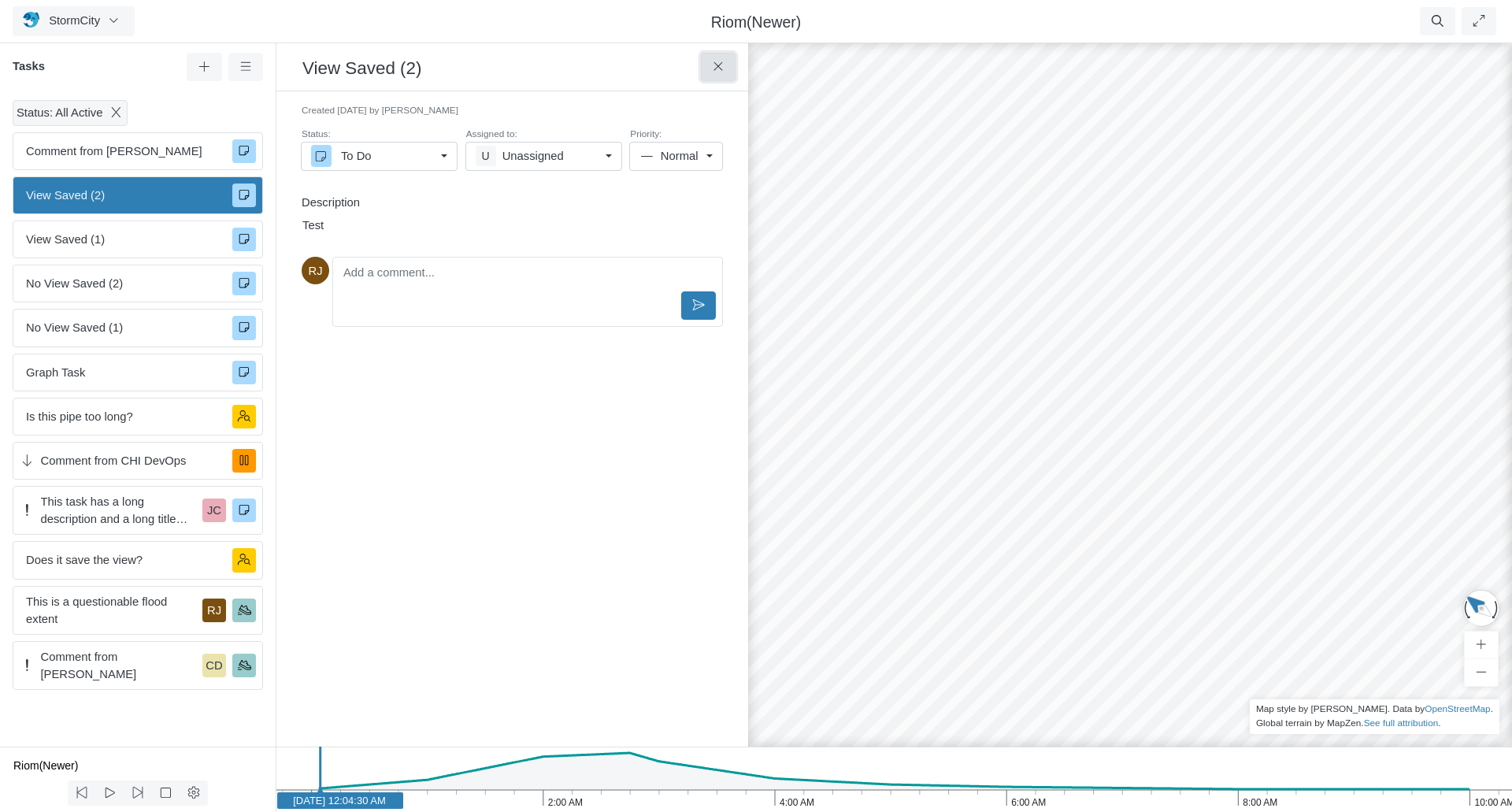
click at [720, 70] on icon at bounding box center [717, 67] width 9 height 9
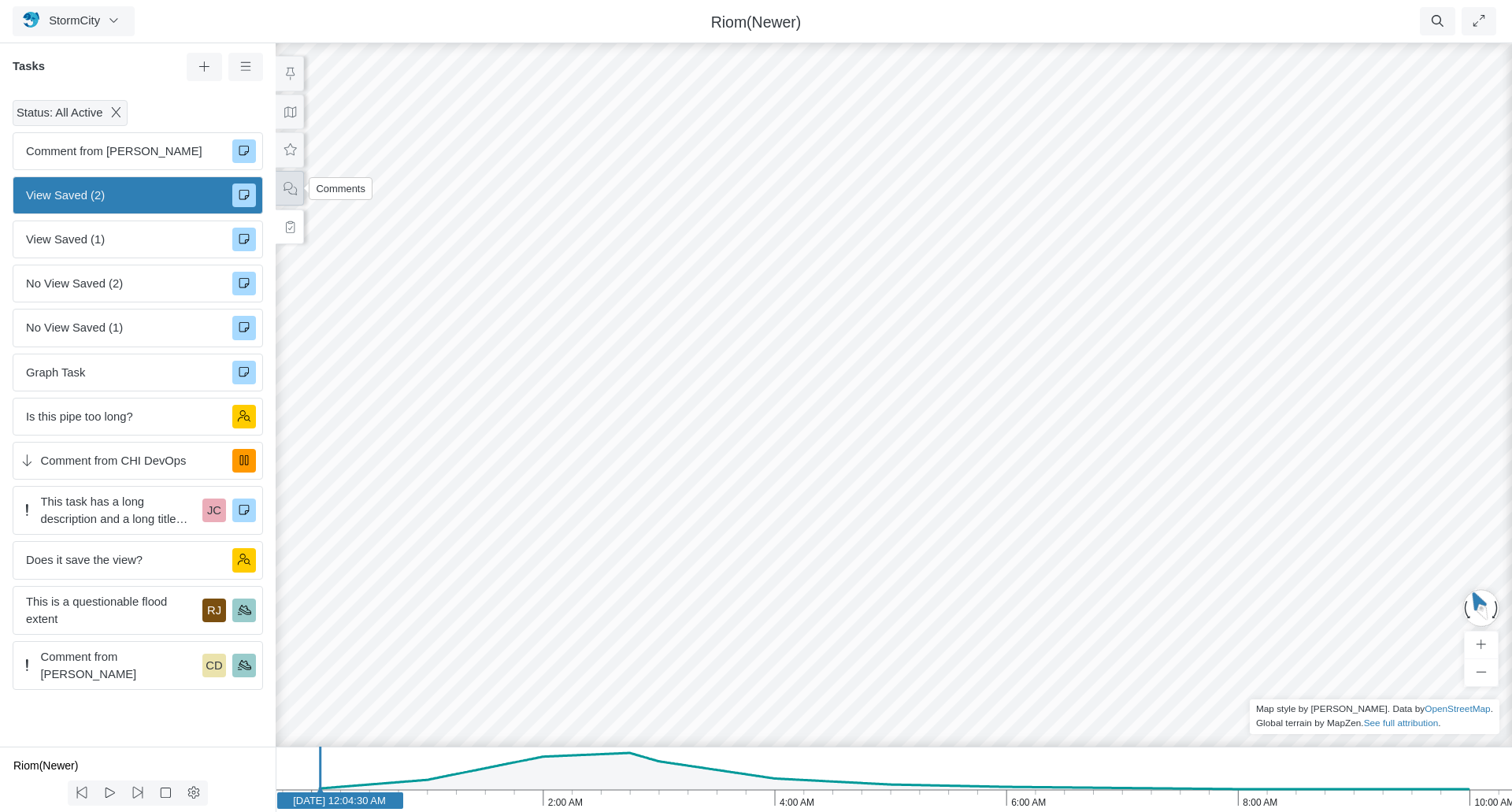
click at [285, 191] on icon at bounding box center [289, 189] width 15 height 12
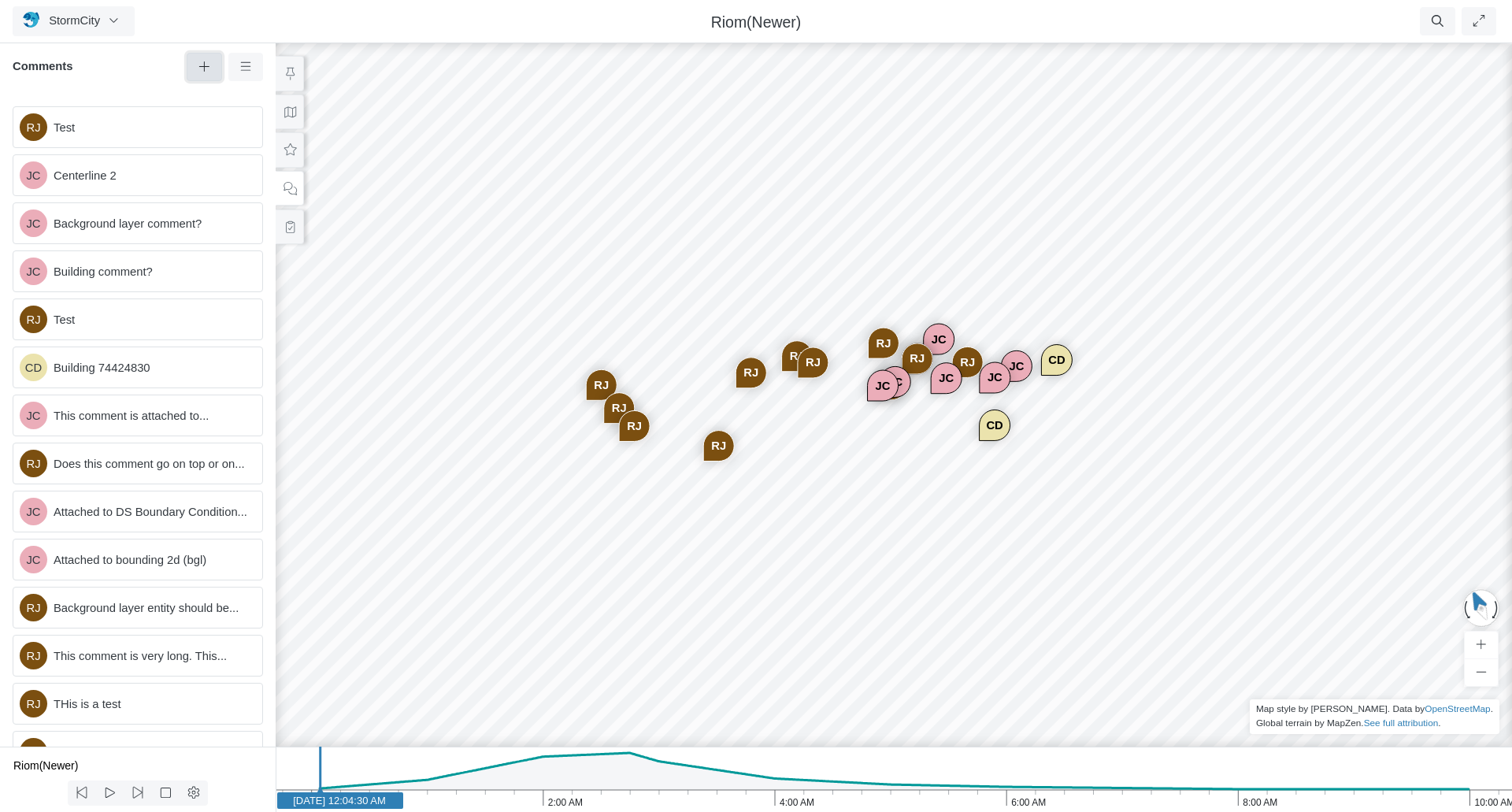
click at [202, 61] on button at bounding box center [205, 67] width 36 height 28
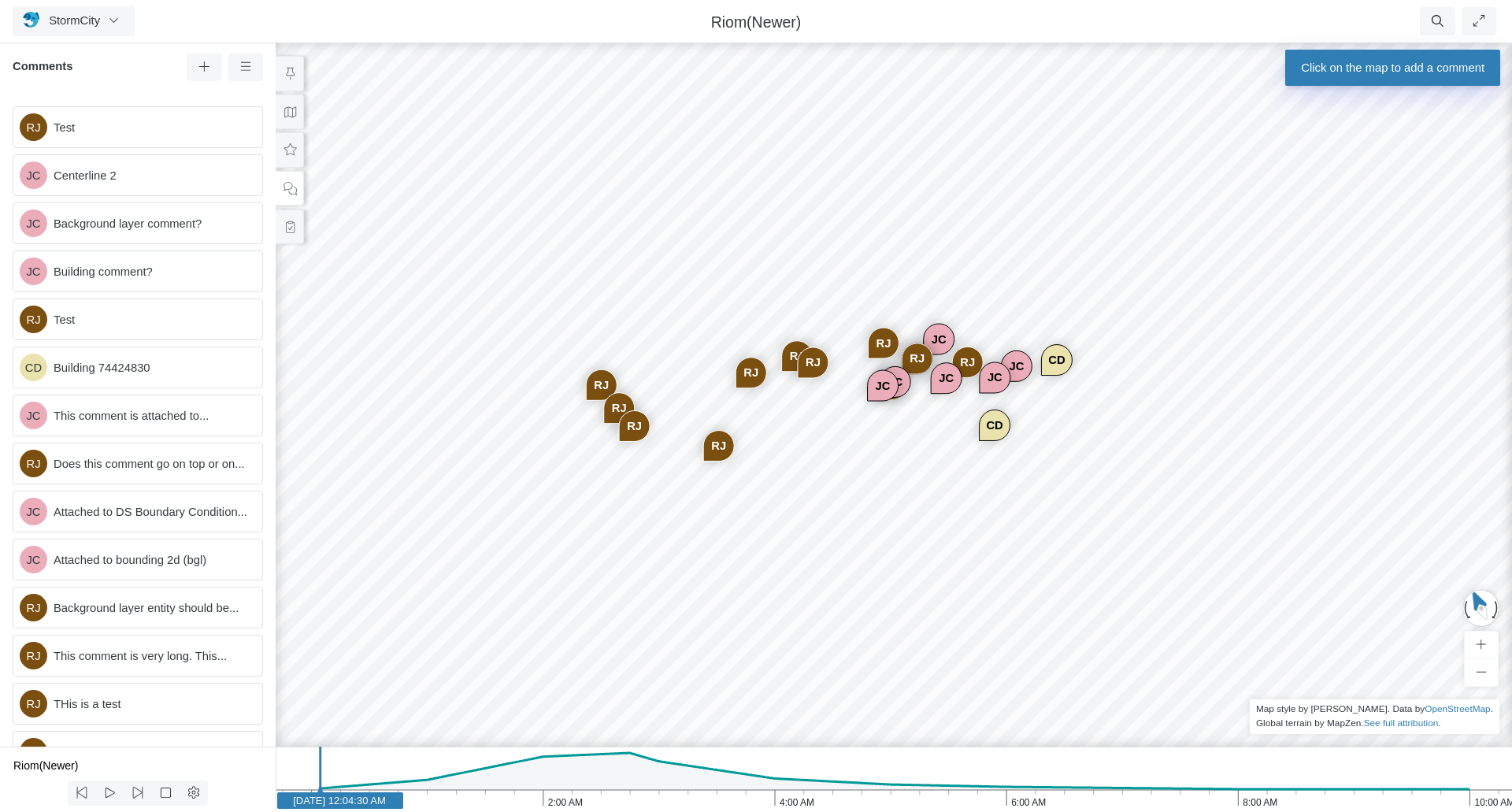
click at [1260, 432] on div "Entity or function does not exist in this scenario. Bounding Entity or function…" at bounding box center [894, 426] width 1512 height 772
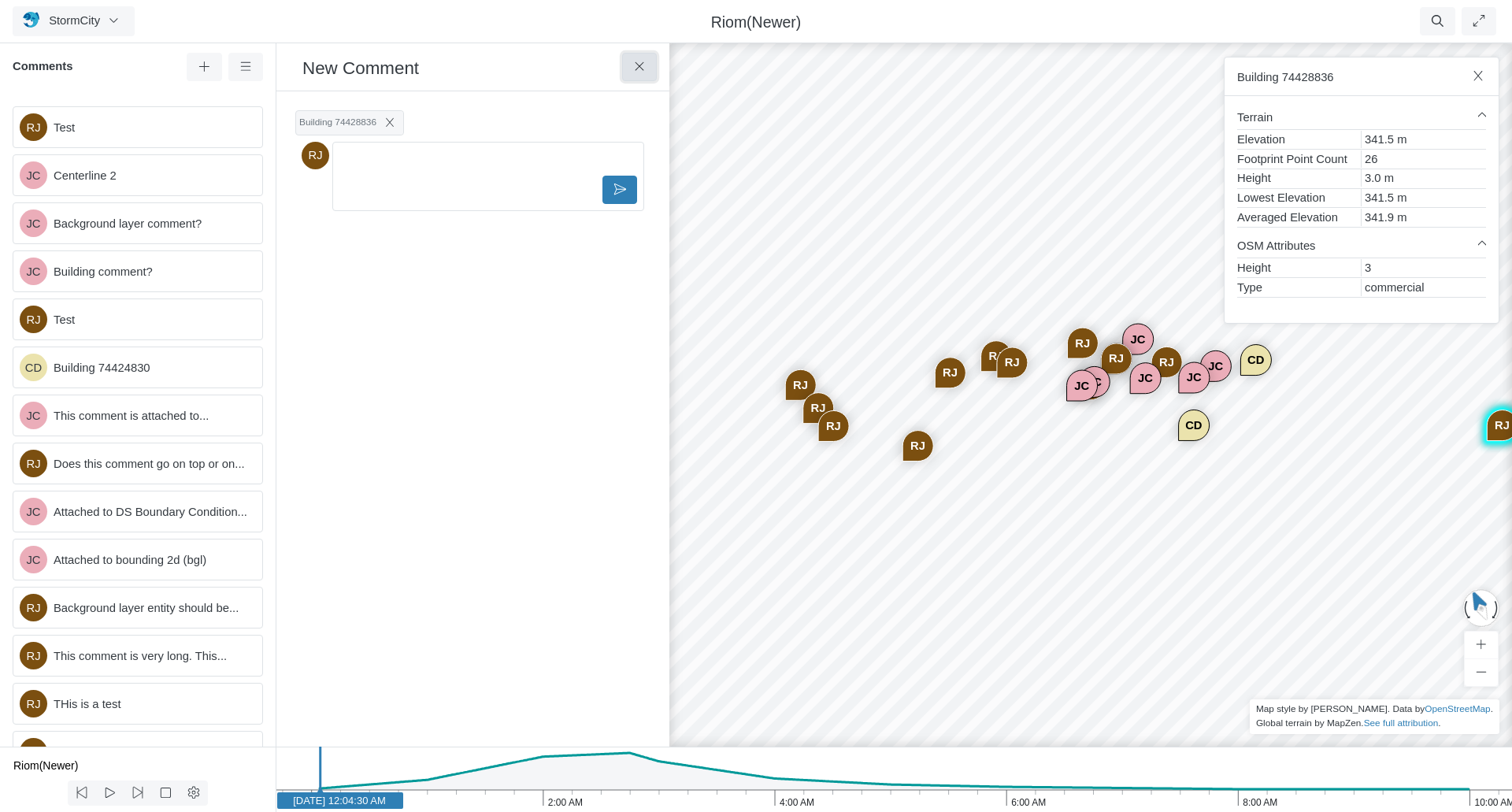
click at [642, 67] on icon at bounding box center [640, 67] width 15 height 12
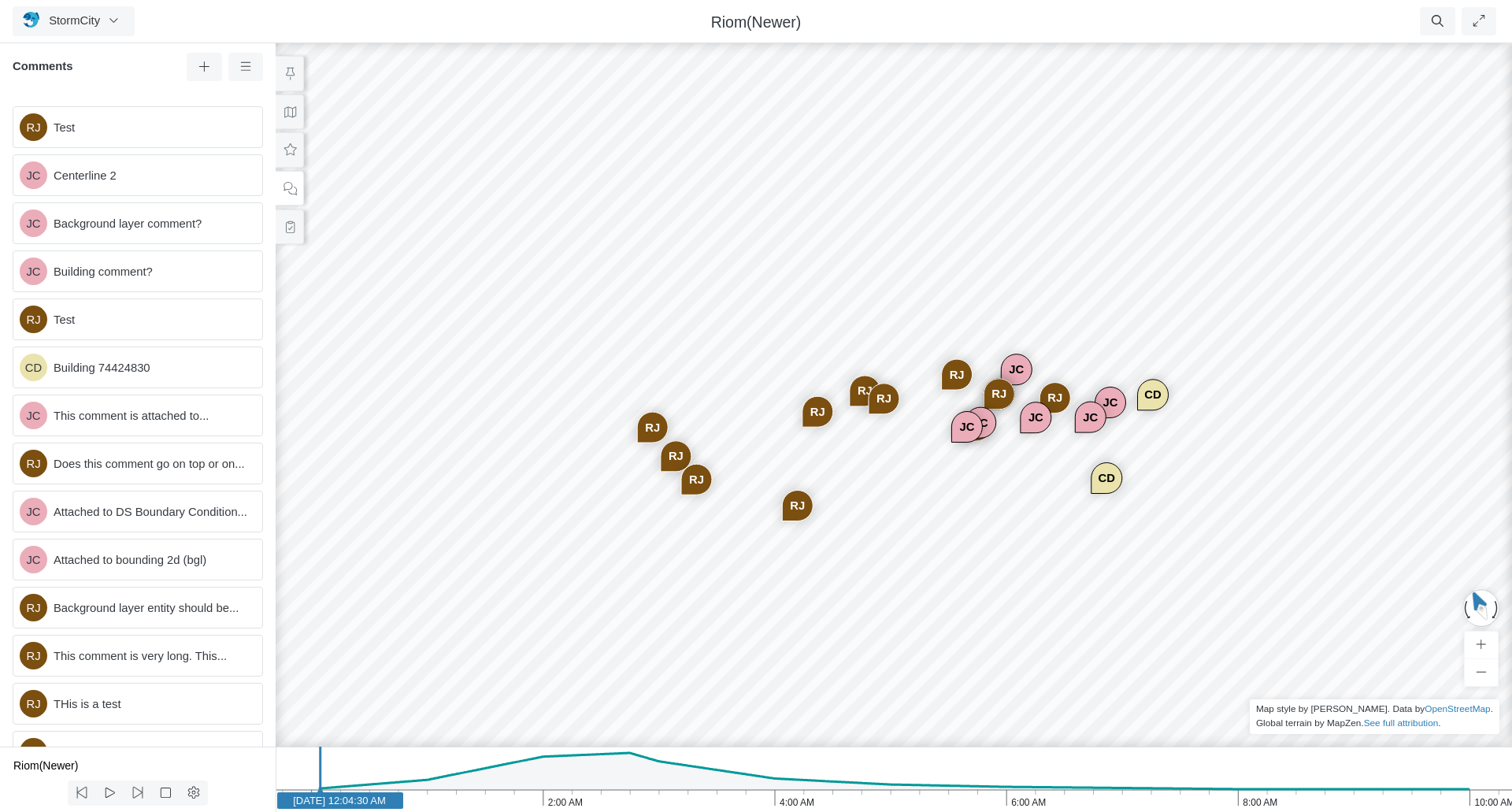
drag, startPoint x: 933, startPoint y: 438, endPoint x: 1037, endPoint y: 489, distance: 115.8
click at [1037, 489] on div "Entity or function does not exist in this scenario. Bounding Entity or function…" at bounding box center [894, 426] width 1512 height 772
click at [74, 15] on span "StormCity" at bounding box center [74, 20] width 51 height 13
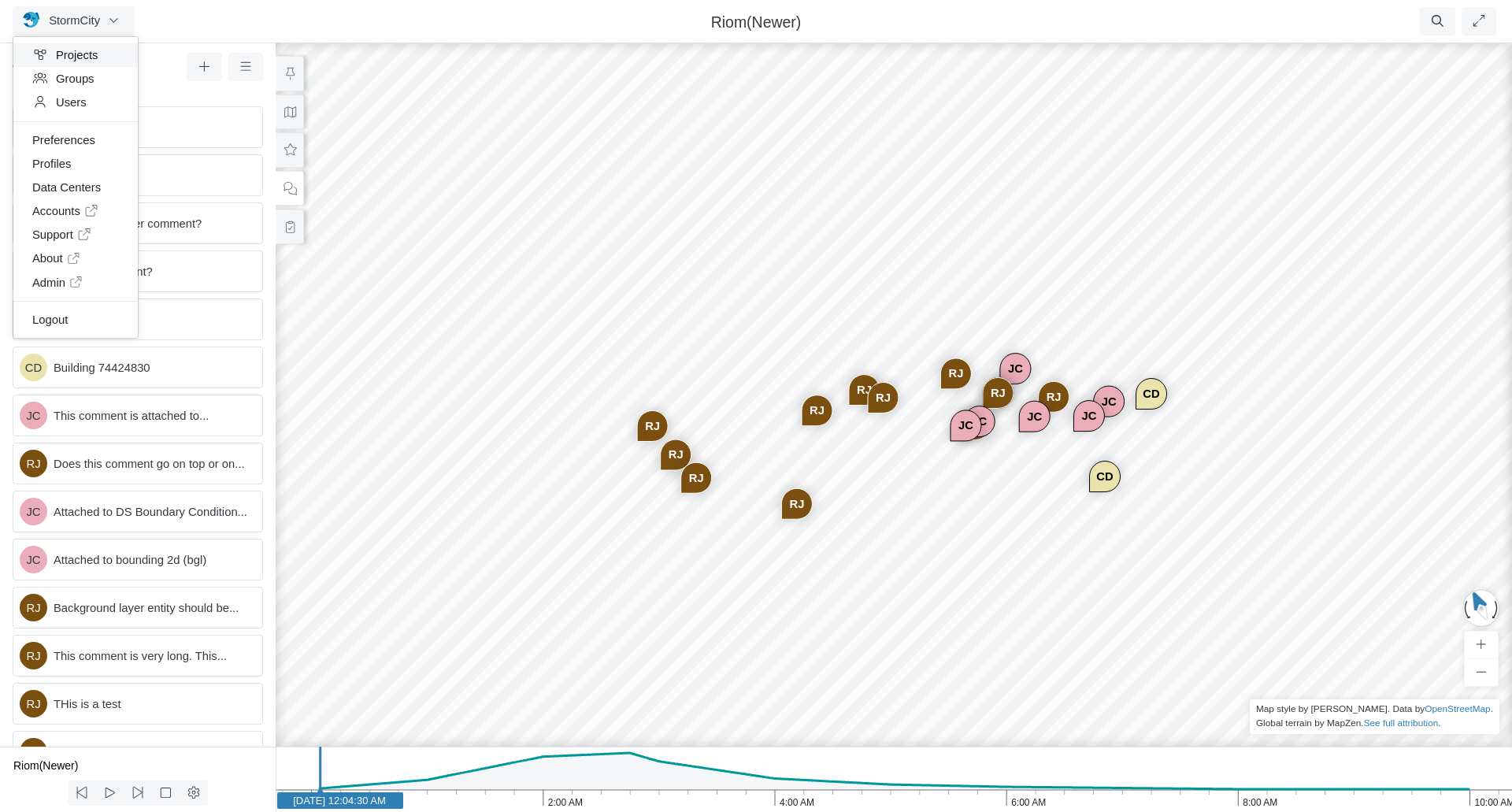
click at [76, 60] on link "Projects" at bounding box center [75, 56] width 124 height 24
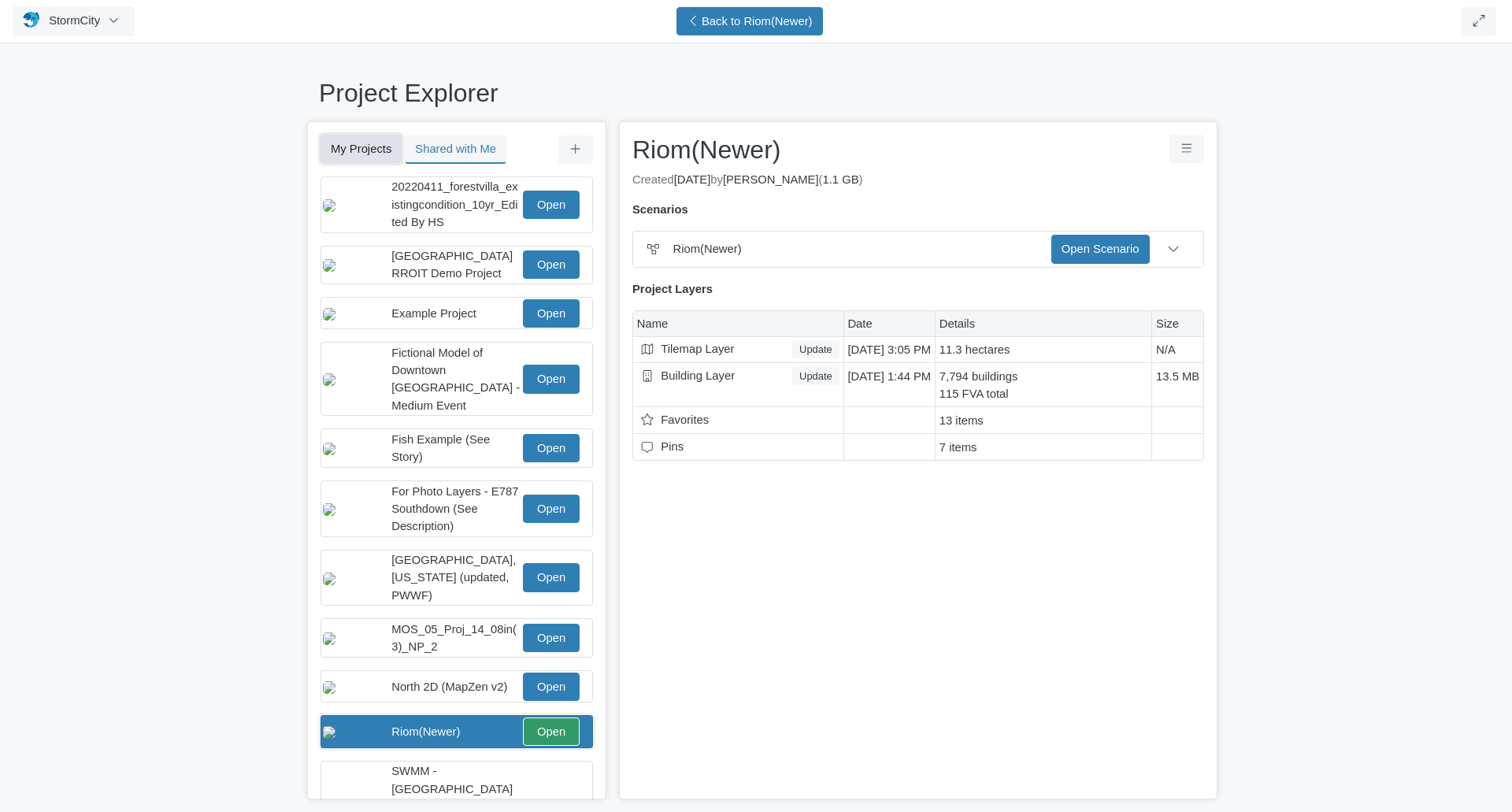
click at [343, 147] on button "My Projects" at bounding box center [361, 148] width 82 height 28
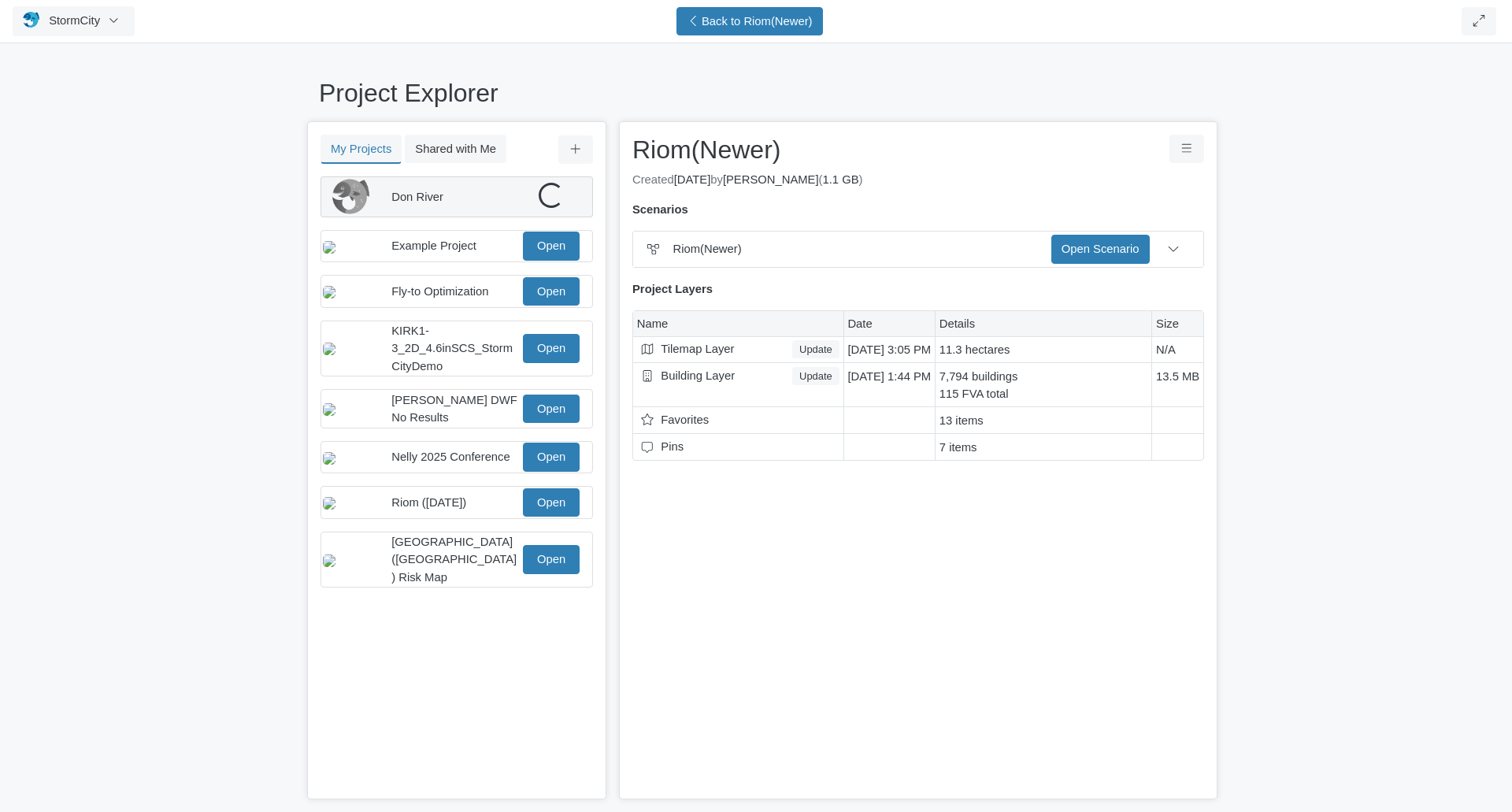
click at [442, 185] on div "Don River Loading..." at bounding box center [452, 196] width 257 height 37
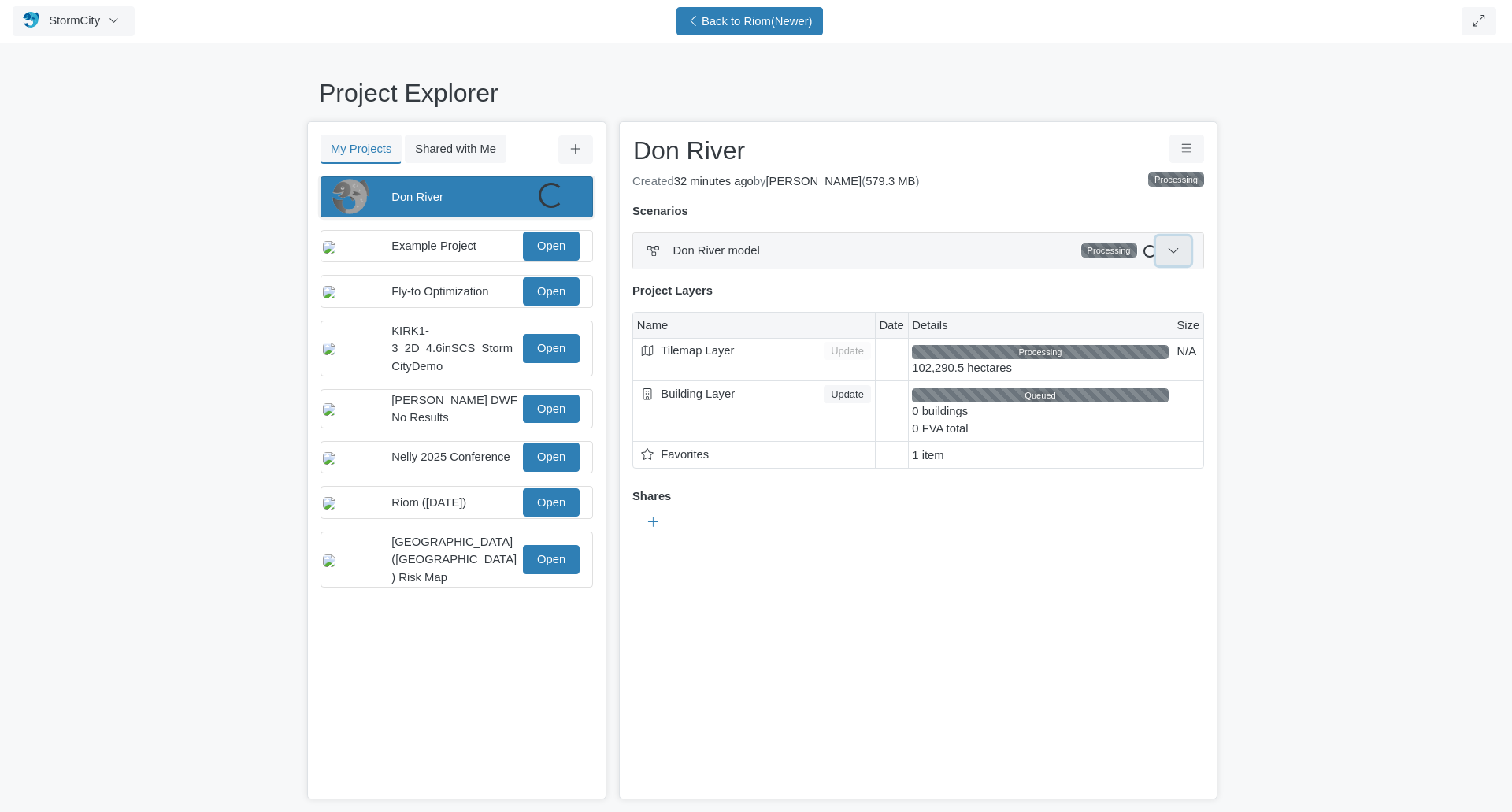
click at [1179, 255] on icon at bounding box center [1173, 250] width 15 height 12
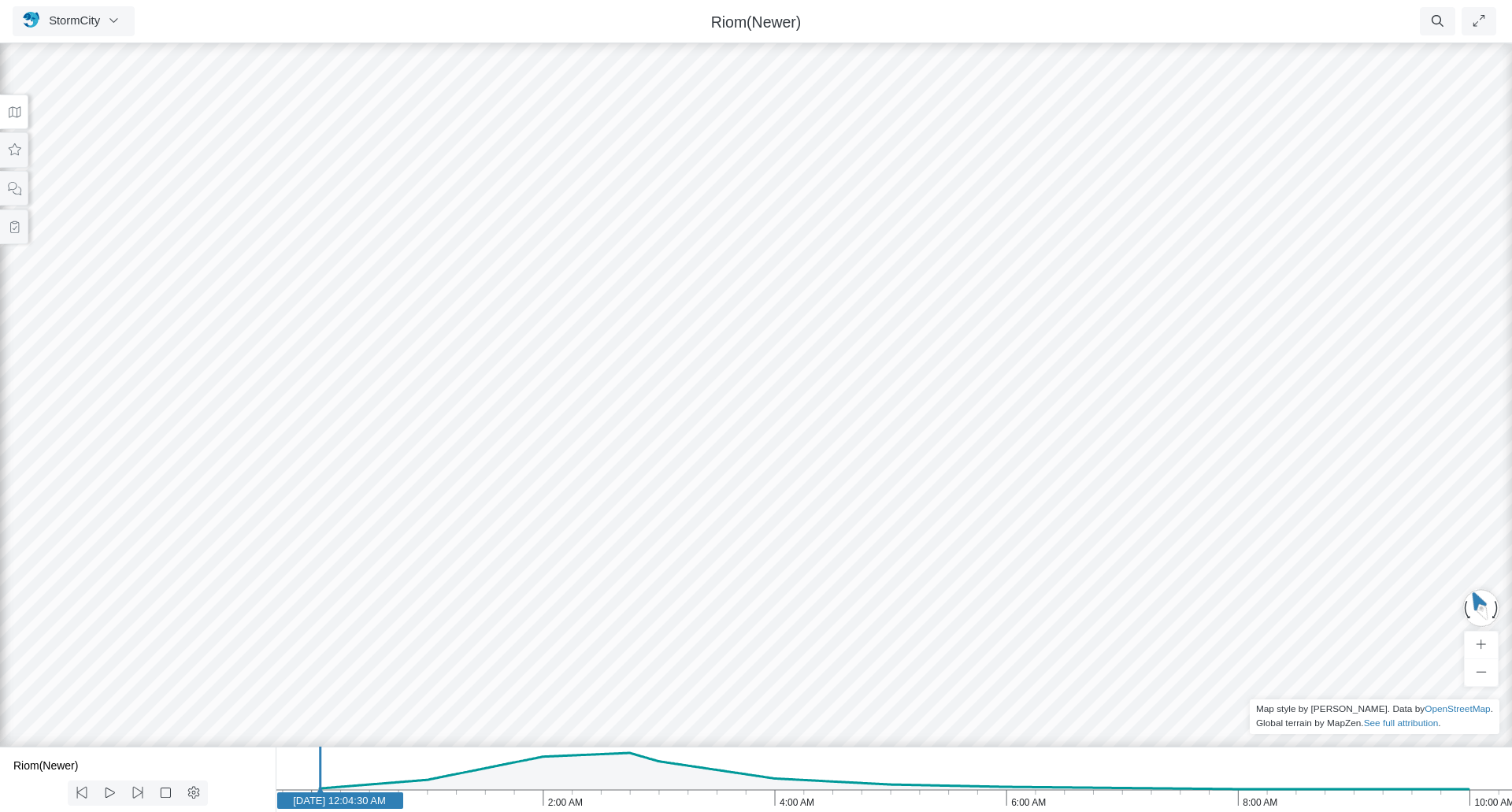
drag, startPoint x: 591, startPoint y: 646, endPoint x: 1014, endPoint y: 366, distance: 507.3
